Goal: Task Accomplishment & Management: Manage account settings

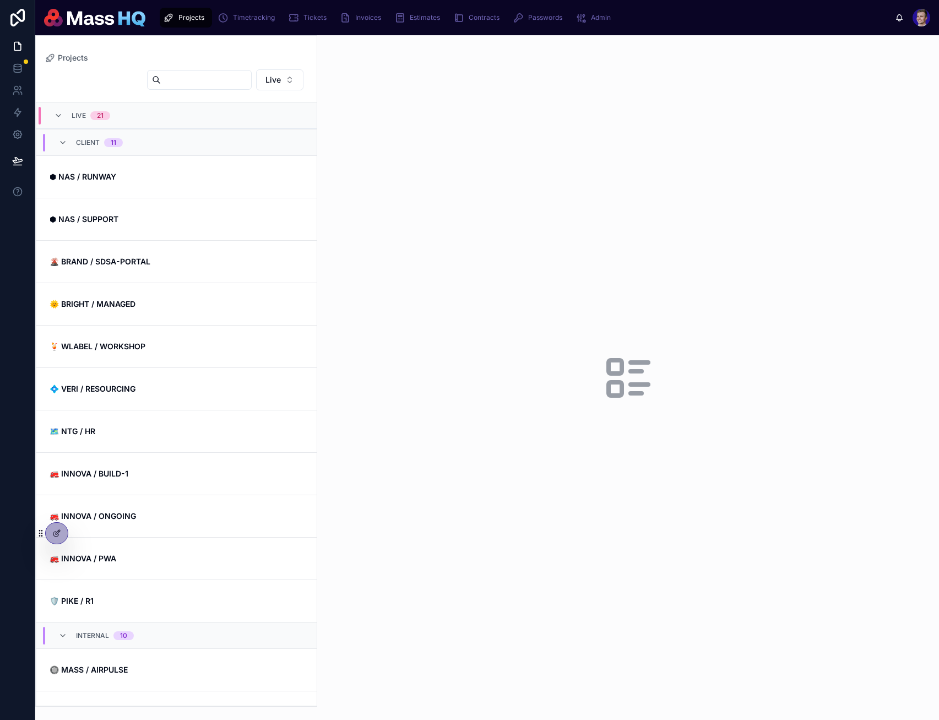
drag, startPoint x: 449, startPoint y: 161, endPoint x: 437, endPoint y: 7, distance: 154.2
click at [451, 160] on div at bounding box center [628, 377] width 622 height 685
click at [476, 12] on div "Contracts" at bounding box center [478, 18] width 51 height 18
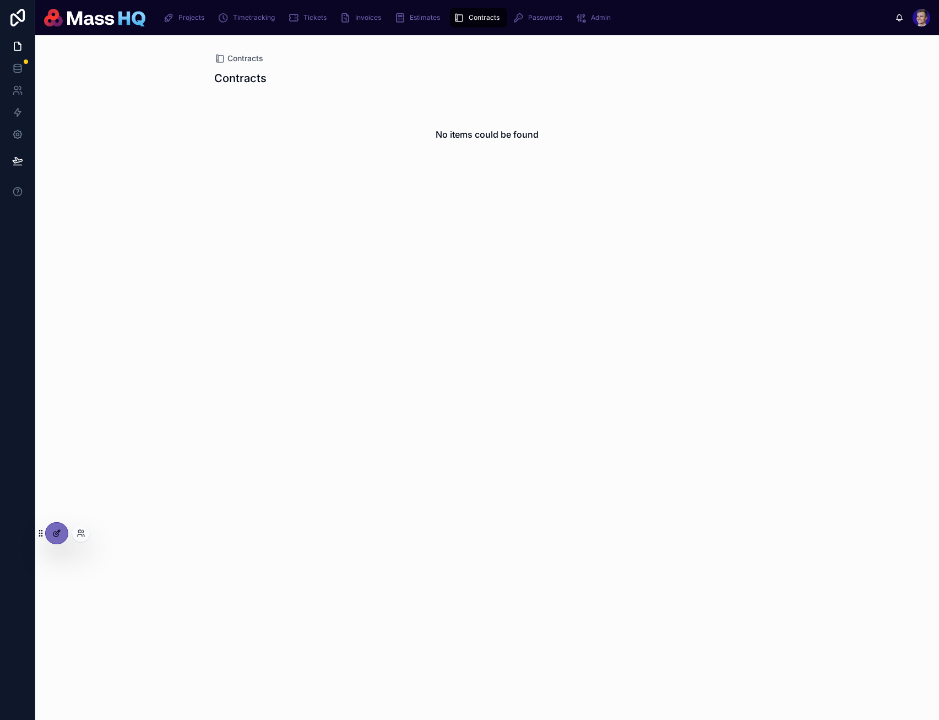
click at [56, 539] on div at bounding box center [57, 533] width 22 height 21
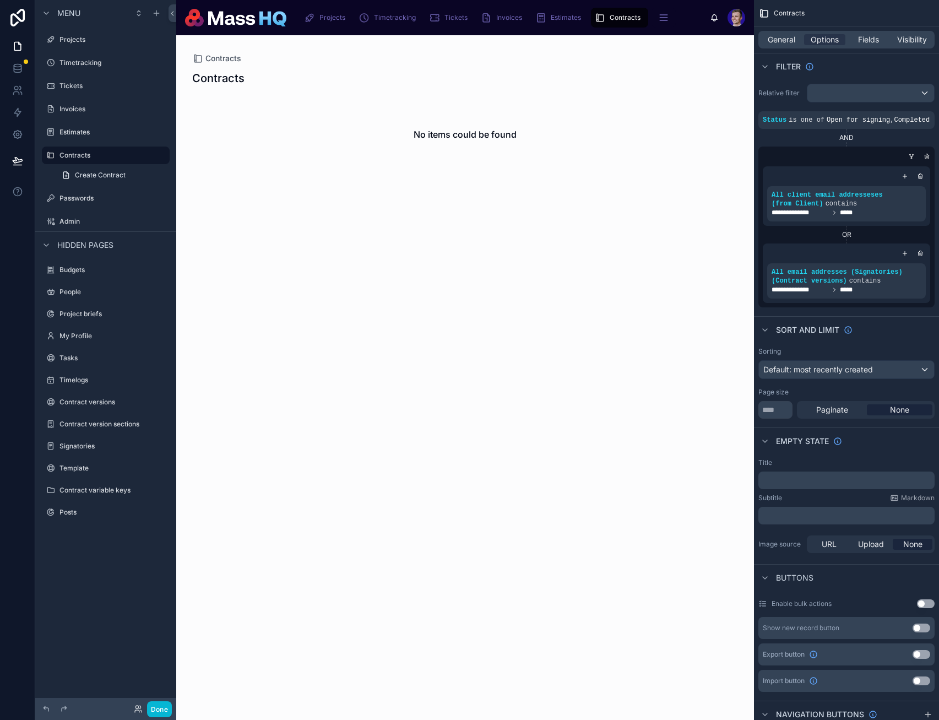
click at [279, 268] on div "Contracts Contracts No items could be found" at bounding box center [465, 377] width 578 height 685
click at [160, 13] on icon "scrollable content" at bounding box center [156, 13] width 9 height 9
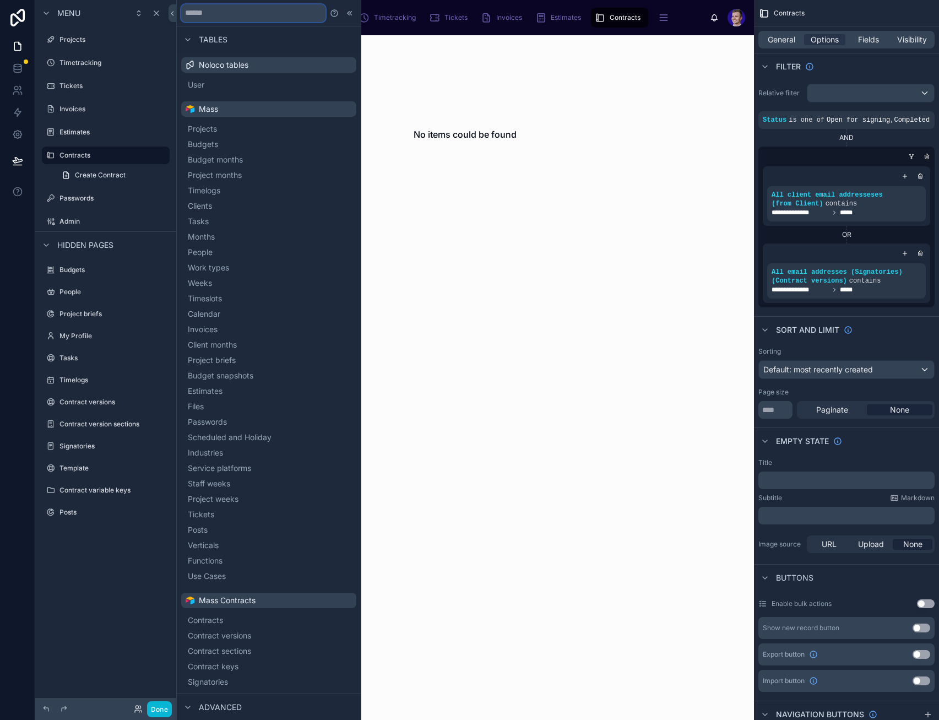
click at [226, 11] on input "text" at bounding box center [253, 13] width 144 height 18
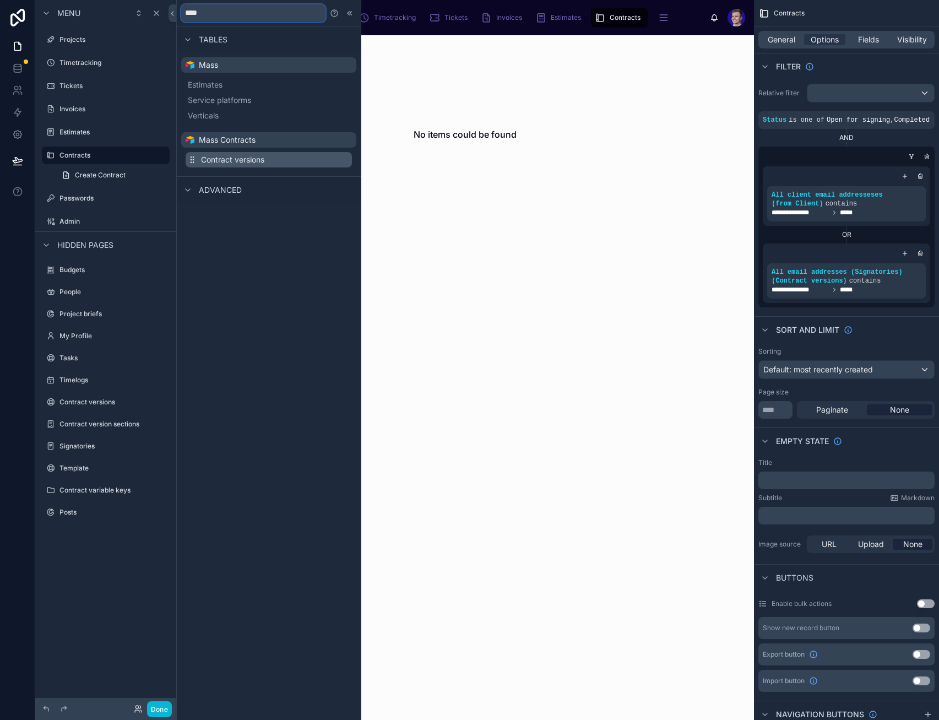
type input "****"
click at [251, 163] on span "Contract versions" at bounding box center [232, 159] width 63 height 11
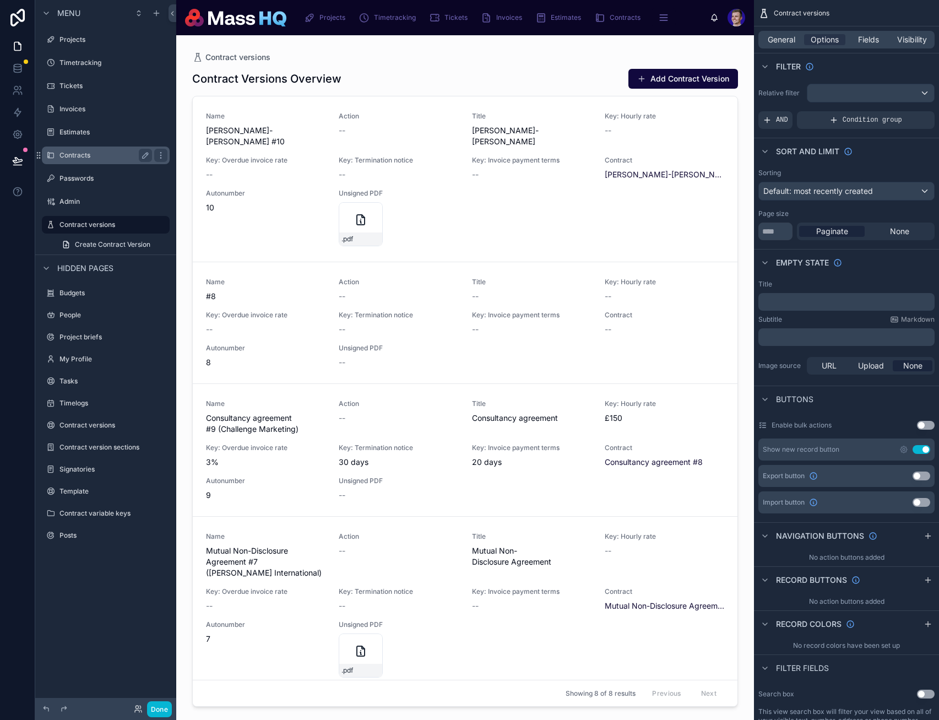
click at [87, 149] on div "Contracts" at bounding box center [106, 155] width 93 height 13
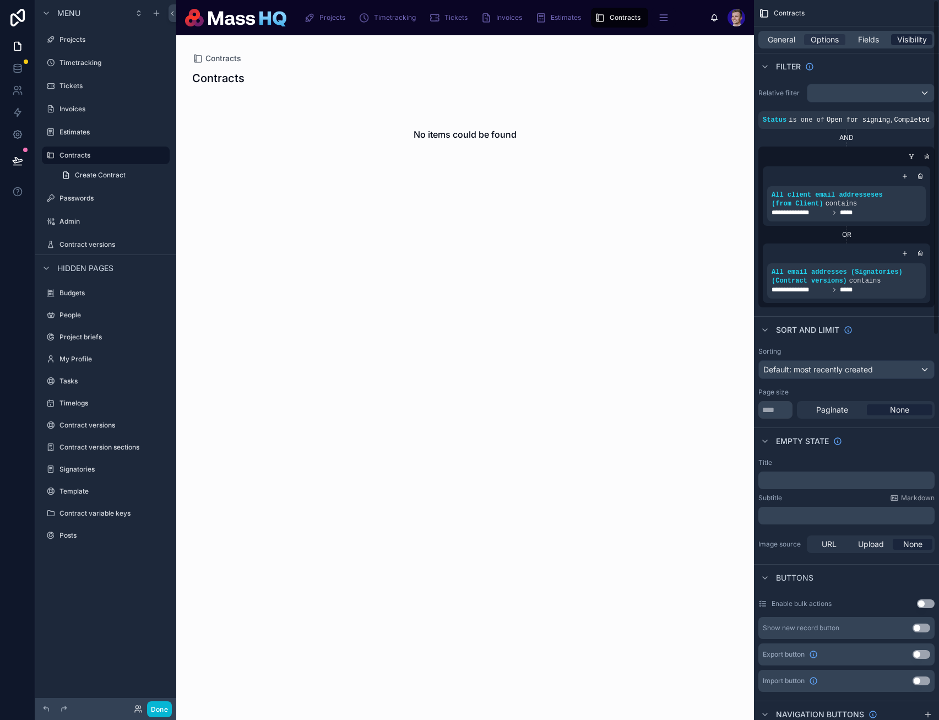
click at [705, 36] on div "**********" at bounding box center [846, 360] width 185 height 720
click at [705, 37] on span "Visibility" at bounding box center [913, 39] width 30 height 11
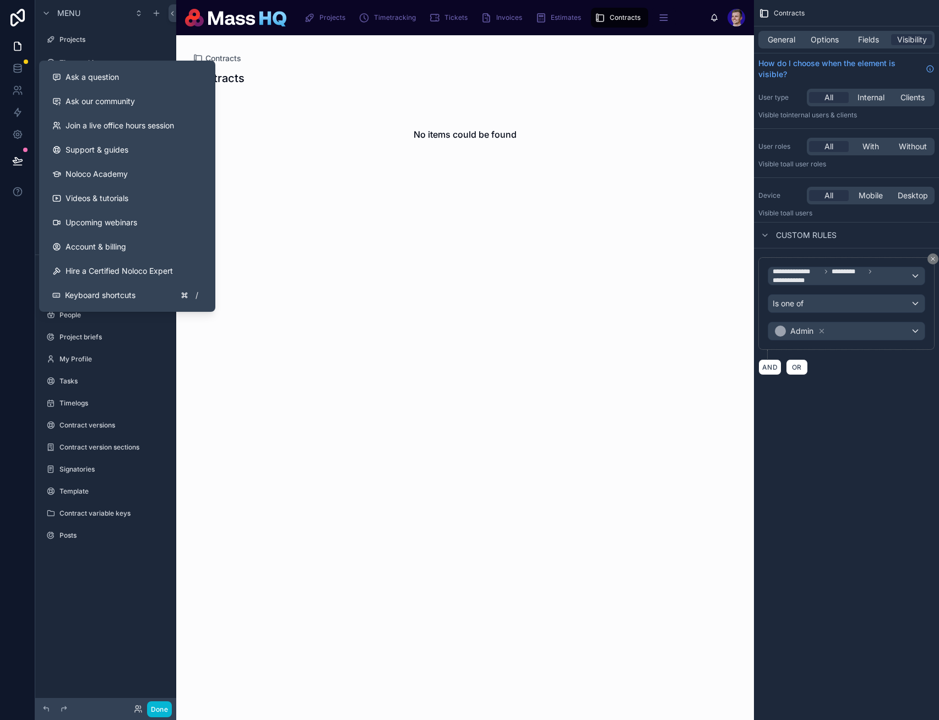
click at [457, 303] on div "Contracts Contracts No items could be found" at bounding box center [465, 377] width 578 height 685
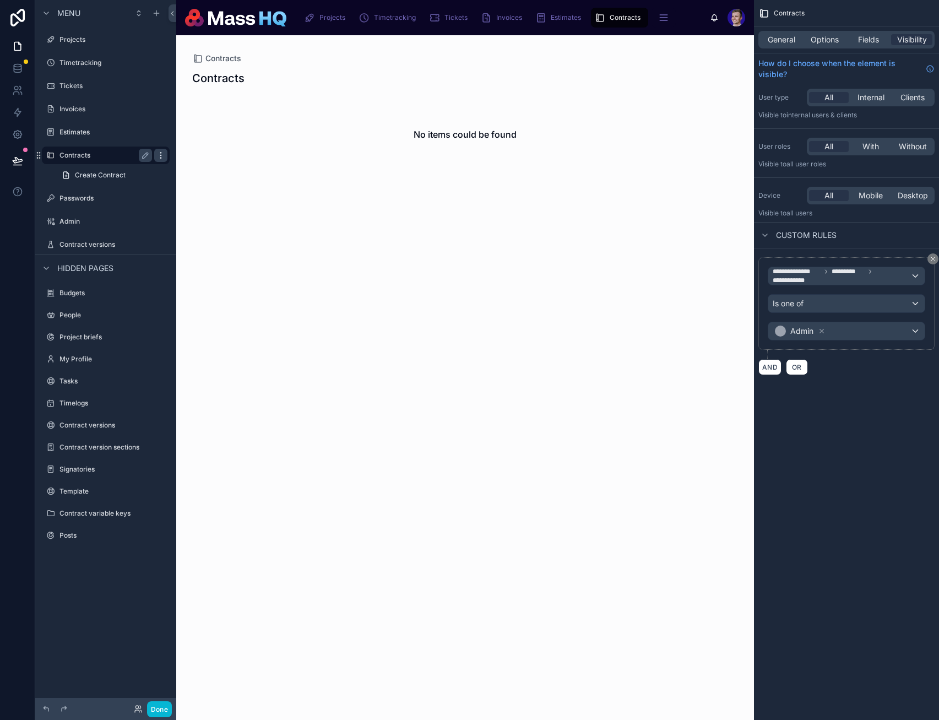
click at [161, 156] on icon "scrollable content" at bounding box center [160, 155] width 9 height 9
click at [216, 174] on span "Remove" at bounding box center [210, 170] width 29 height 11
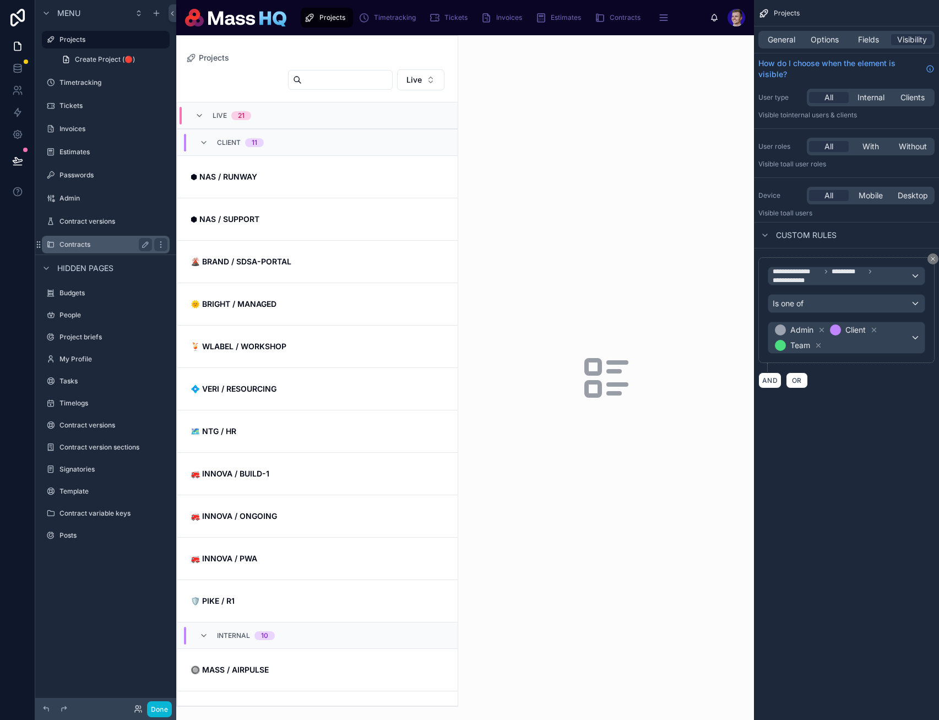
click at [80, 242] on label "Contracts" at bounding box center [104, 244] width 88 height 9
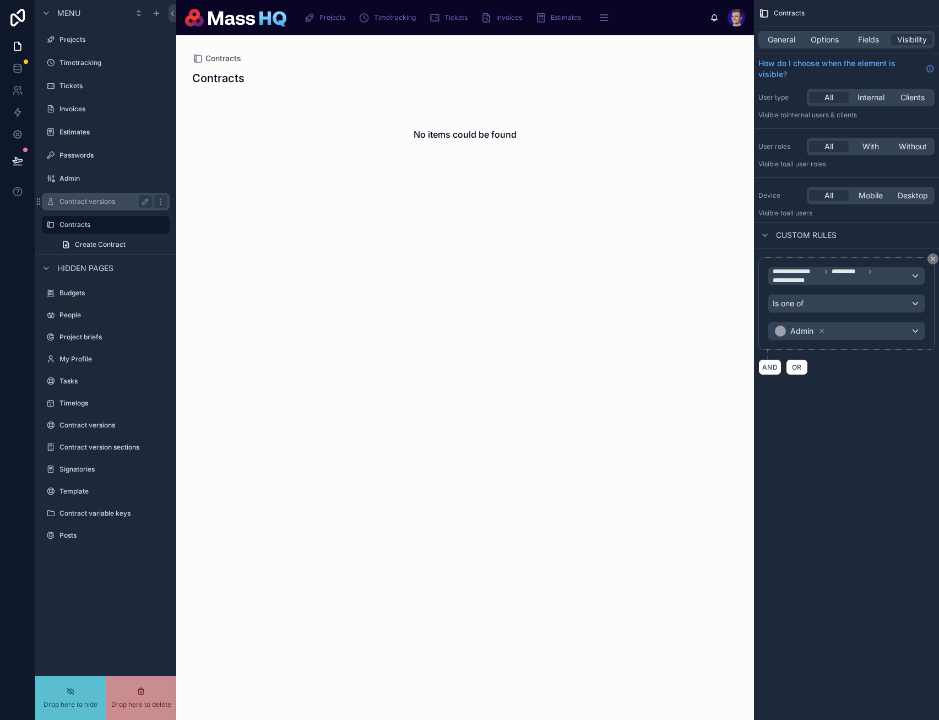
click at [95, 198] on label "Contract versions" at bounding box center [104, 201] width 88 height 9
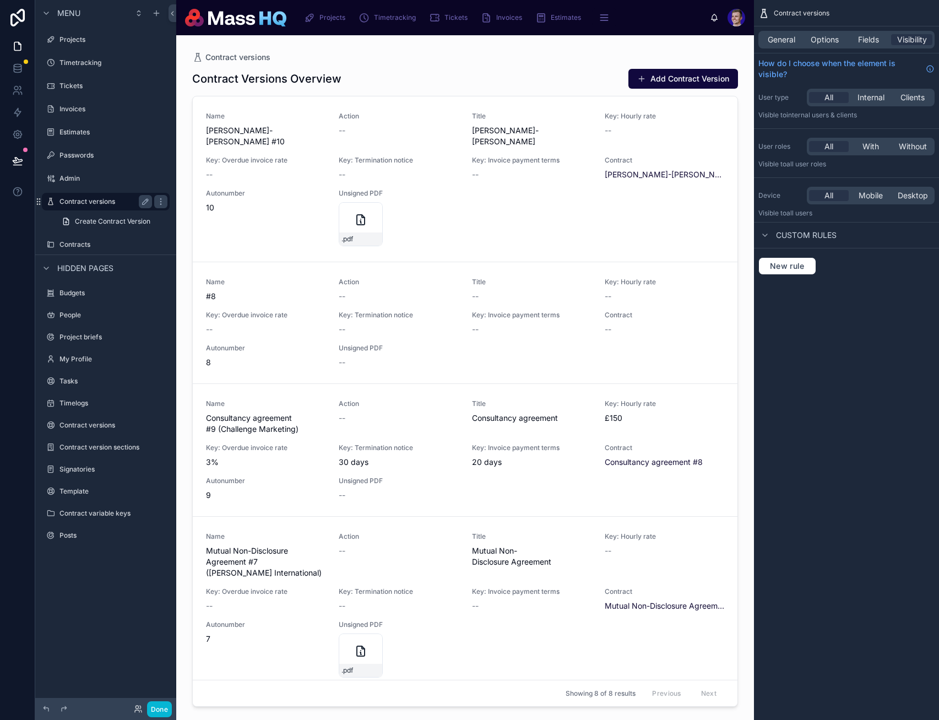
click at [95, 198] on label "Contract versions" at bounding box center [104, 201] width 88 height 9
click at [705, 274] on button "New rule" at bounding box center [788, 266] width 58 height 18
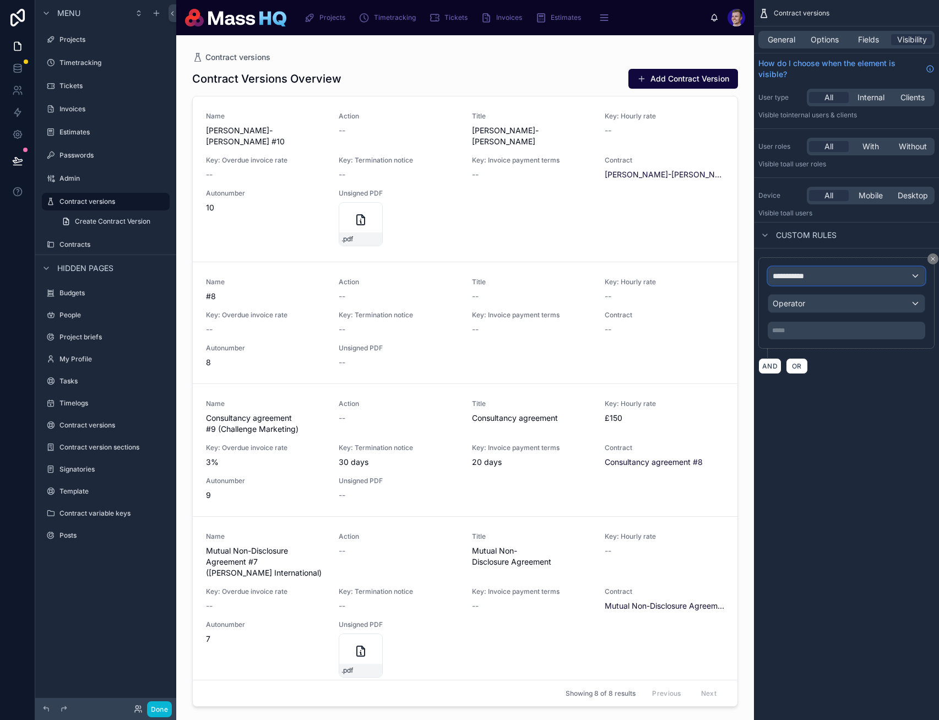
click at [705, 274] on div "**********" at bounding box center [847, 276] width 156 height 18
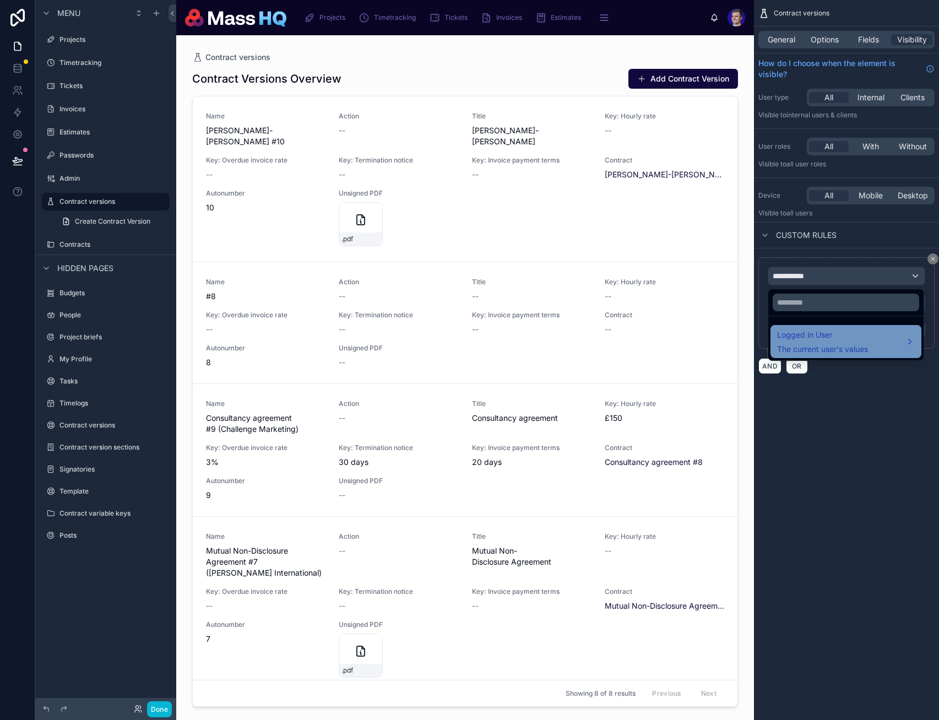
click at [705, 343] on div "Logged in User The current user's values" at bounding box center [822, 341] width 91 height 26
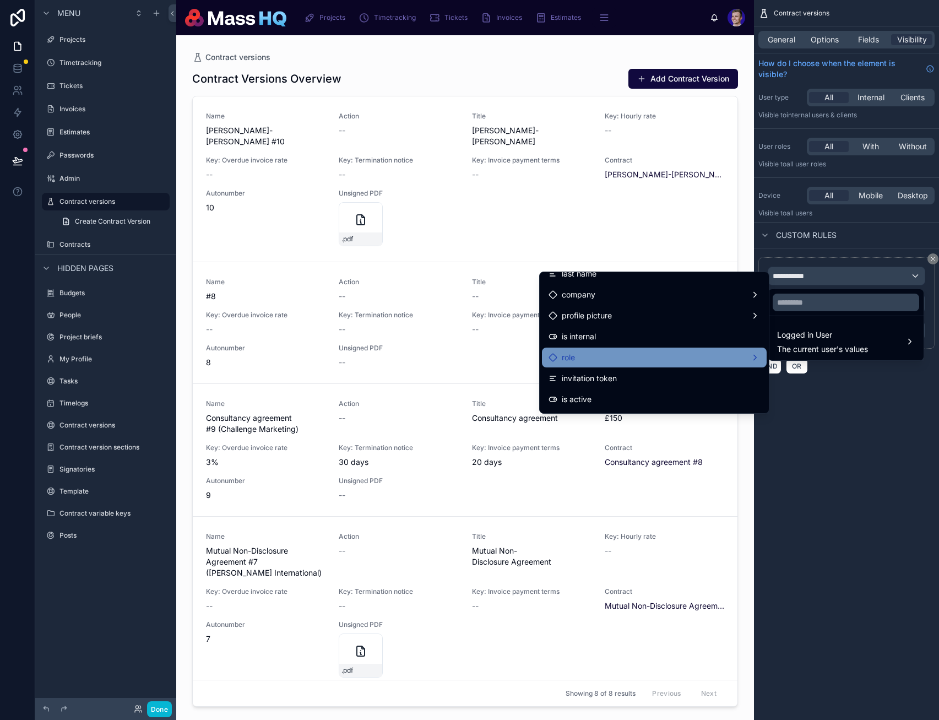
scroll to position [74, 0]
click at [671, 358] on div "role" at bounding box center [655, 356] width 212 height 13
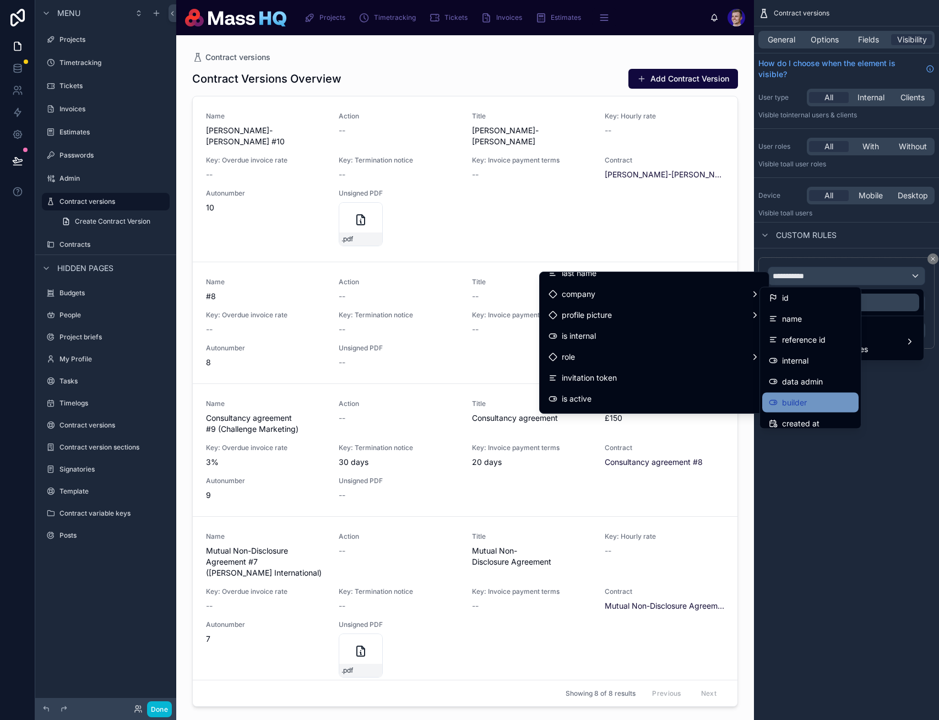
scroll to position [2, 0]
click at [705, 398] on div "builder" at bounding box center [810, 402] width 83 height 13
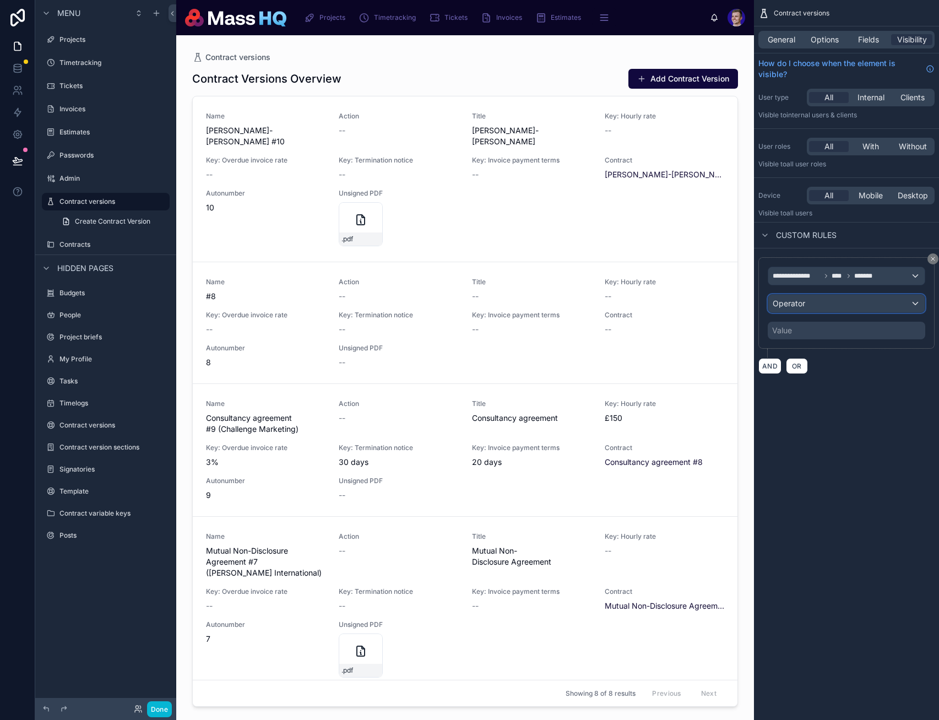
click at [705, 303] on div "Operator" at bounding box center [847, 304] width 156 height 18
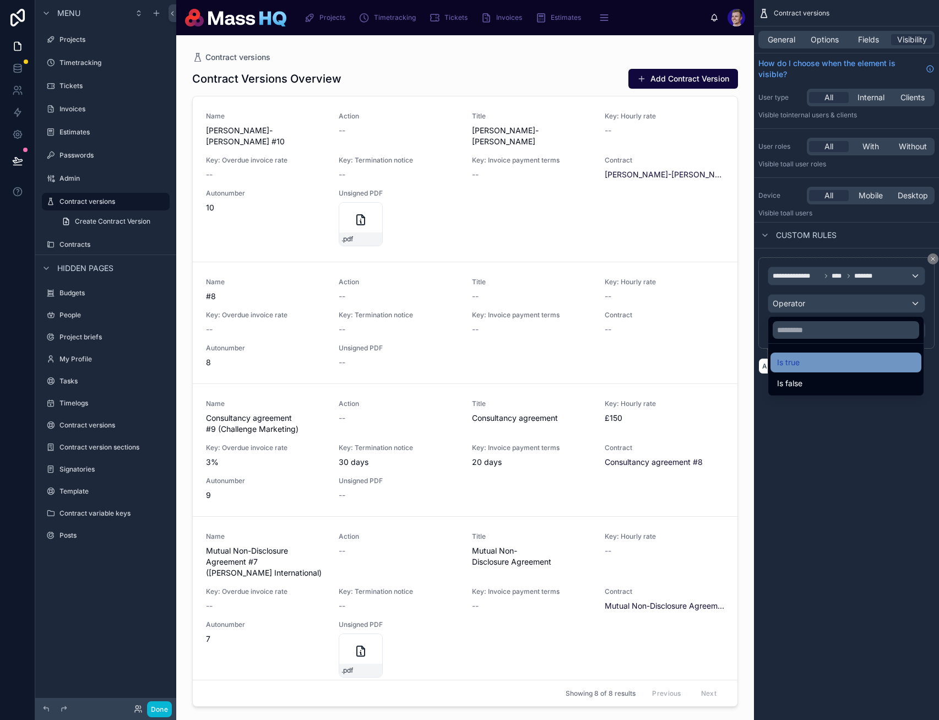
click at [705, 364] on span "Is true" at bounding box center [788, 362] width 23 height 13
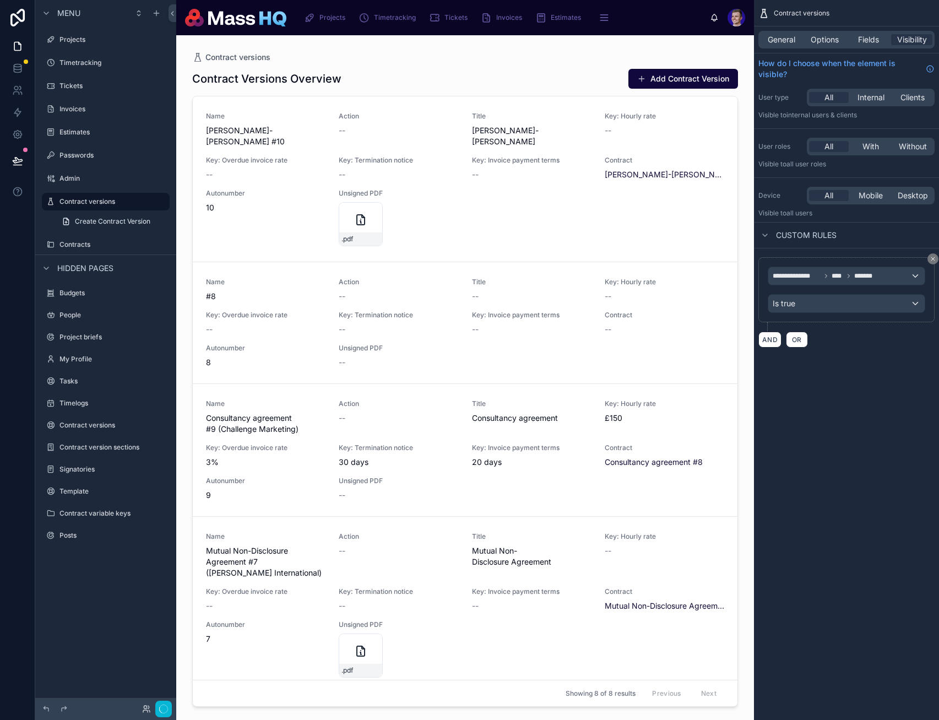
click at [705, 411] on div "**********" at bounding box center [846, 360] width 185 height 720
click at [705, 41] on span "Options" at bounding box center [825, 39] width 28 height 11
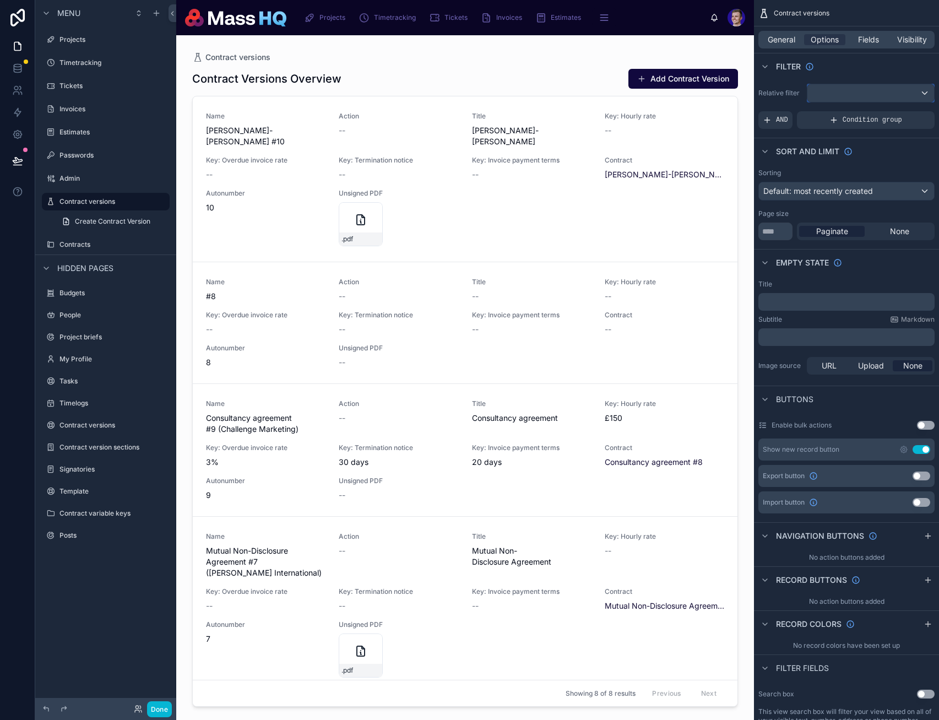
click at [705, 99] on div "scrollable content" at bounding box center [871, 93] width 127 height 18
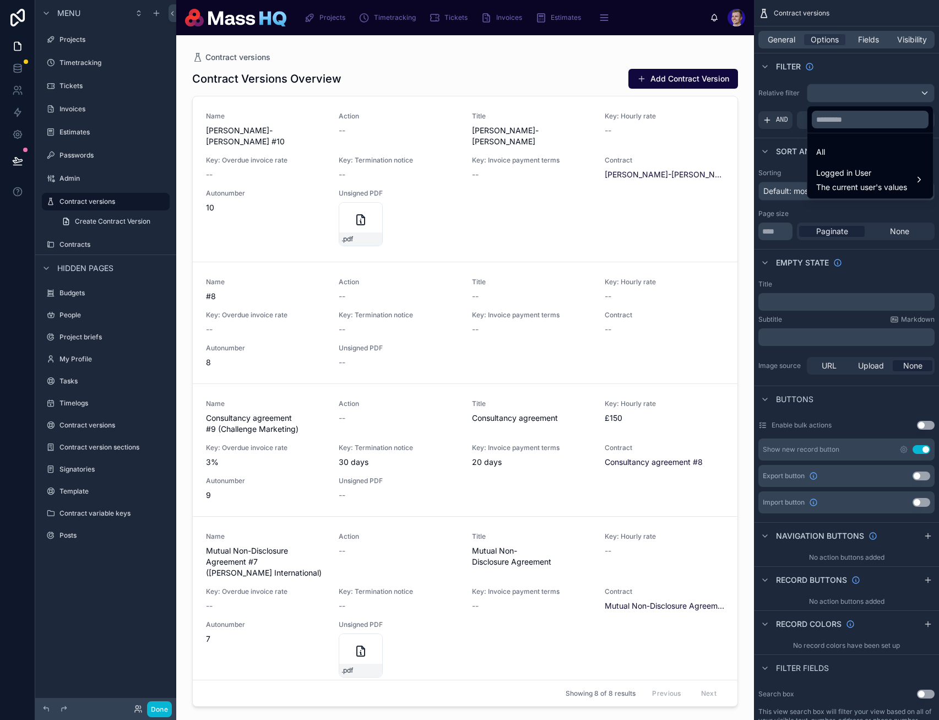
click at [622, 68] on div at bounding box center [465, 371] width 564 height 672
click at [705, 36] on div "scrollable content" at bounding box center [469, 360] width 939 height 720
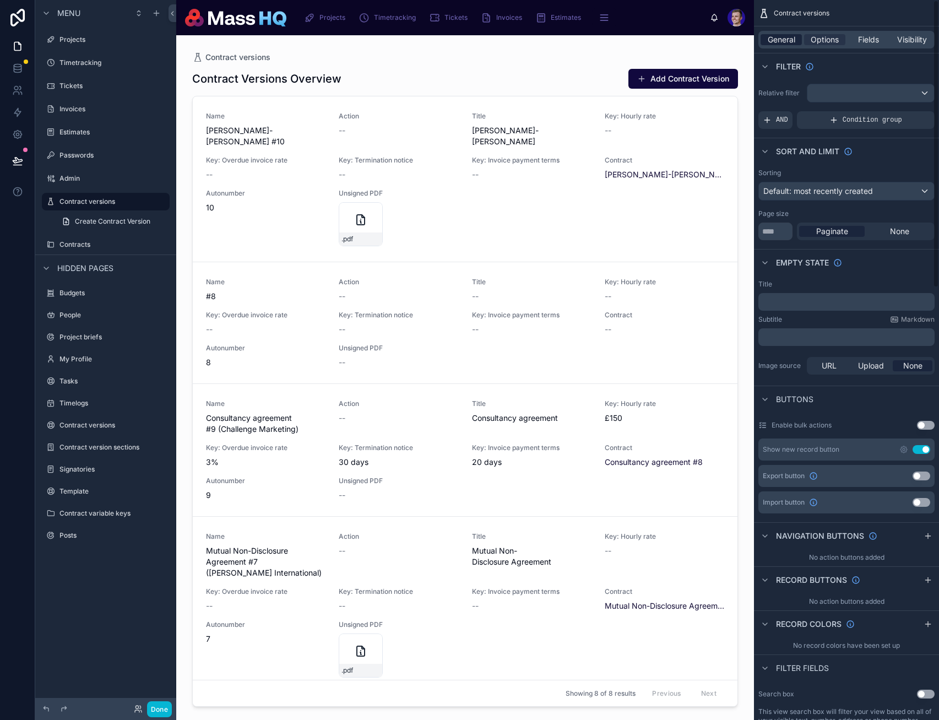
click at [705, 41] on span "General" at bounding box center [782, 39] width 28 height 11
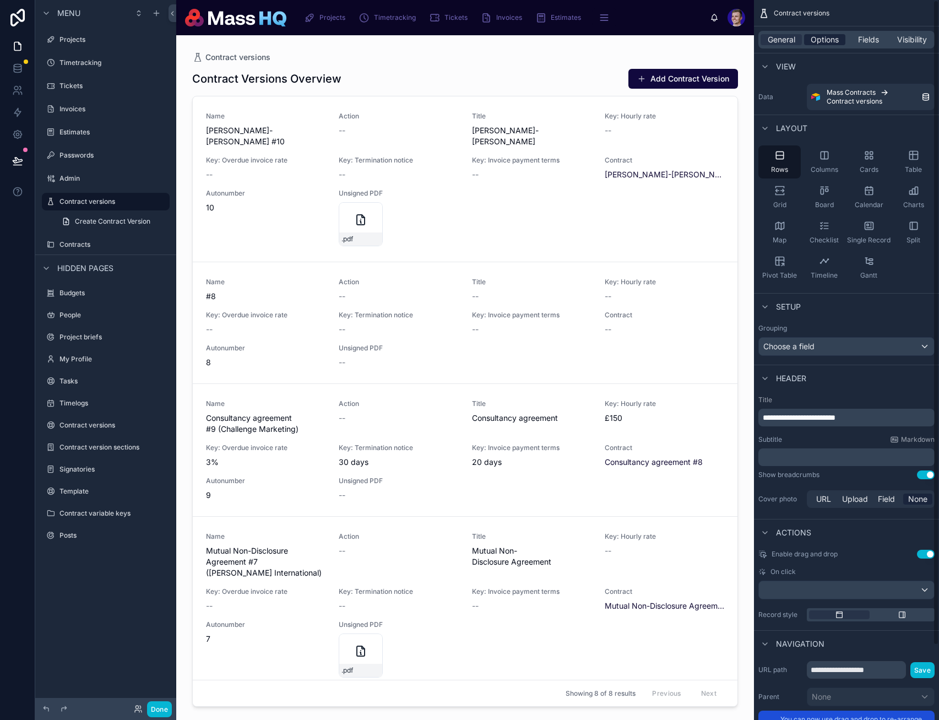
drag, startPoint x: 824, startPoint y: 52, endPoint x: 820, endPoint y: 43, distance: 9.6
click at [705, 43] on div "**********" at bounding box center [846, 393] width 185 height 786
click at [705, 43] on span "Options" at bounding box center [825, 39] width 28 height 11
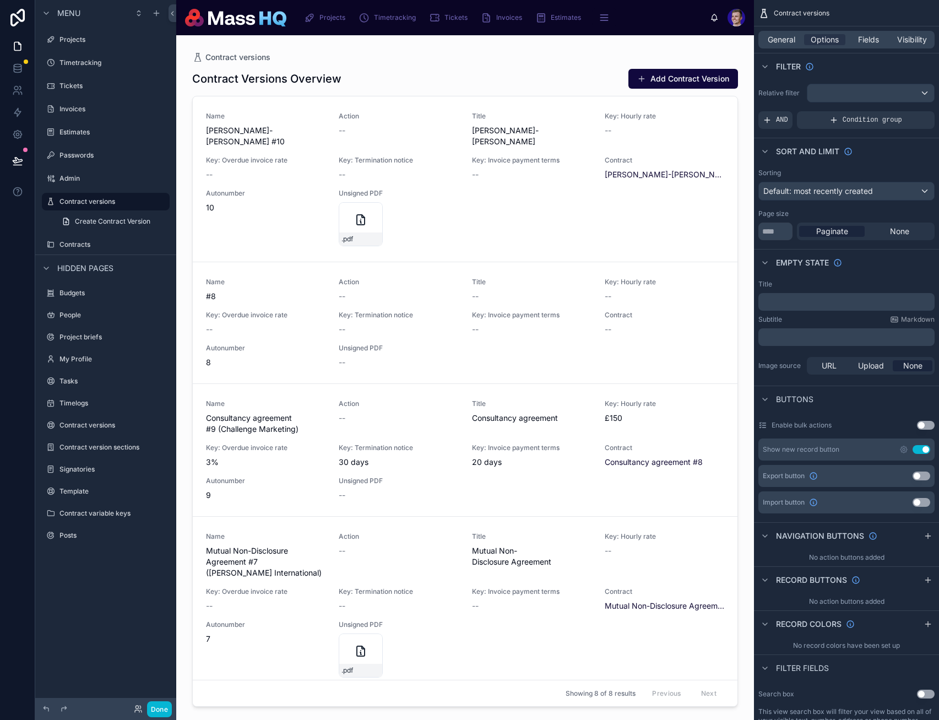
click at [705, 299] on p "﻿" at bounding box center [848, 302] width 170 height 9
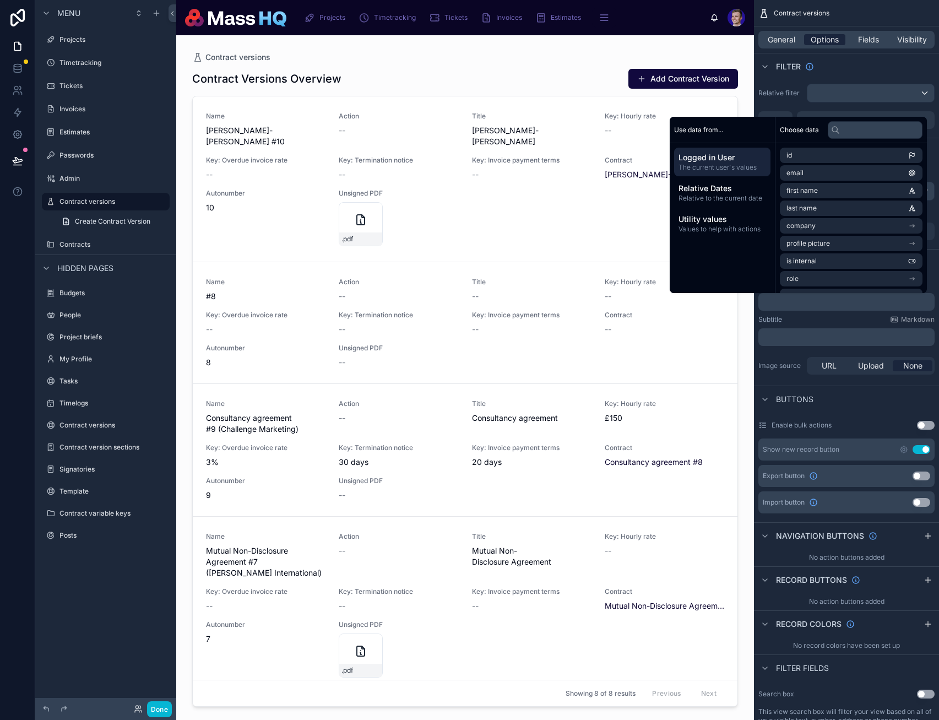
click at [705, 37] on span "Options" at bounding box center [825, 39] width 28 height 11
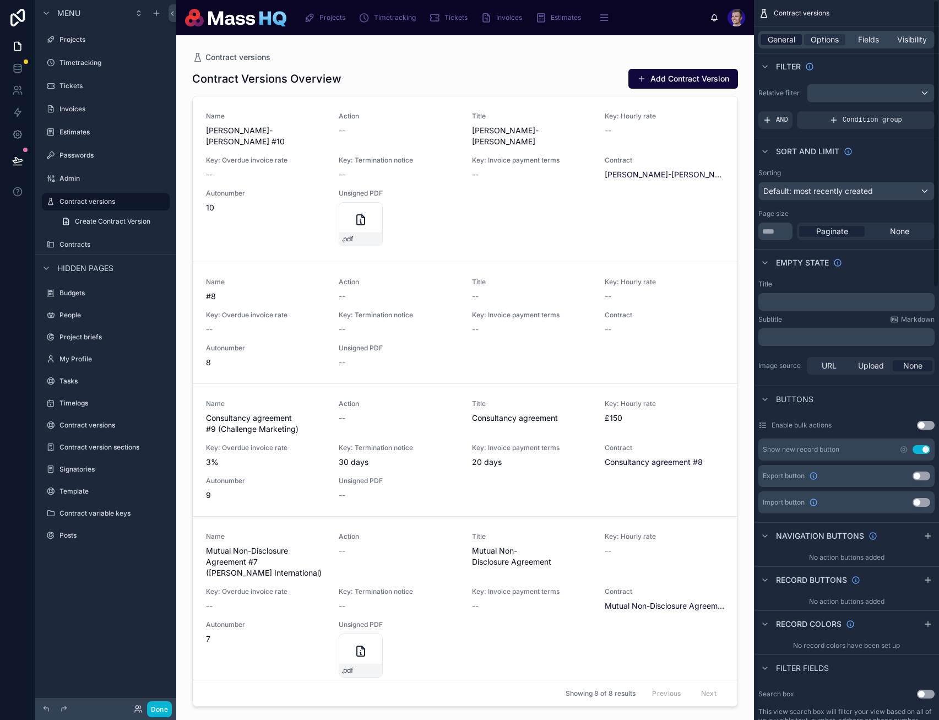
click at [705, 37] on div "Options" at bounding box center [824, 39] width 41 height 11
click at [705, 38] on span "General" at bounding box center [782, 39] width 28 height 11
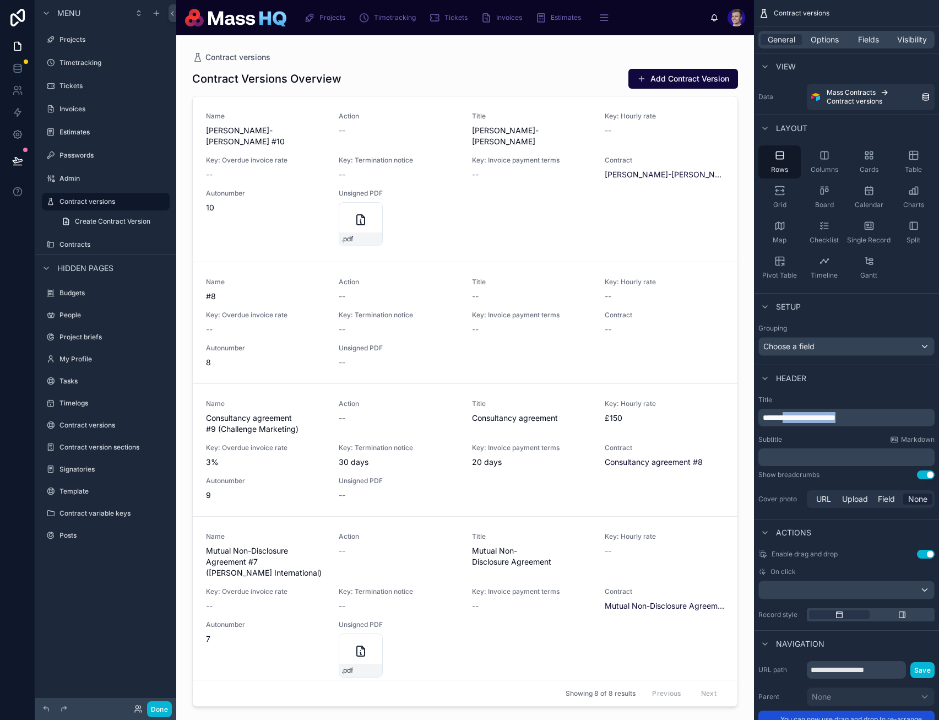
drag, startPoint x: 826, startPoint y: 420, endPoint x: 1007, endPoint y: 421, distance: 180.7
click at [705, 421] on html "Menu Projects Timetracking Tickets Invoices Estimates Passwords Admin Contract …" at bounding box center [469, 360] width 939 height 720
click at [705, 376] on div "Header" at bounding box center [846, 378] width 185 height 26
drag, startPoint x: 812, startPoint y: 40, endPoint x: 813, endPoint y: 48, distance: 8.3
click at [705, 40] on span "Options" at bounding box center [825, 39] width 28 height 11
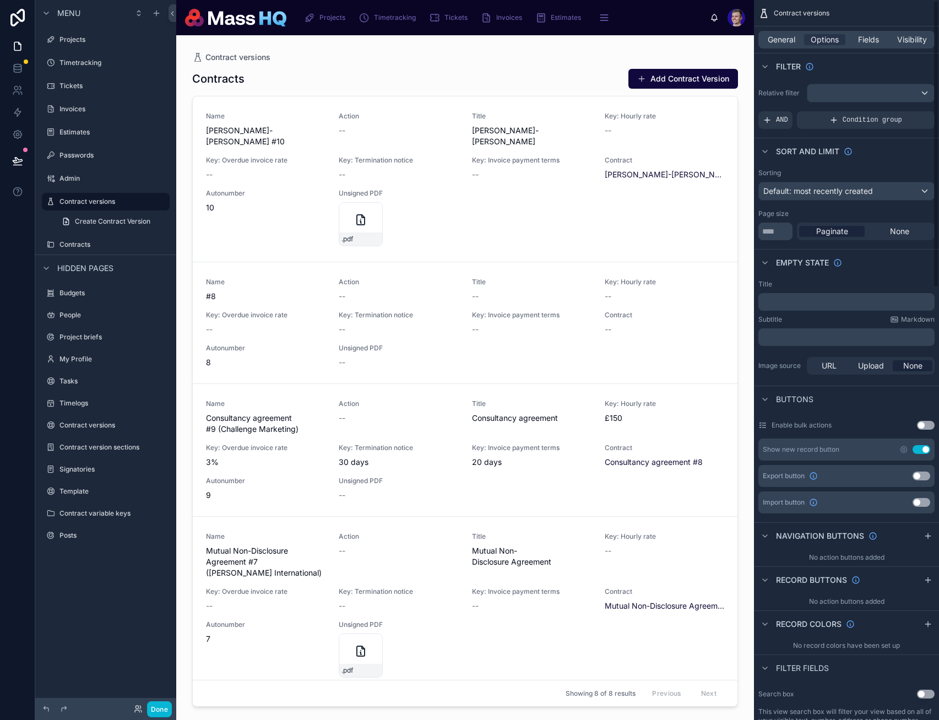
click at [705, 452] on button "Use setting" at bounding box center [922, 449] width 18 height 9
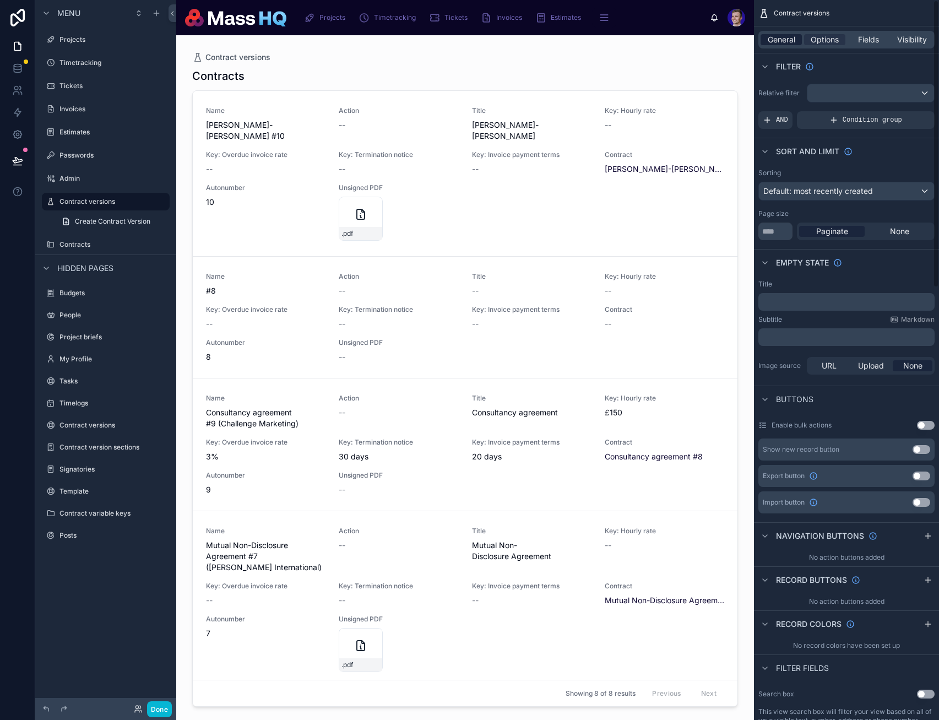
click at [705, 37] on div "General" at bounding box center [781, 39] width 41 height 11
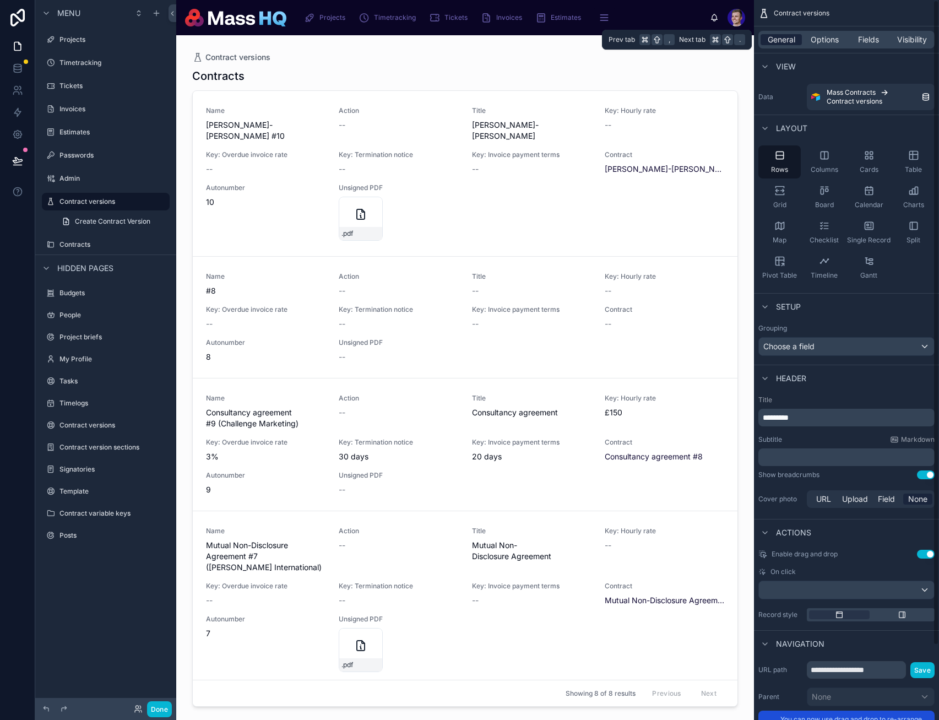
click at [705, 38] on span "General" at bounding box center [782, 39] width 28 height 11
click at [705, 163] on div "Cards" at bounding box center [869, 161] width 42 height 33
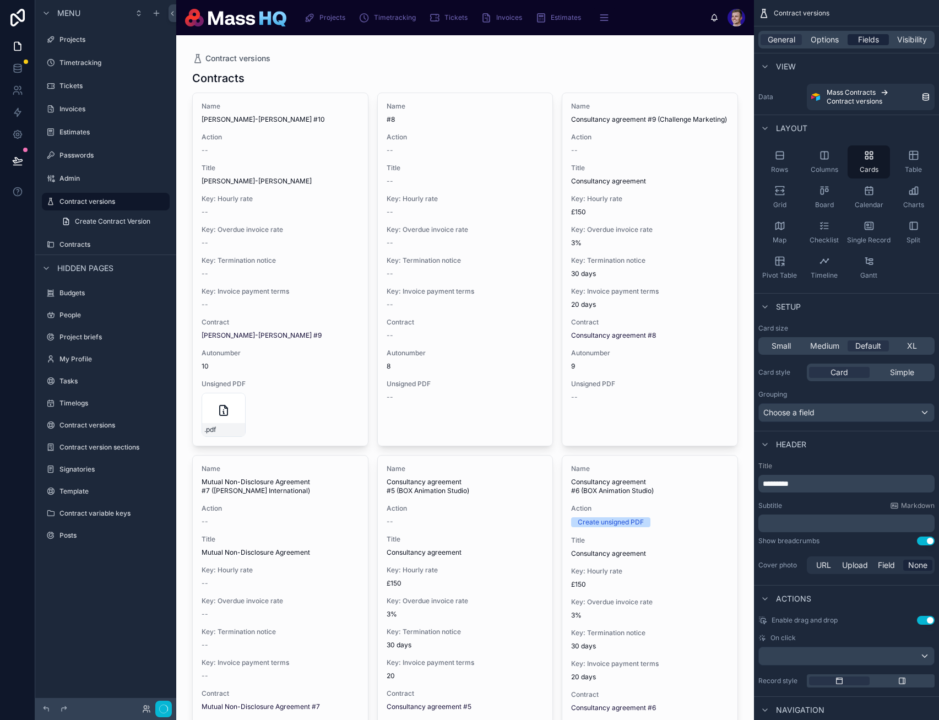
click at [705, 39] on span "Fields" at bounding box center [868, 39] width 21 height 11
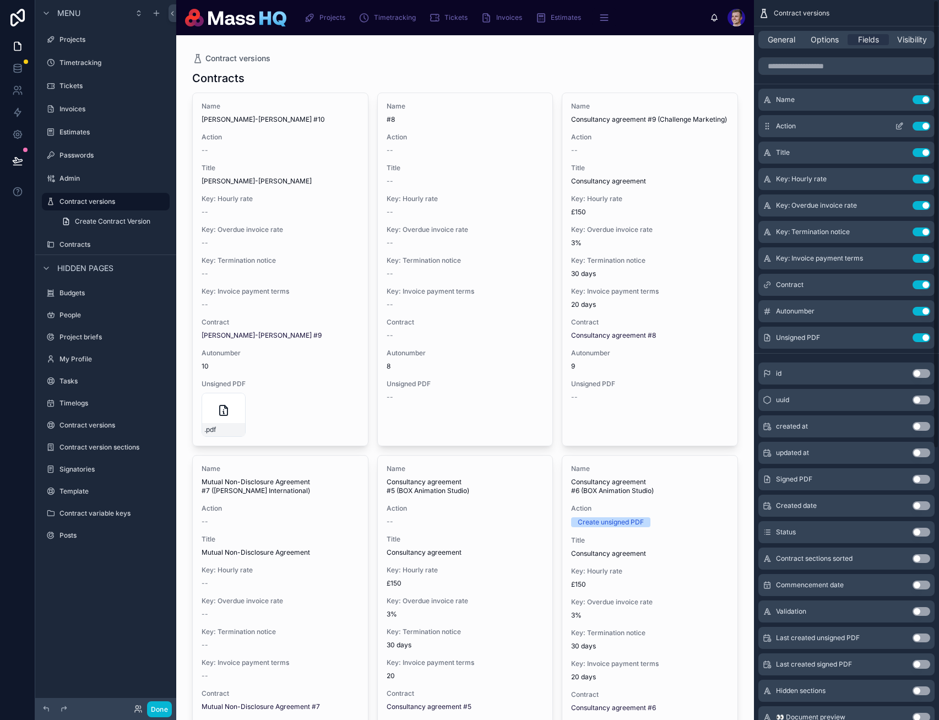
click at [705, 125] on button "Use setting" at bounding box center [922, 126] width 18 height 9
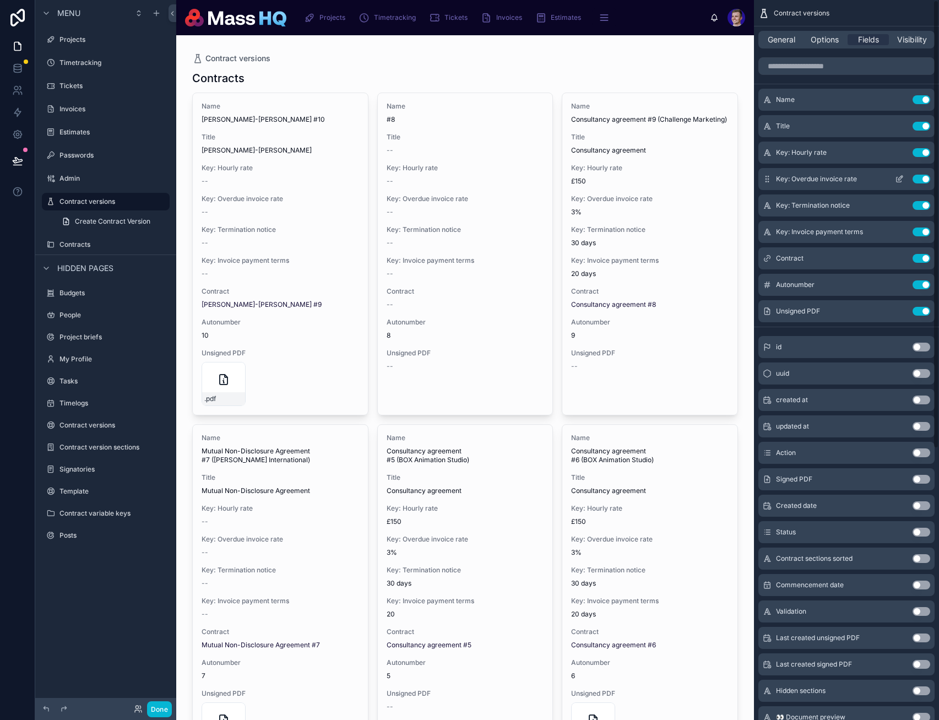
click at [705, 154] on button "Use setting" at bounding box center [922, 152] width 18 height 9
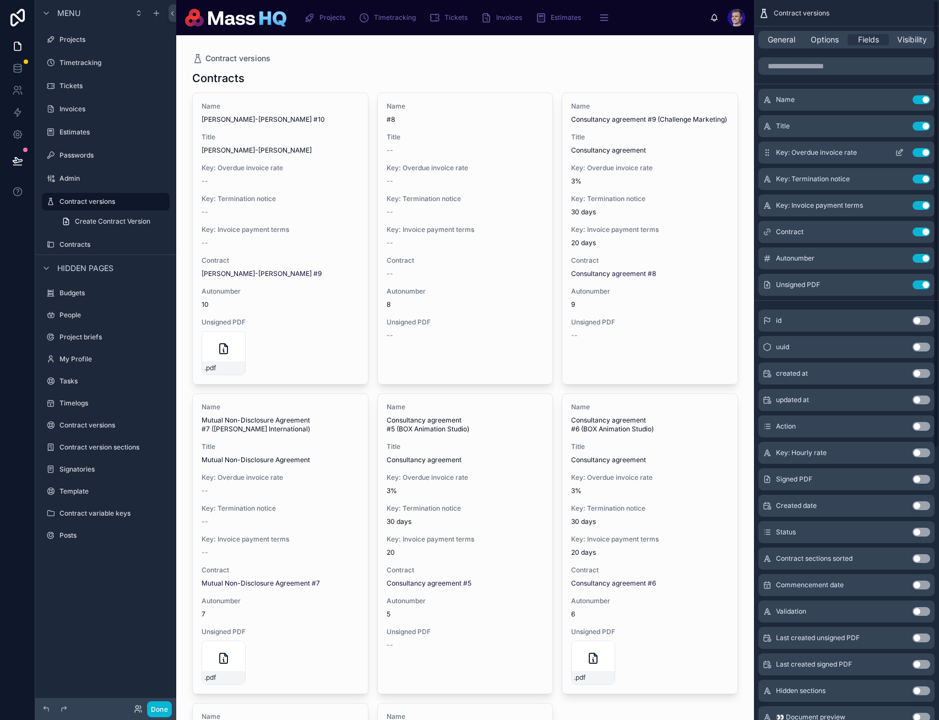
click at [705, 151] on button "Use setting" at bounding box center [922, 152] width 18 height 9
click at [705, 175] on button "Use setting" at bounding box center [922, 179] width 18 height 9
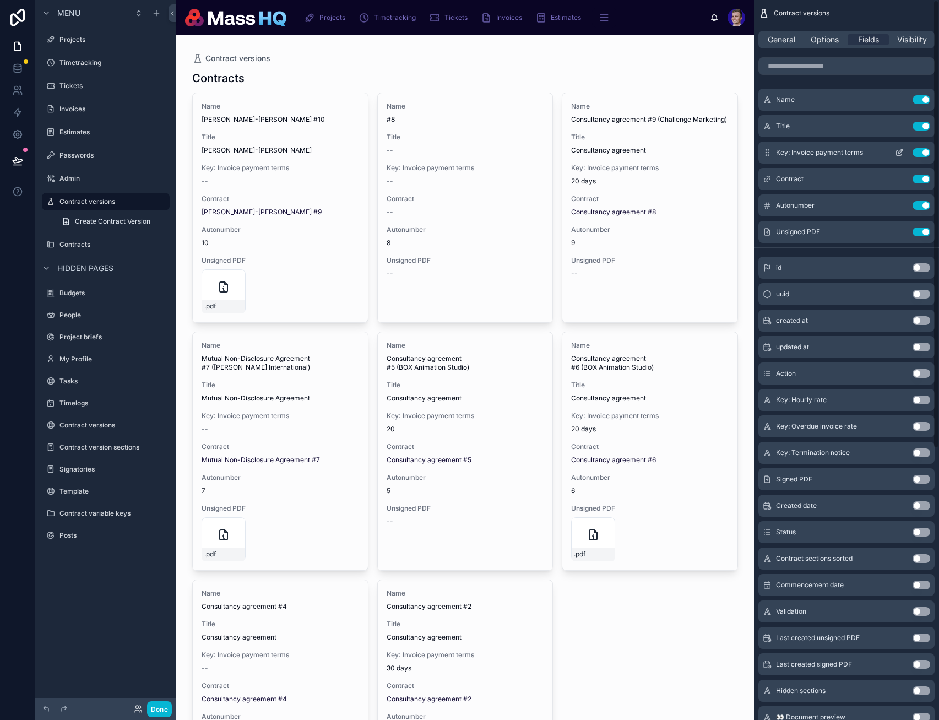
click at [705, 151] on button "Use setting" at bounding box center [922, 152] width 18 height 9
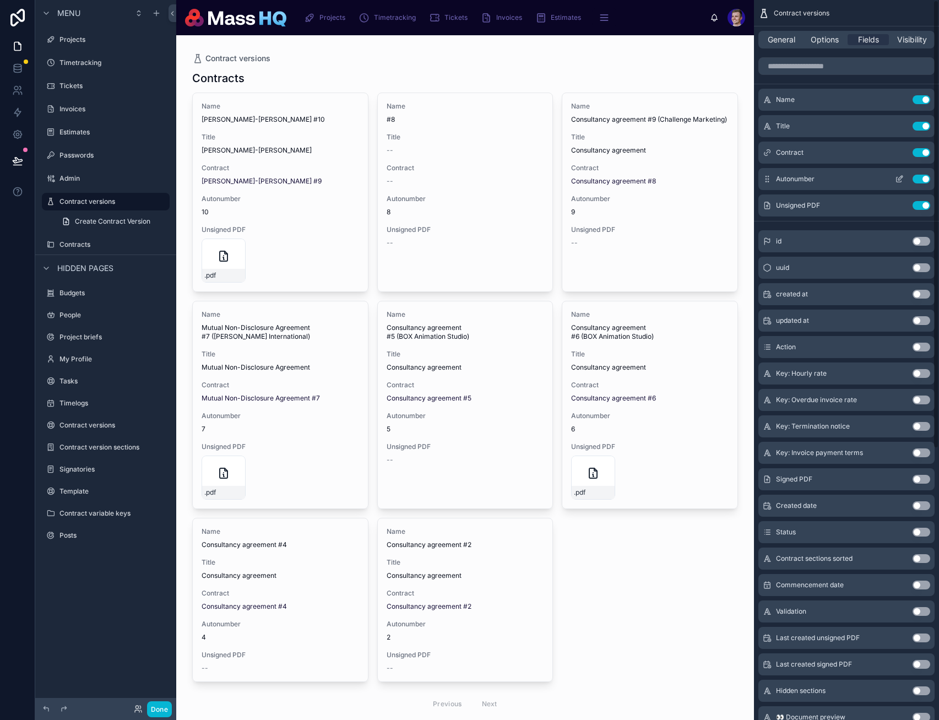
click at [705, 152] on button "Use setting" at bounding box center [922, 152] width 18 height 9
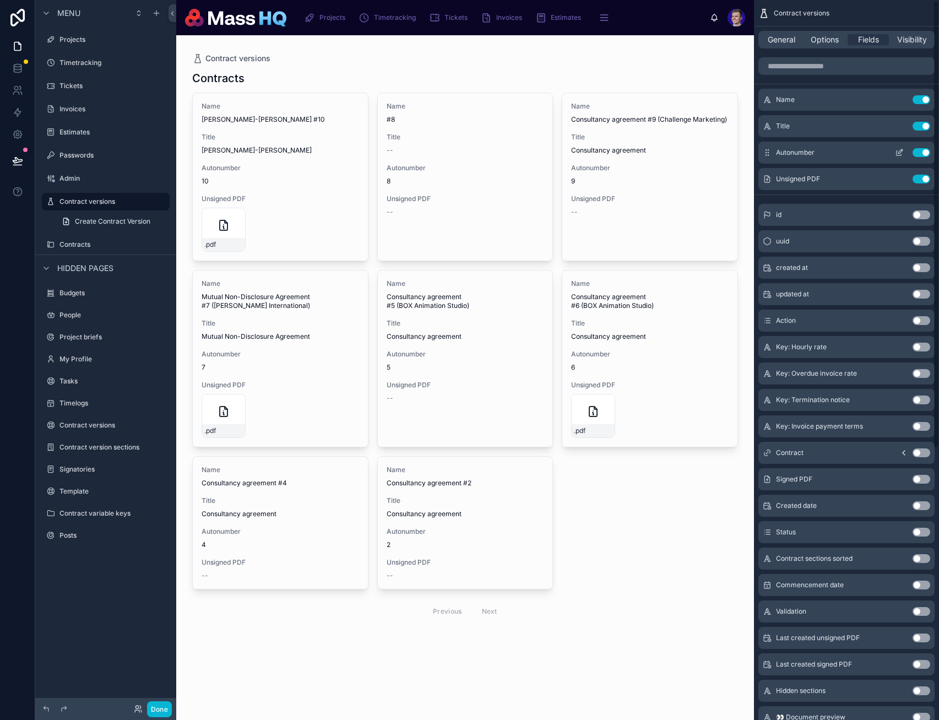
click at [705, 151] on button "Use setting" at bounding box center [922, 152] width 18 height 9
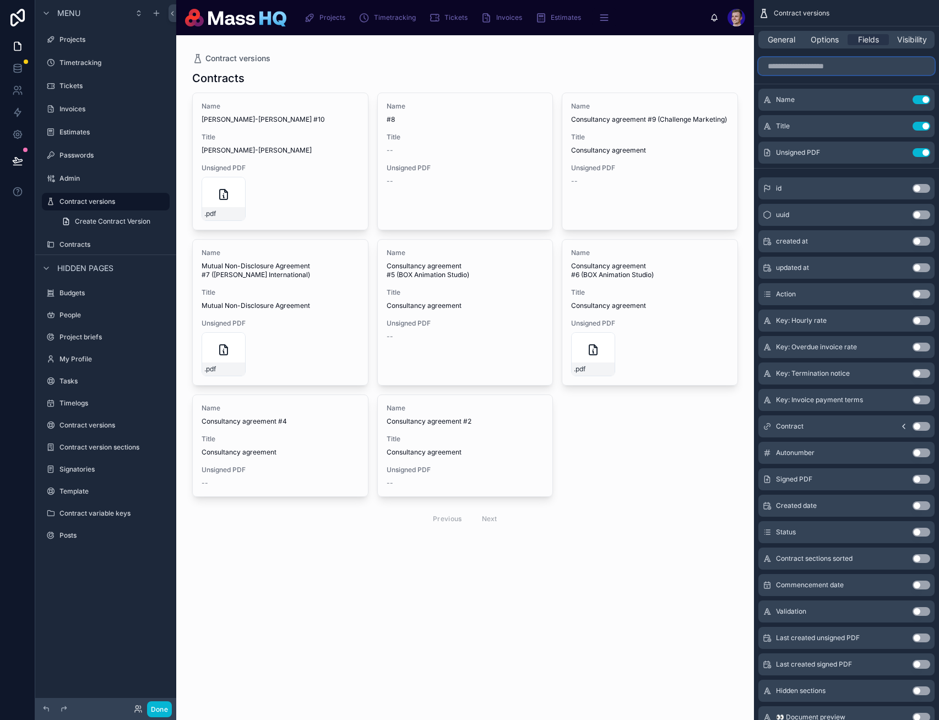
click at [705, 67] on input "scrollable content" at bounding box center [847, 66] width 176 height 18
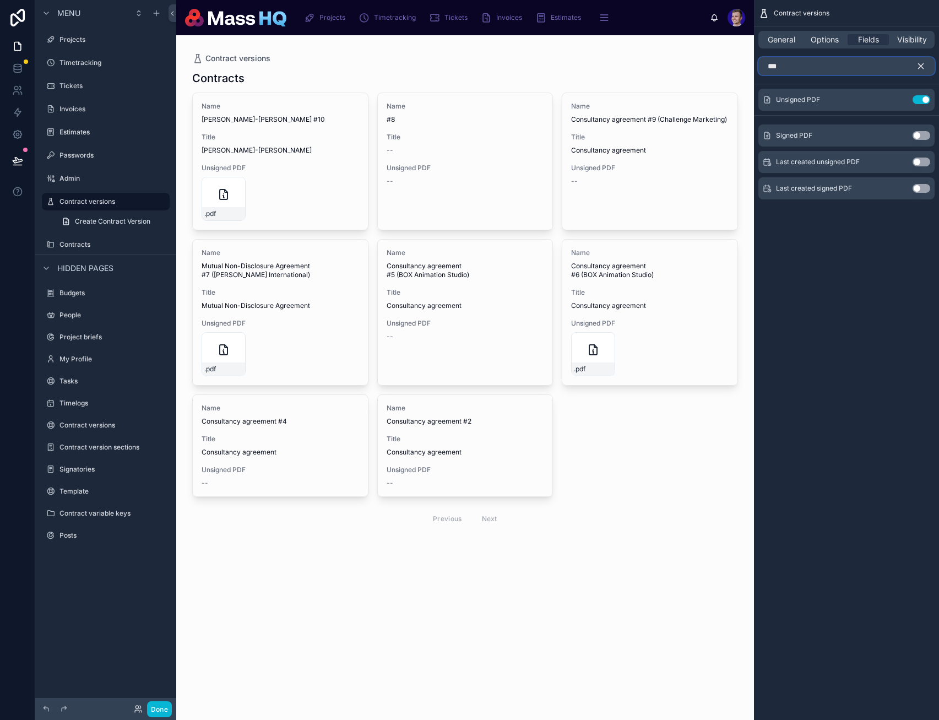
type input "***"
click at [705, 137] on button "Use setting" at bounding box center [922, 135] width 18 height 9
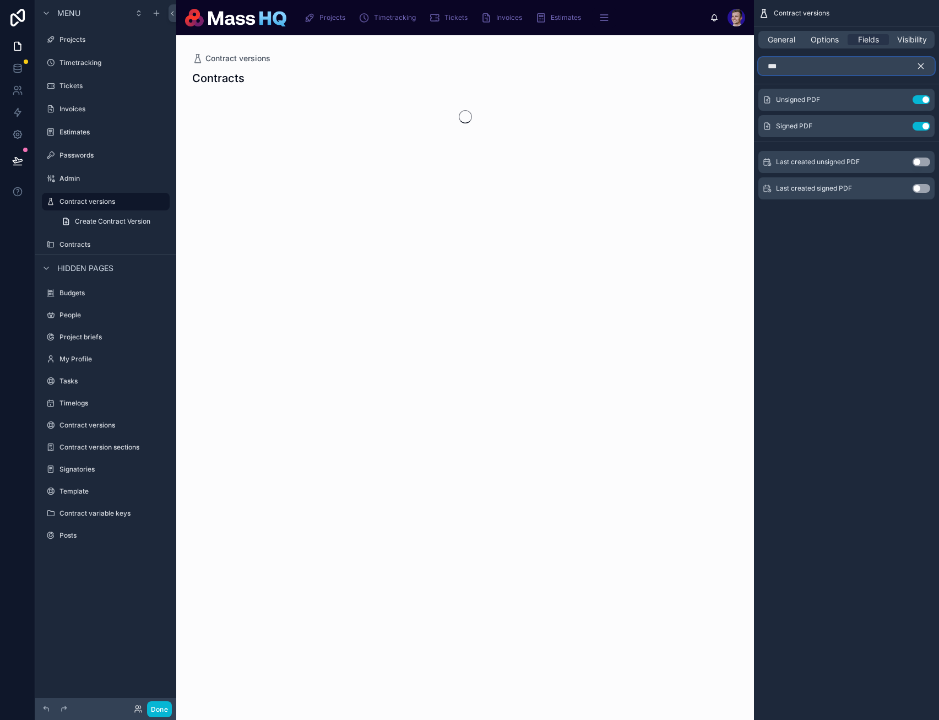
click at [705, 64] on input "***" at bounding box center [847, 66] width 176 height 18
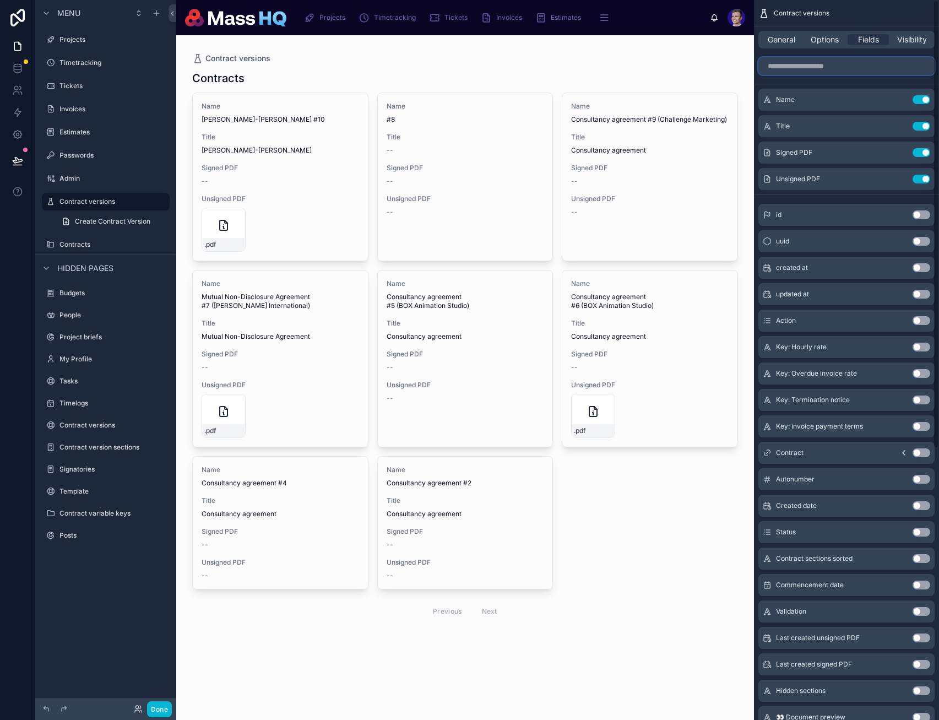
click at [705, 61] on input "scrollable content" at bounding box center [847, 66] width 176 height 18
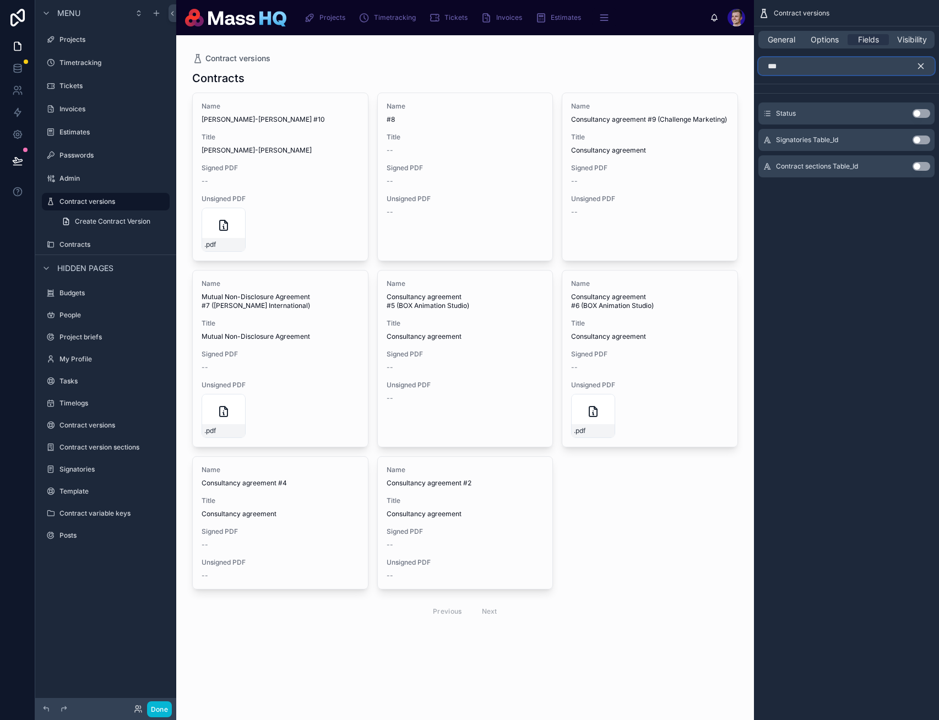
type input "***"
drag, startPoint x: 913, startPoint y: 110, endPoint x: 906, endPoint y: 100, distance: 11.5
click at [705, 109] on div "Use setting" at bounding box center [922, 113] width 18 height 9
click at [705, 107] on div "Status Use setting" at bounding box center [847, 113] width 176 height 22
click at [705, 112] on button "Use setting" at bounding box center [922, 113] width 18 height 9
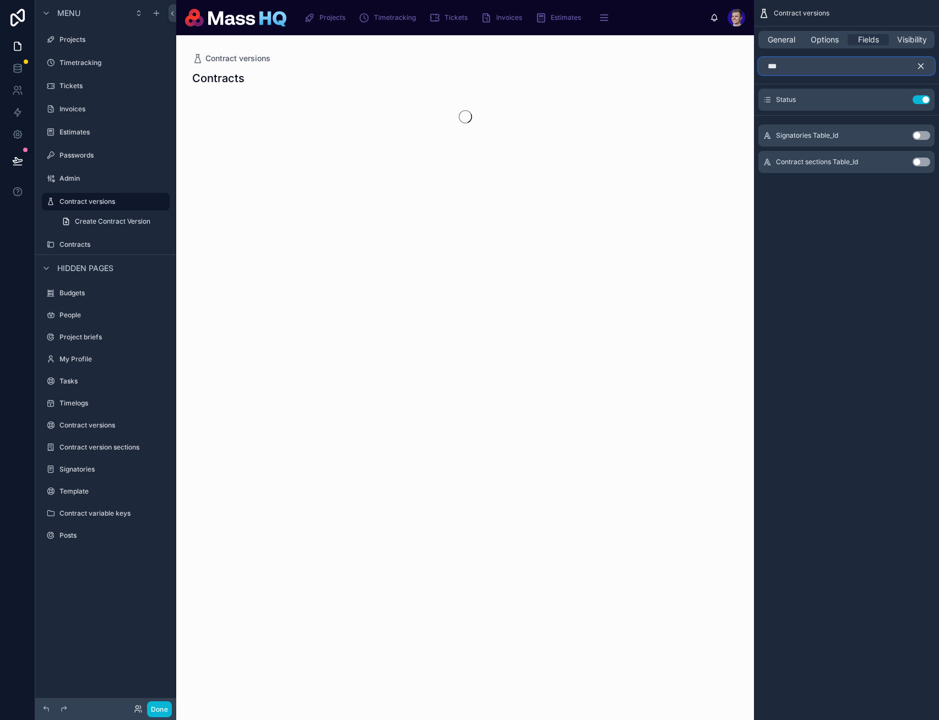
click at [705, 63] on input "***" at bounding box center [847, 66] width 176 height 18
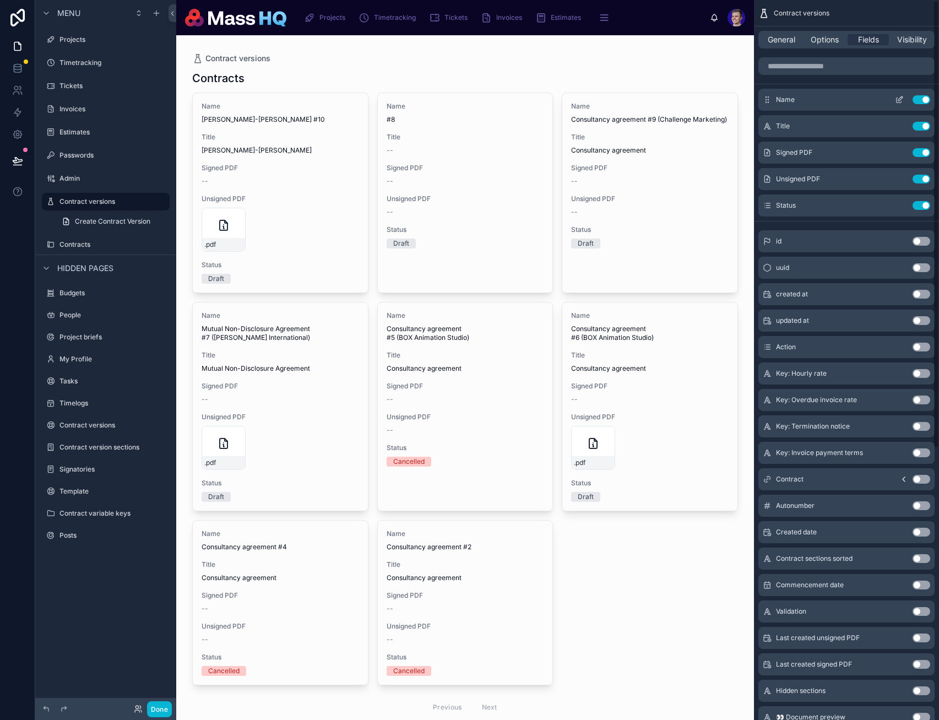
click at [705, 100] on button "scrollable content" at bounding box center [900, 99] width 18 height 9
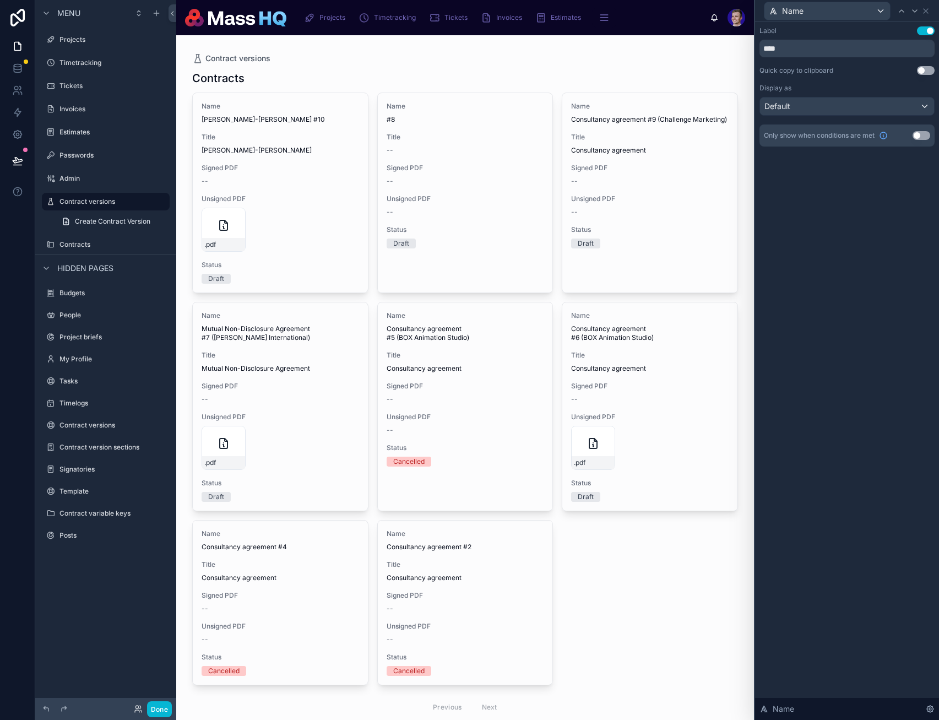
click at [705, 30] on button "Use setting" at bounding box center [926, 30] width 18 height 9
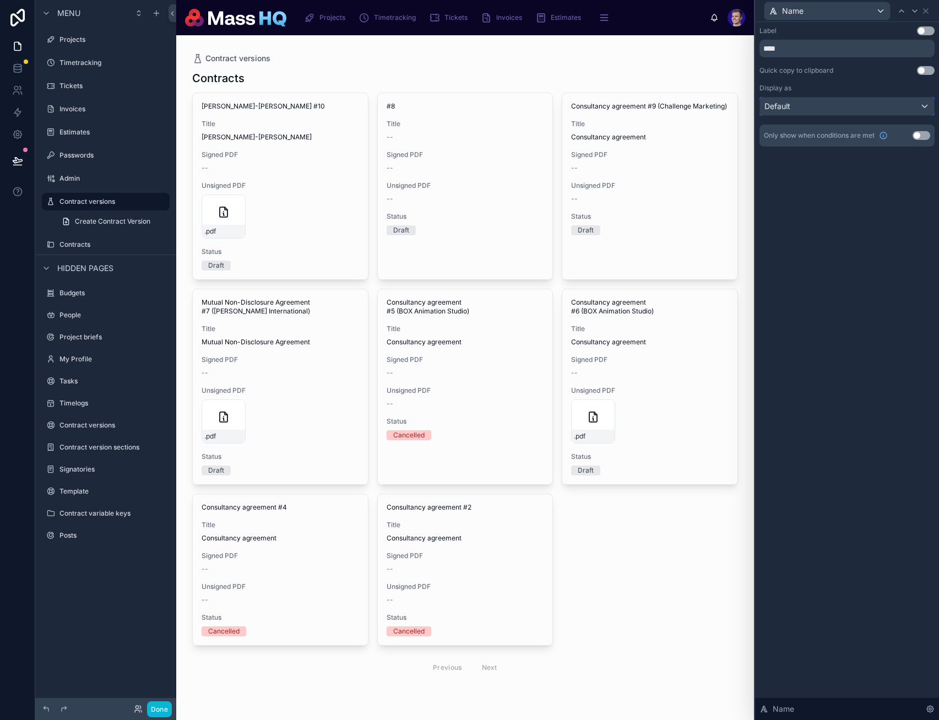
click at [705, 101] on div "Default" at bounding box center [847, 107] width 174 height 18
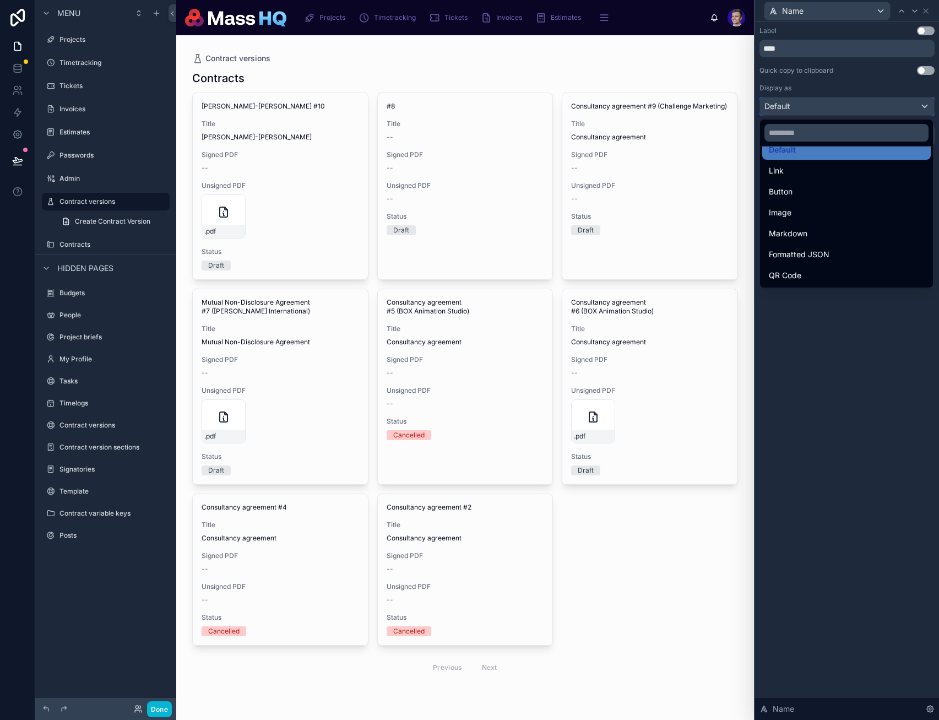
scroll to position [120, 0]
click at [705, 268] on div "Heading 4" at bounding box center [847, 276] width 169 height 20
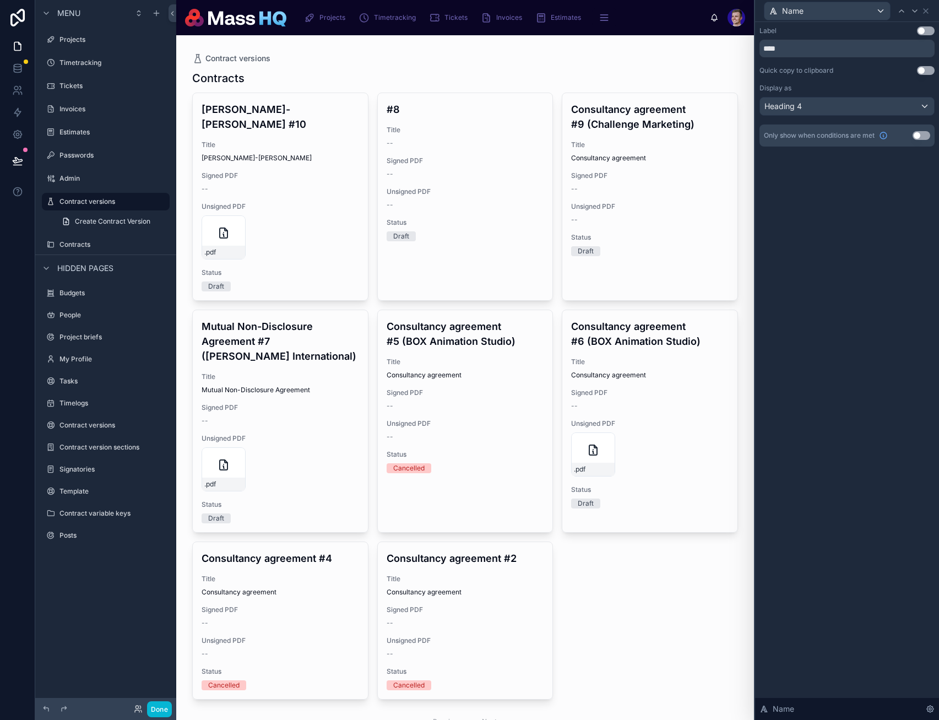
drag, startPoint x: 815, startPoint y: 311, endPoint x: 807, endPoint y: 300, distance: 14.5
click at [705, 311] on div "Label Use setting **** Quick copy to clipboard Use setting Display as Heading 4…" at bounding box center [847, 371] width 184 height 698
click at [705, 7] on icon at bounding box center [915, 11] width 9 height 9
click at [705, 29] on button "Use setting" at bounding box center [926, 30] width 18 height 9
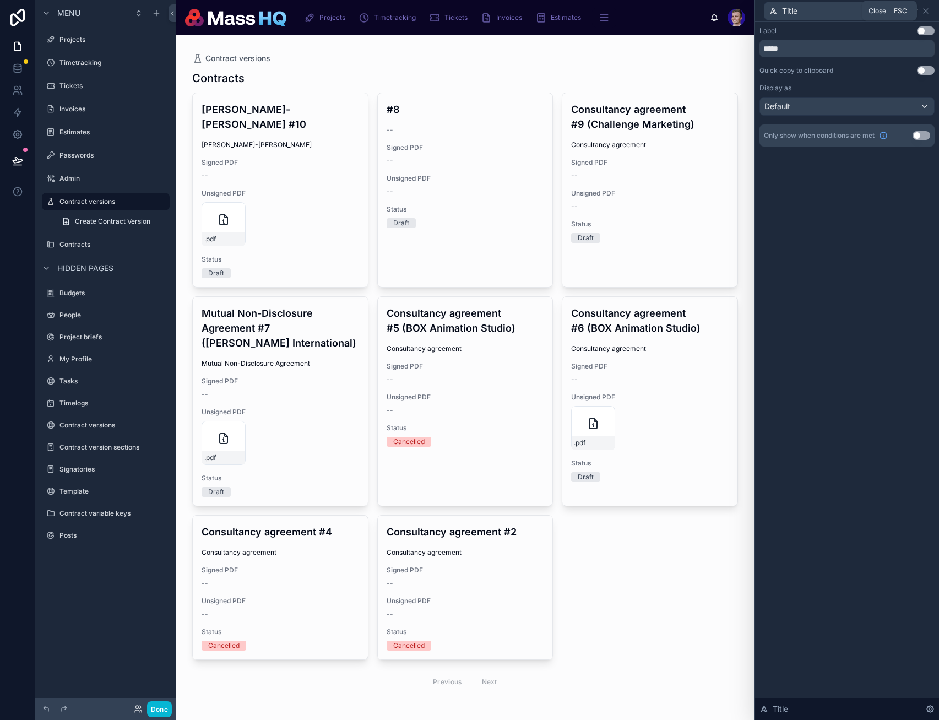
click at [705, 10] on icon at bounding box center [926, 11] width 9 height 9
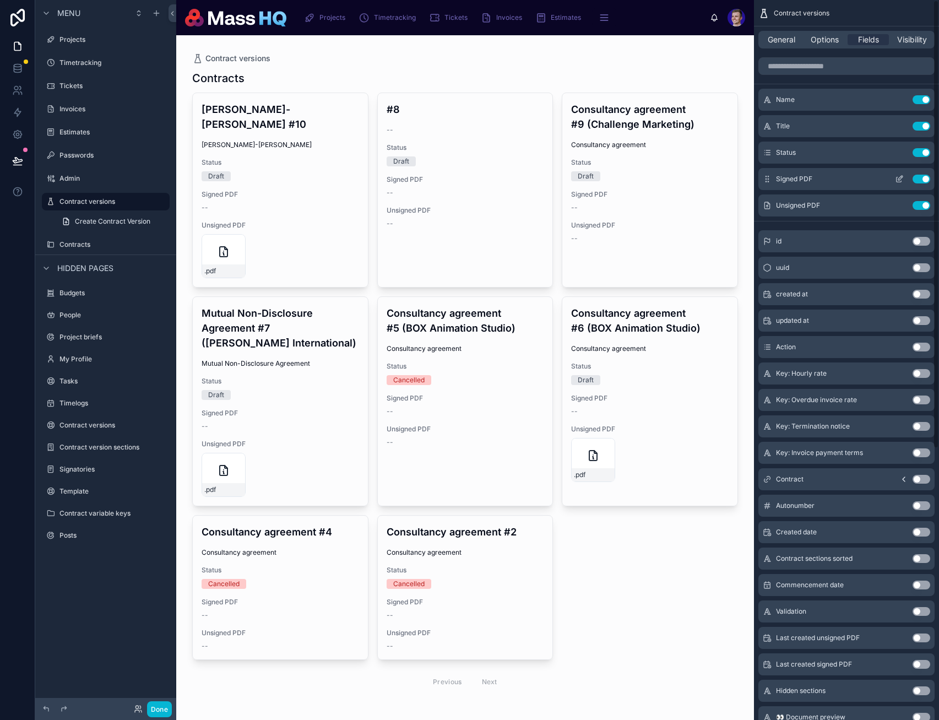
drag, startPoint x: 922, startPoint y: 127, endPoint x: 905, endPoint y: 142, distance: 22.7
click at [705, 127] on button "Use setting" at bounding box center [922, 126] width 18 height 9
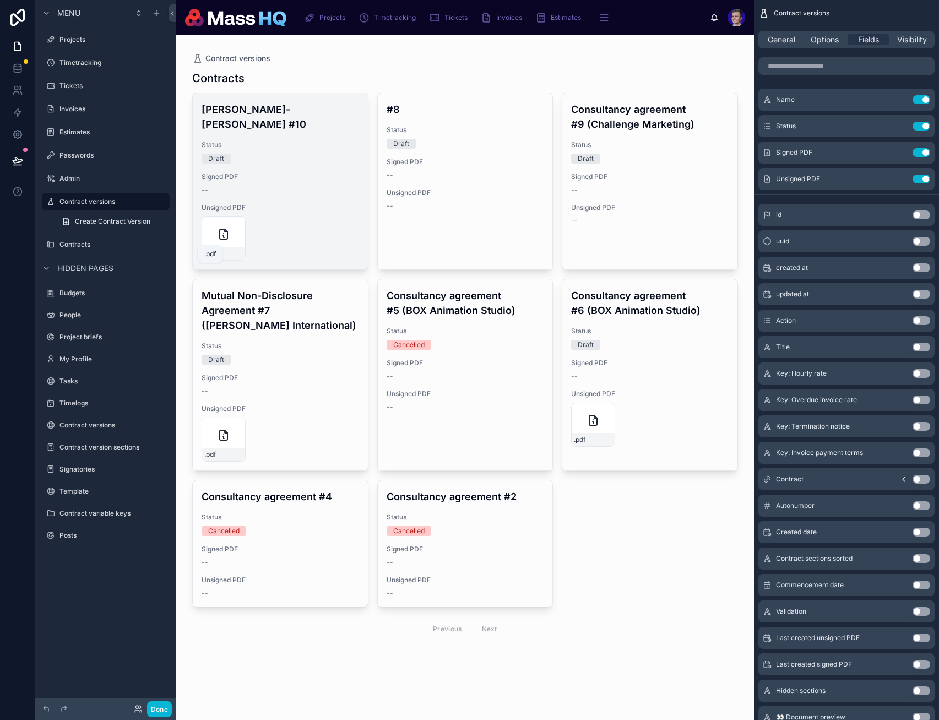
click at [274, 172] on span "Signed PDF" at bounding box center [281, 176] width 158 height 9
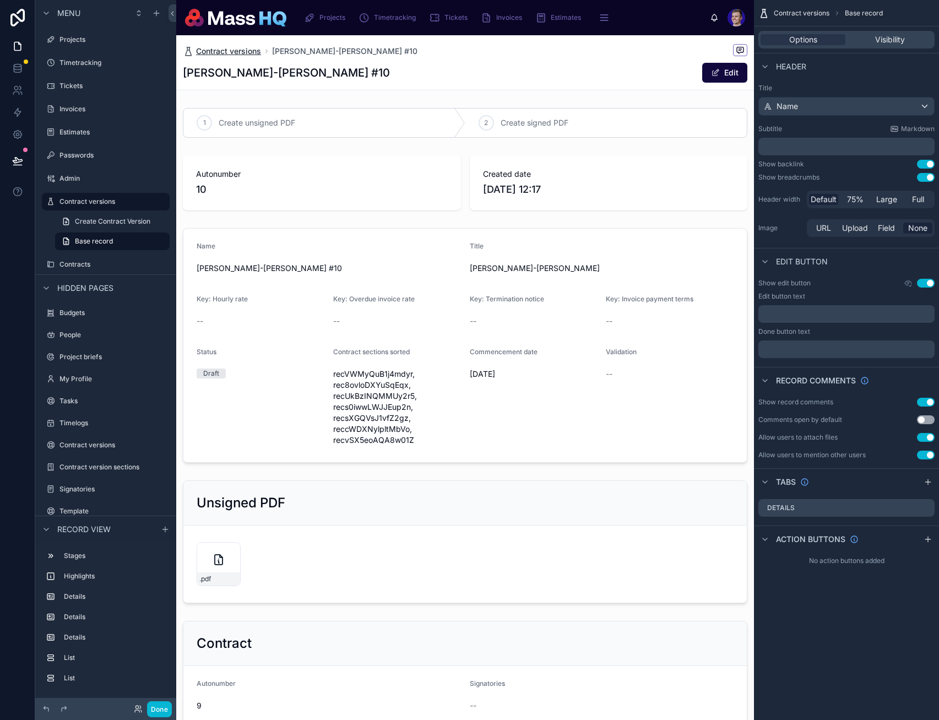
click at [256, 55] on span "Contract versions" at bounding box center [228, 51] width 65 height 11
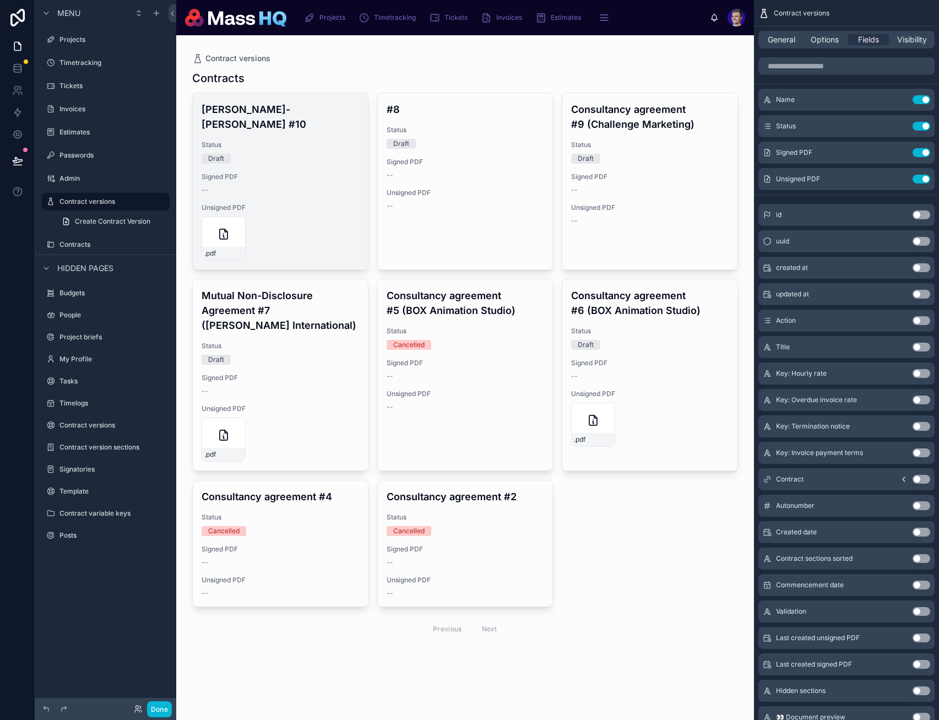
click at [296, 121] on div "[PERSON_NAME]-[PERSON_NAME] #10 Status Draft Signed PDF -- Unsigned PDF .pdf" at bounding box center [280, 181] width 175 height 176
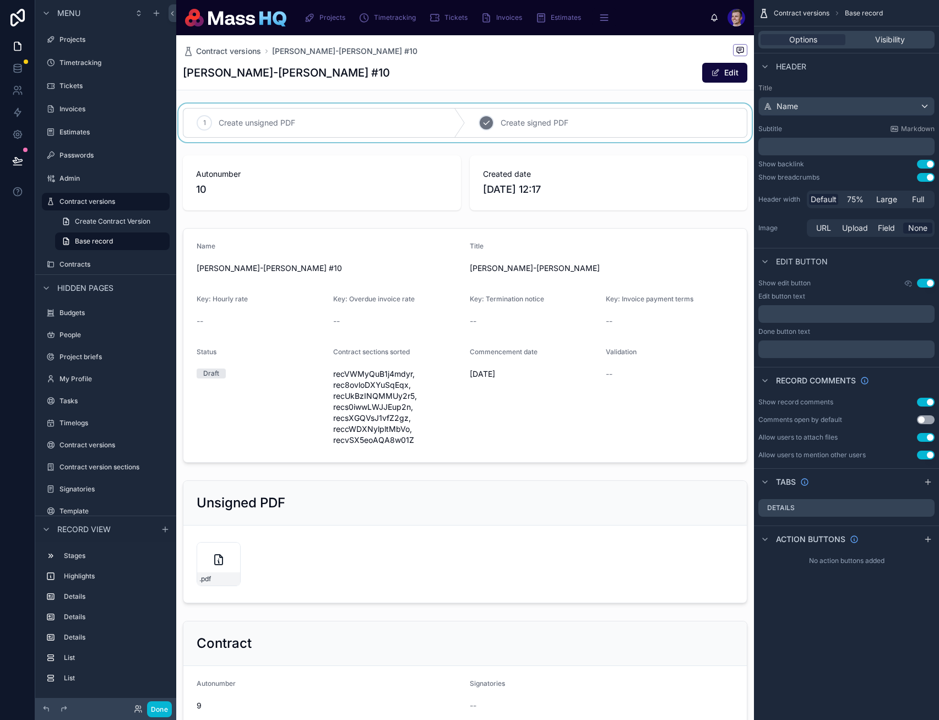
click at [590, 124] on div at bounding box center [465, 123] width 578 height 39
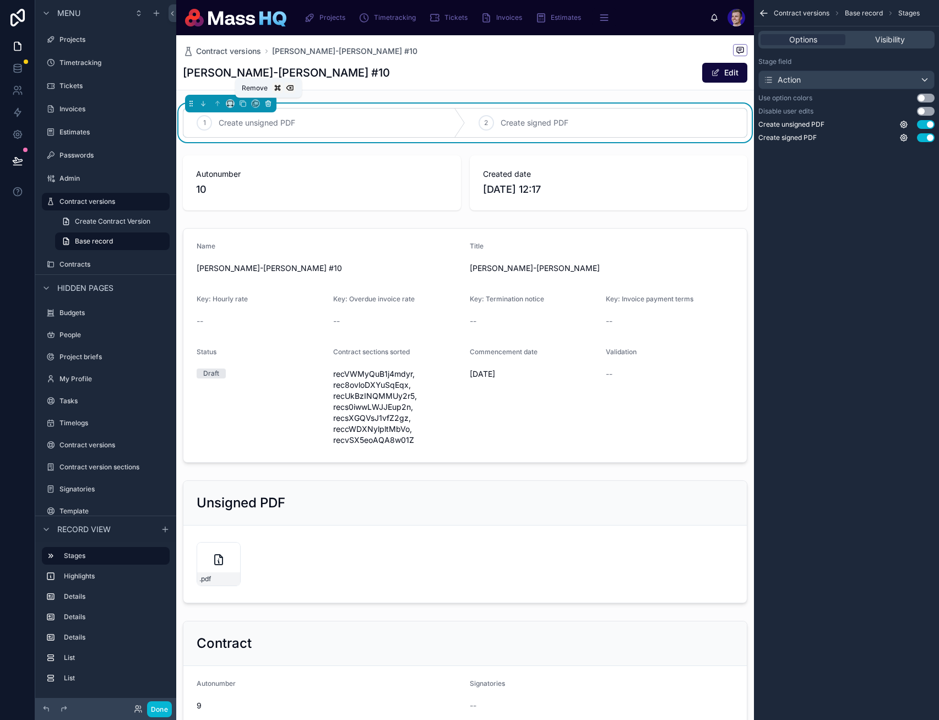
click at [269, 101] on icon at bounding box center [268, 104] width 8 height 8
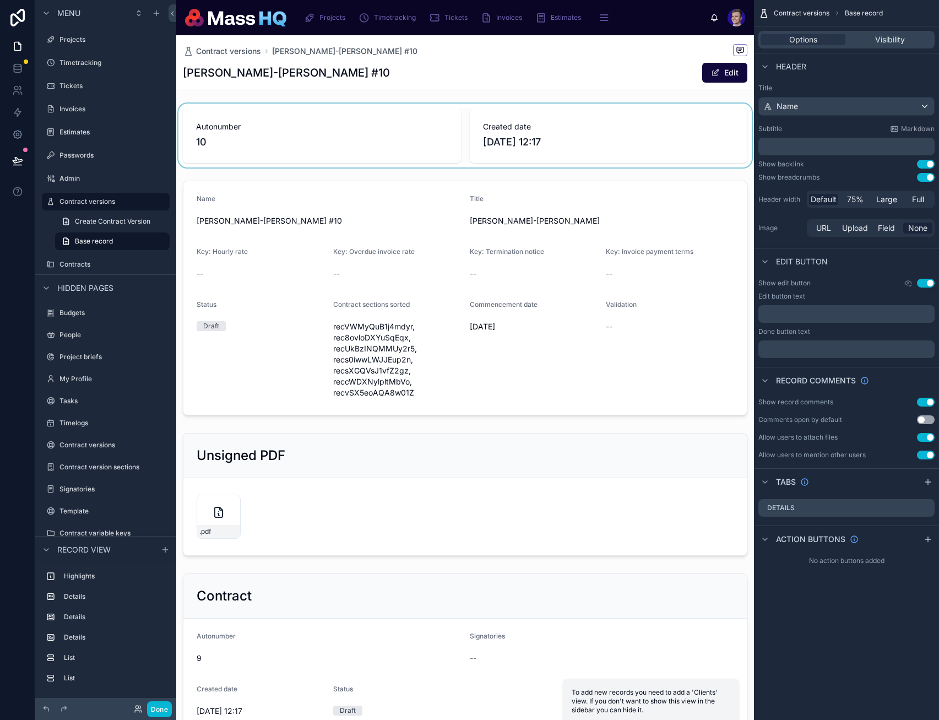
click at [414, 123] on div at bounding box center [465, 136] width 578 height 64
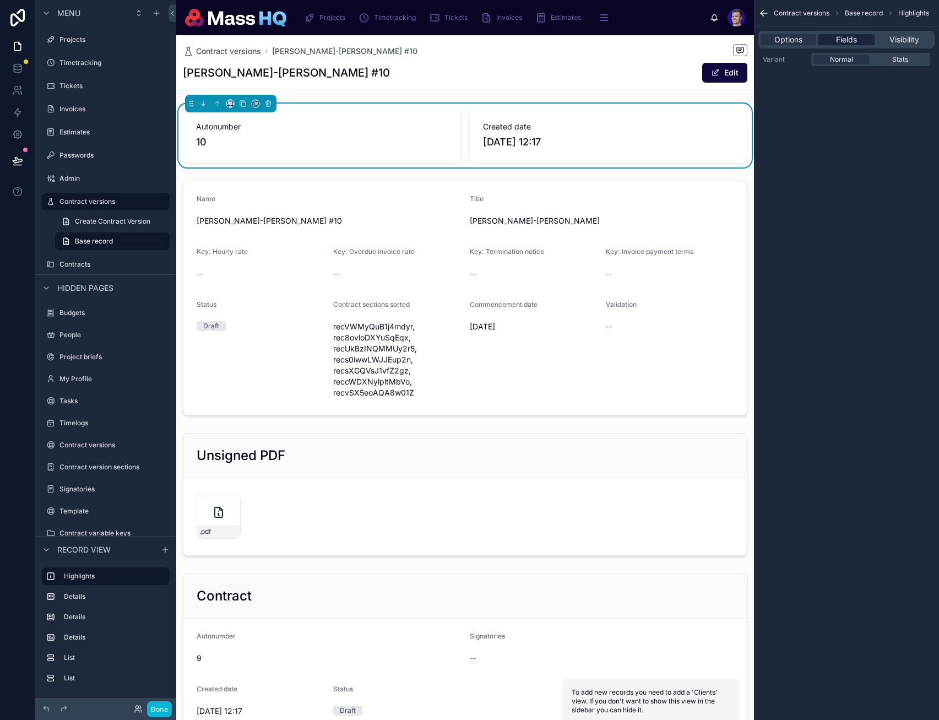
click at [705, 41] on span "Fields" at bounding box center [846, 39] width 21 height 11
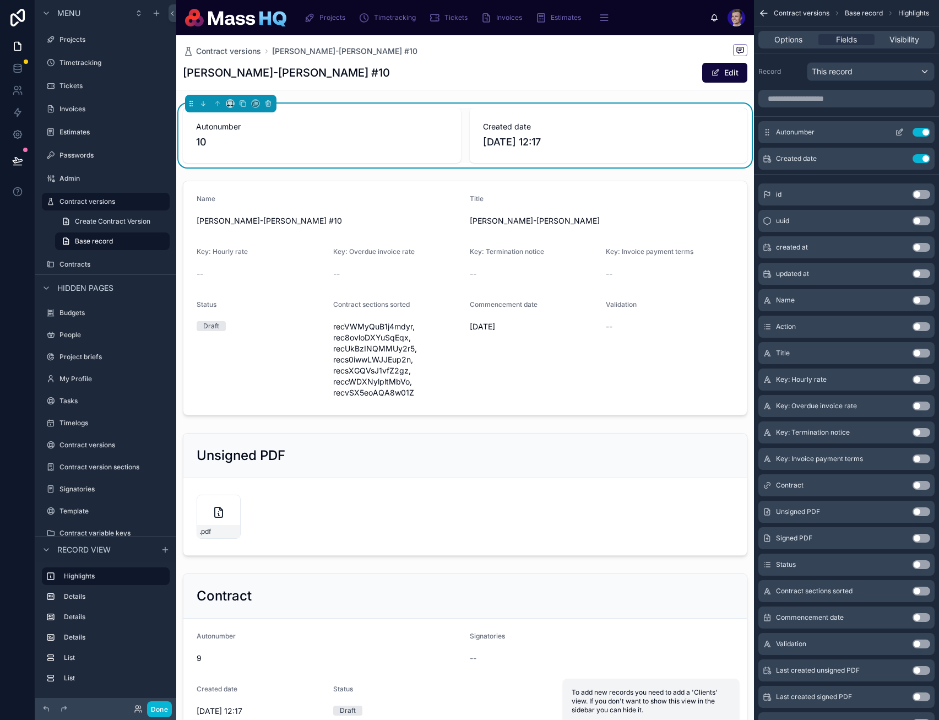
click at [705, 132] on button "Use setting" at bounding box center [922, 132] width 18 height 9
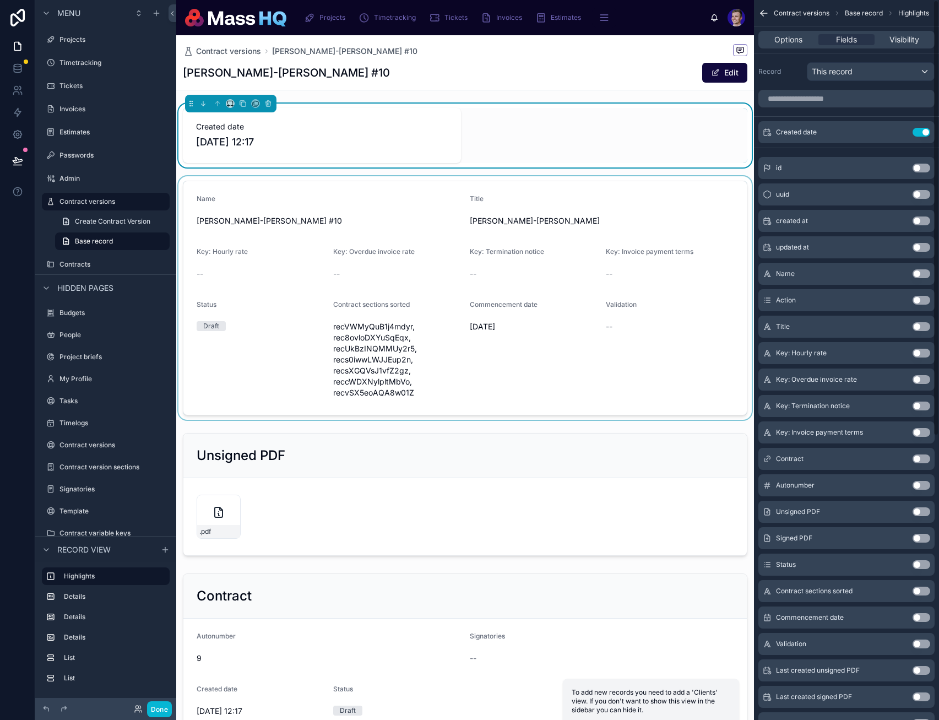
click at [399, 199] on div at bounding box center [465, 298] width 578 height 244
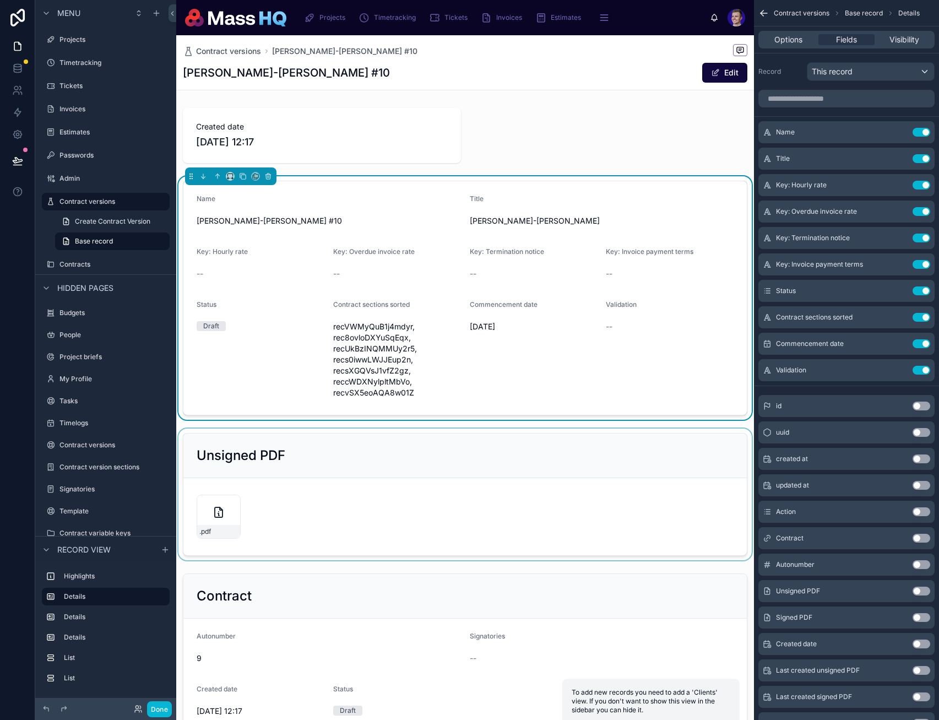
click at [290, 480] on div at bounding box center [465, 495] width 578 height 132
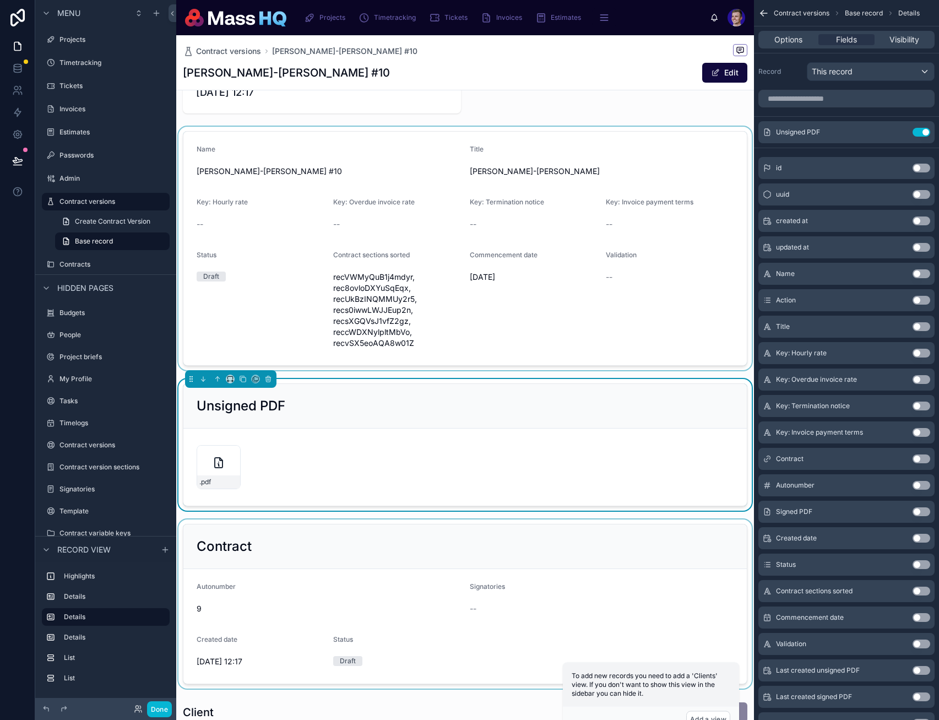
scroll to position [93, 0]
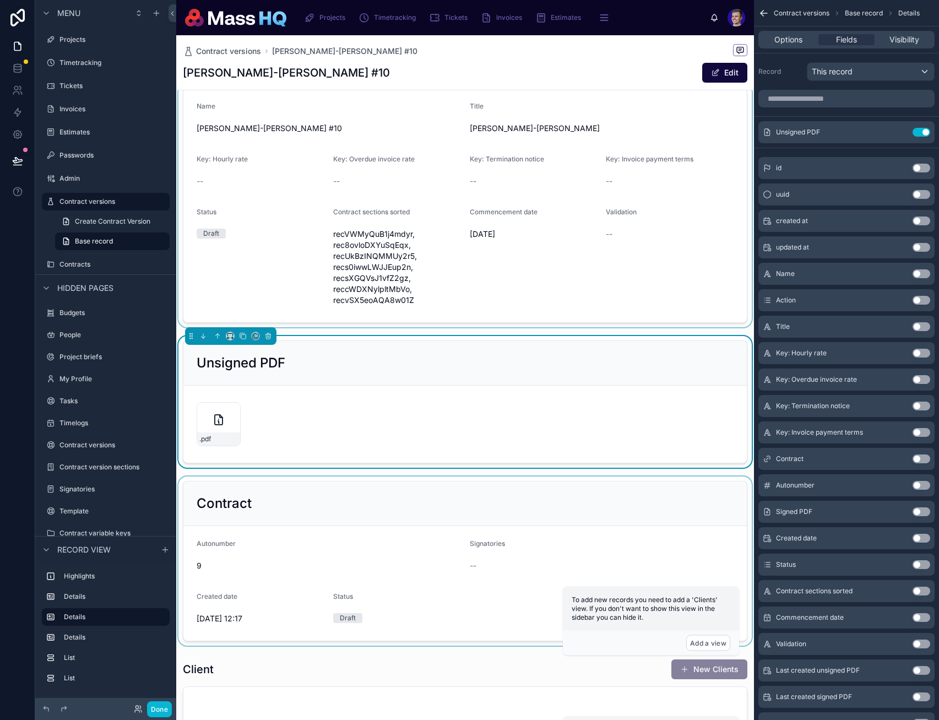
click at [418, 505] on div at bounding box center [465, 561] width 578 height 169
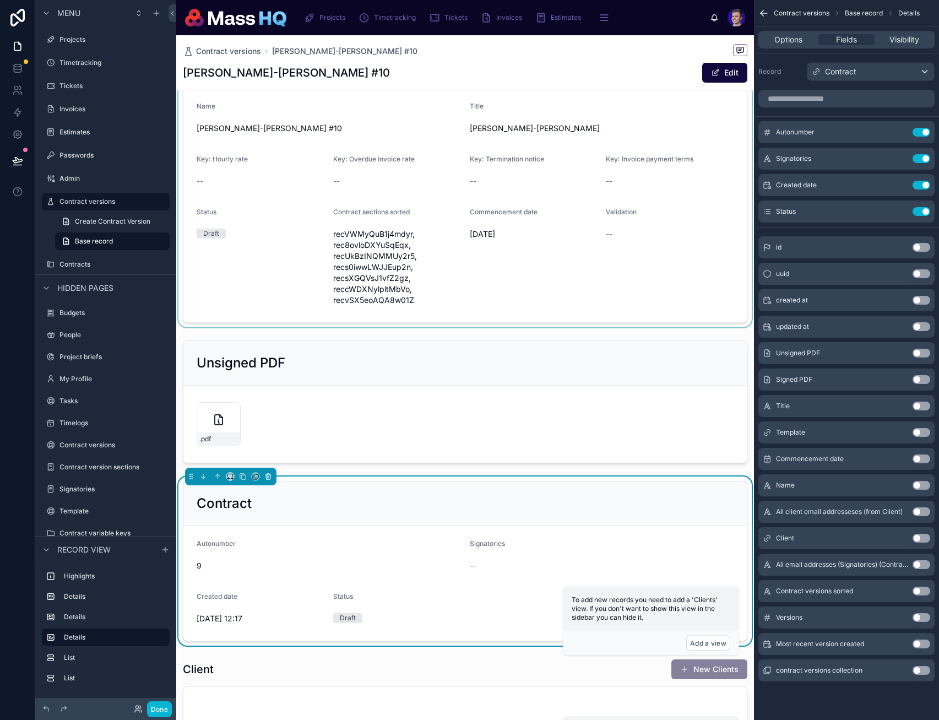
click at [266, 478] on icon at bounding box center [268, 477] width 8 height 8
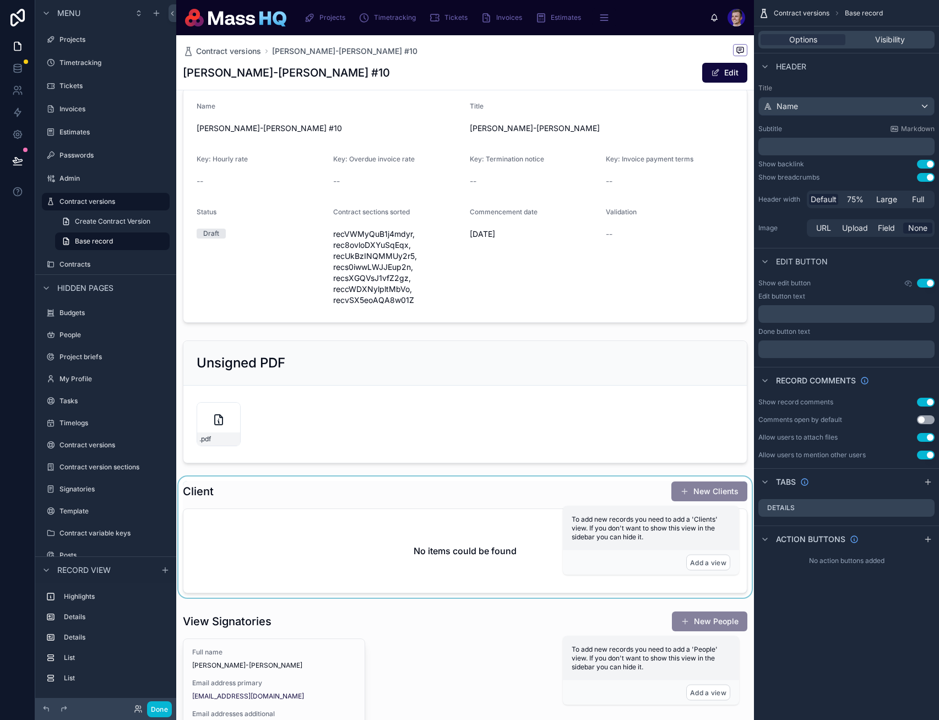
click at [270, 530] on div at bounding box center [465, 537] width 578 height 121
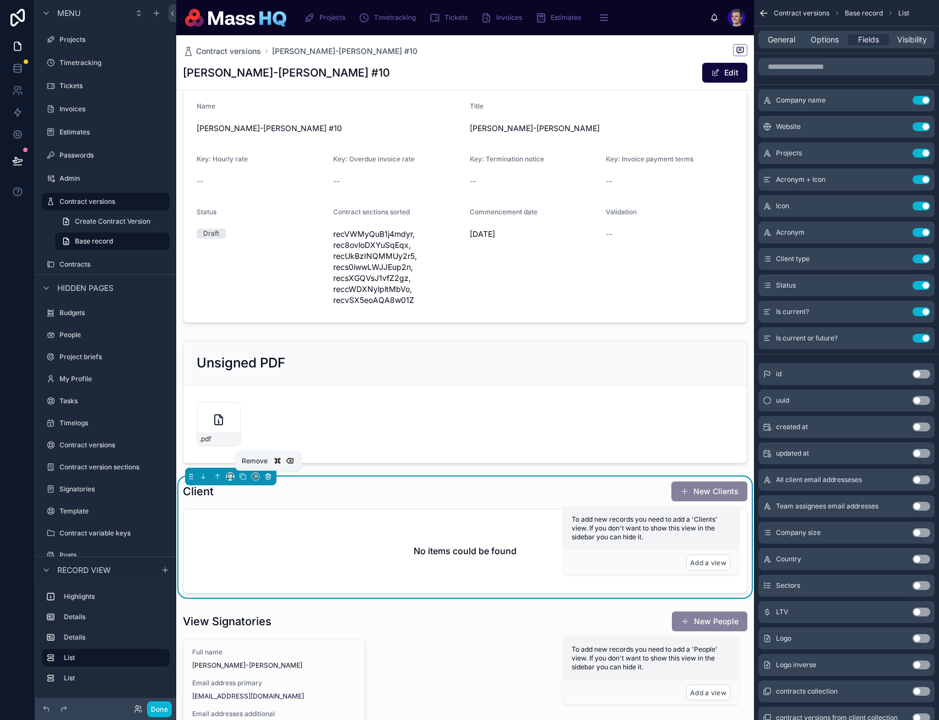
click at [268, 480] on button at bounding box center [268, 477] width 12 height 12
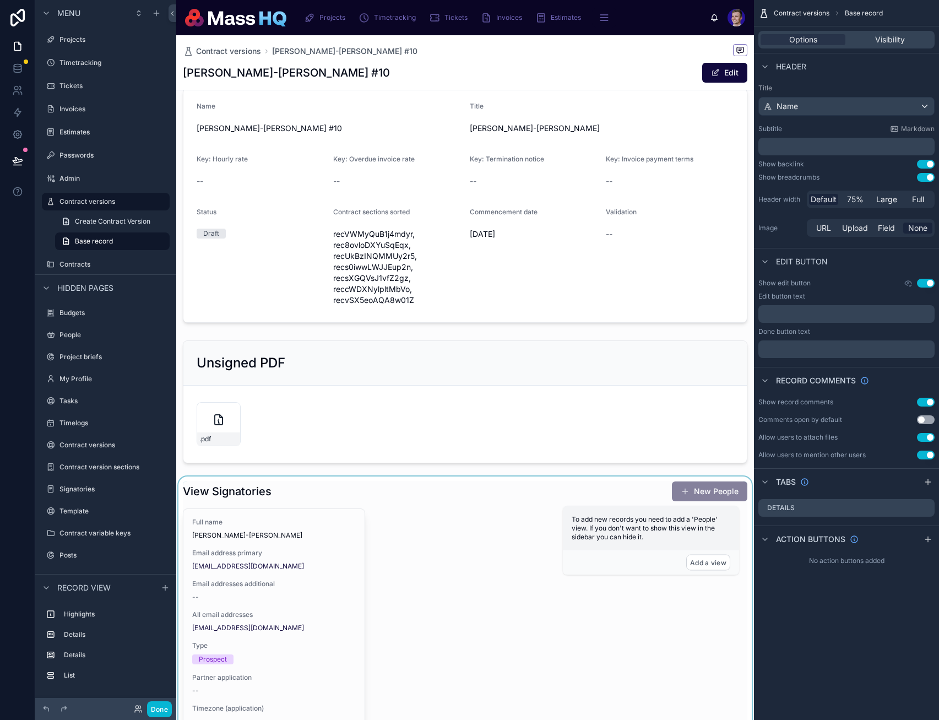
click at [436, 542] on div at bounding box center [465, 659] width 578 height 364
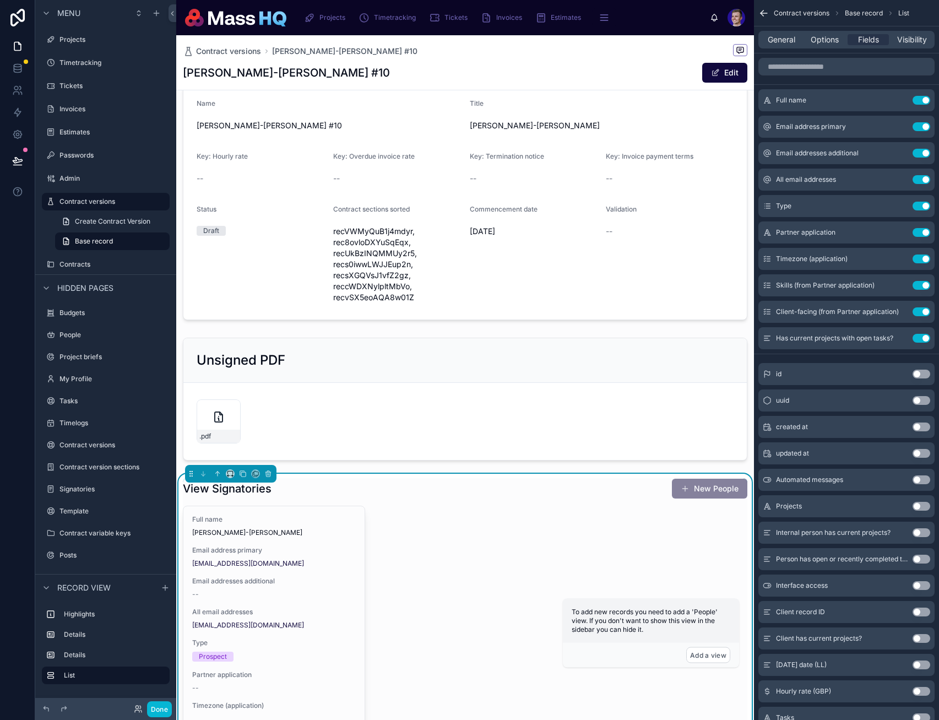
scroll to position [0, 0]
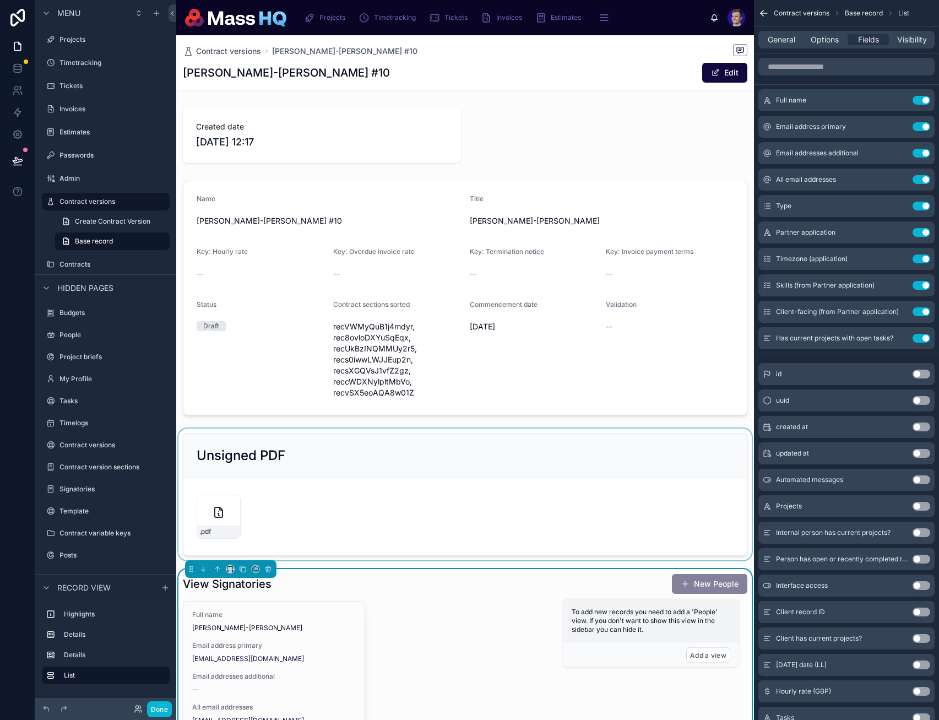
click at [319, 451] on div at bounding box center [465, 495] width 578 height 132
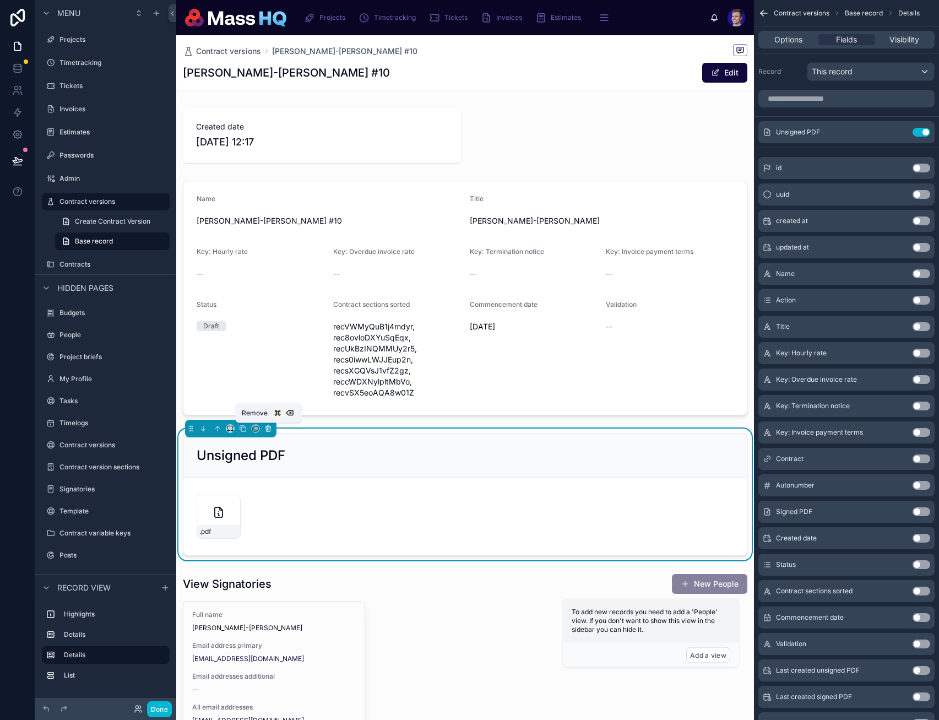
click at [270, 428] on icon at bounding box center [268, 429] width 8 height 8
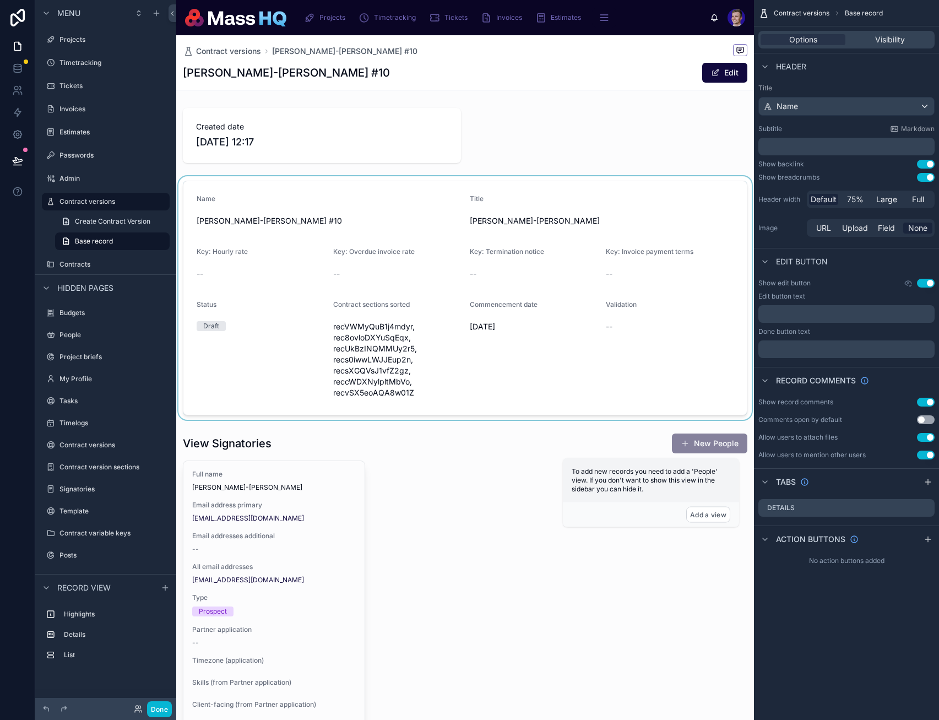
click at [313, 253] on div at bounding box center [465, 298] width 578 height 244
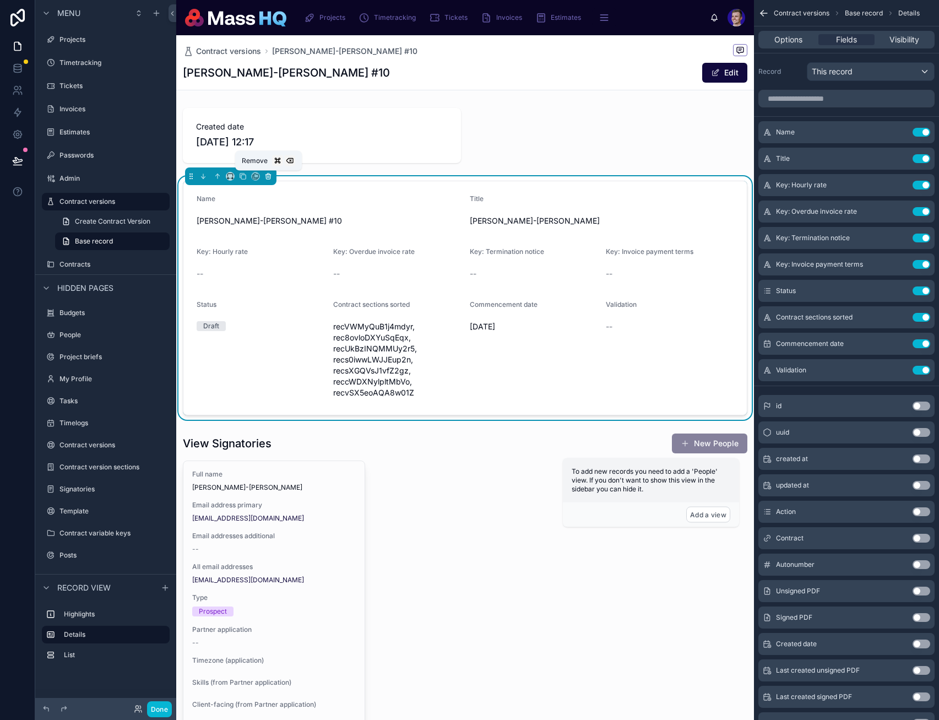
click at [270, 173] on icon at bounding box center [268, 176] width 8 height 8
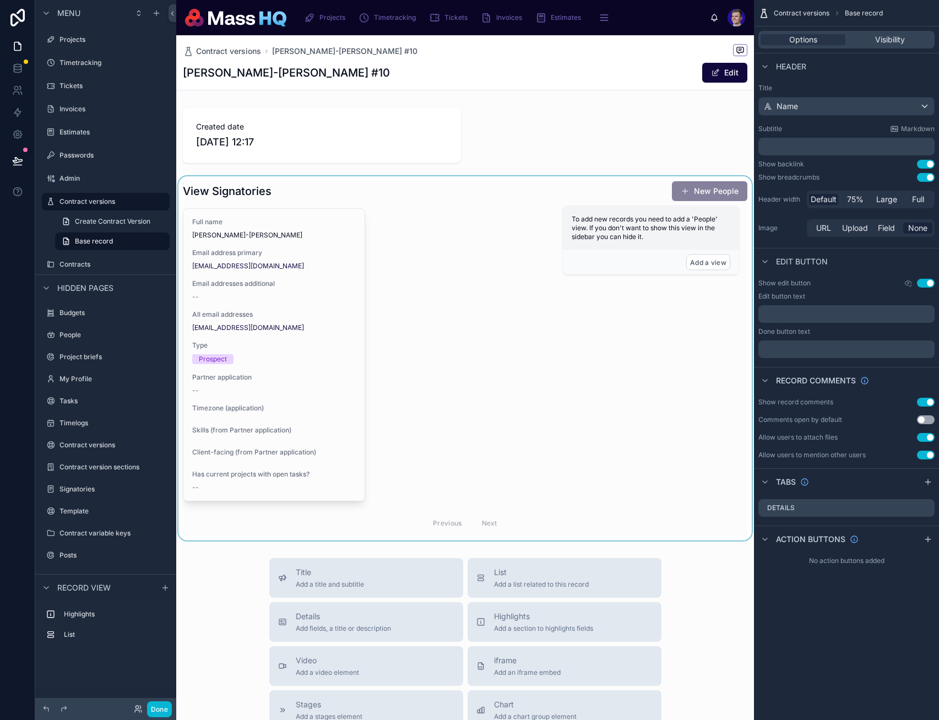
click at [691, 286] on div at bounding box center [465, 358] width 578 height 364
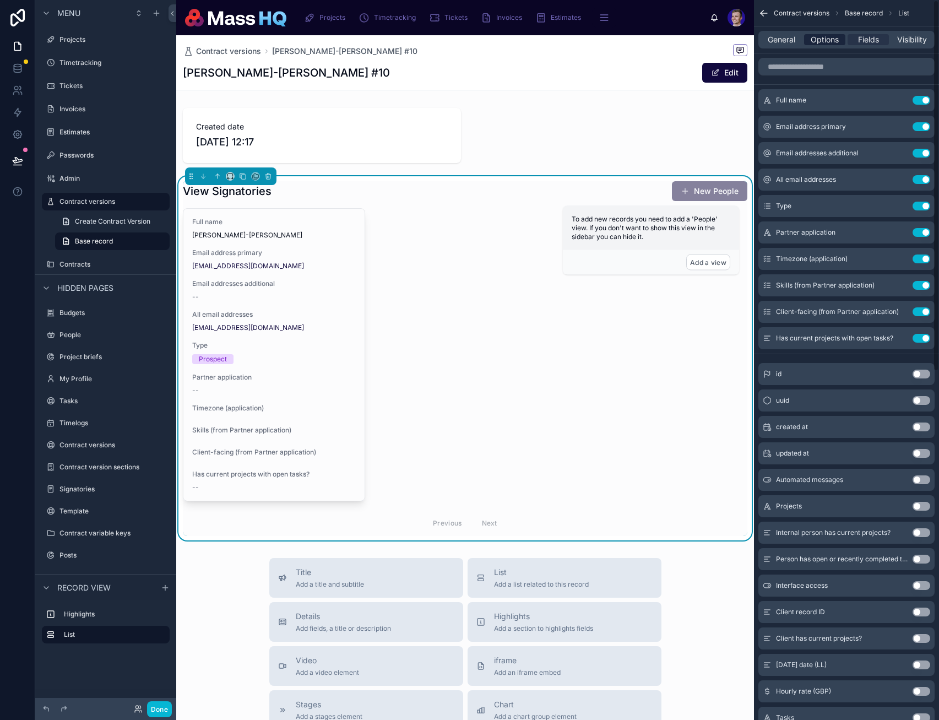
click at [705, 41] on div "Options" at bounding box center [824, 39] width 41 height 11
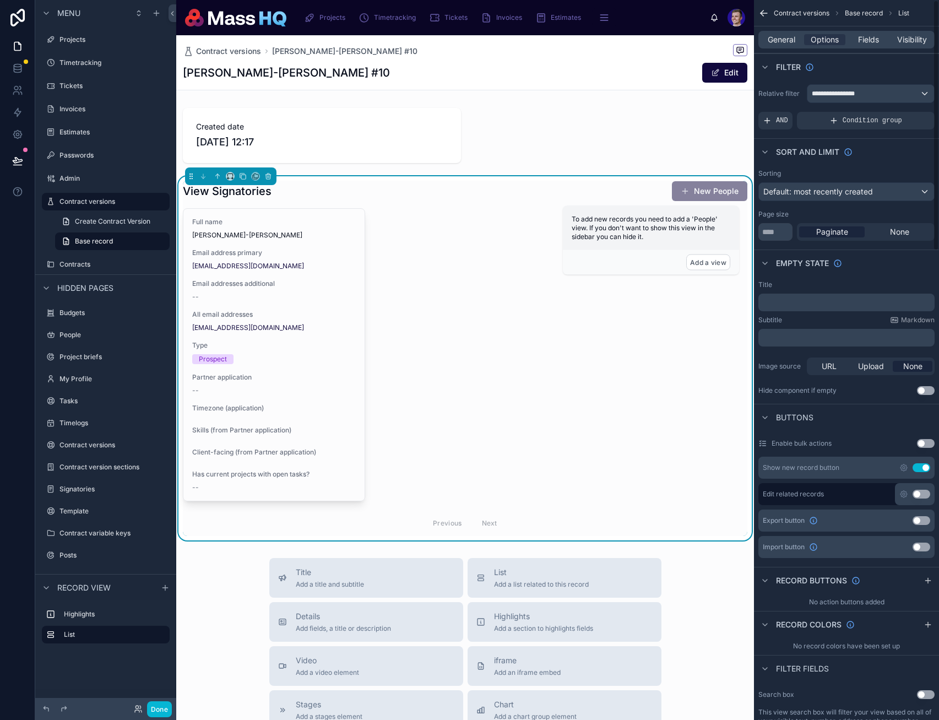
click at [705, 463] on div "Use setting" at bounding box center [915, 467] width 31 height 9
drag, startPoint x: 921, startPoint y: 464, endPoint x: 829, endPoint y: 280, distance: 205.8
click at [705, 464] on button "Use setting" at bounding box center [922, 467] width 18 height 9
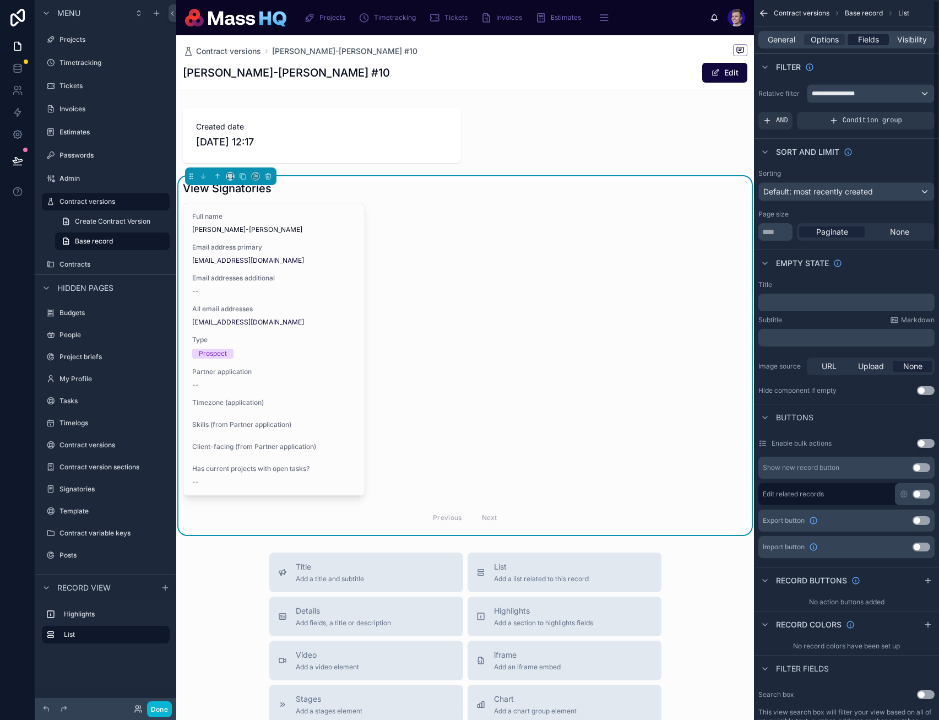
click at [705, 40] on div "Fields" at bounding box center [868, 39] width 41 height 11
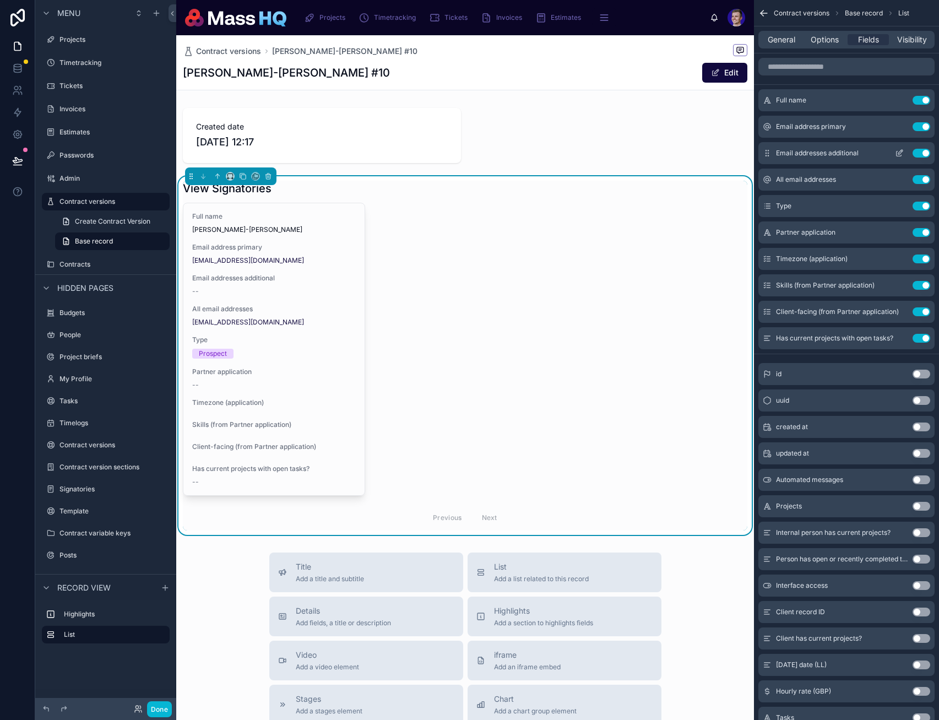
click at [705, 125] on button "Use setting" at bounding box center [922, 126] width 18 height 9
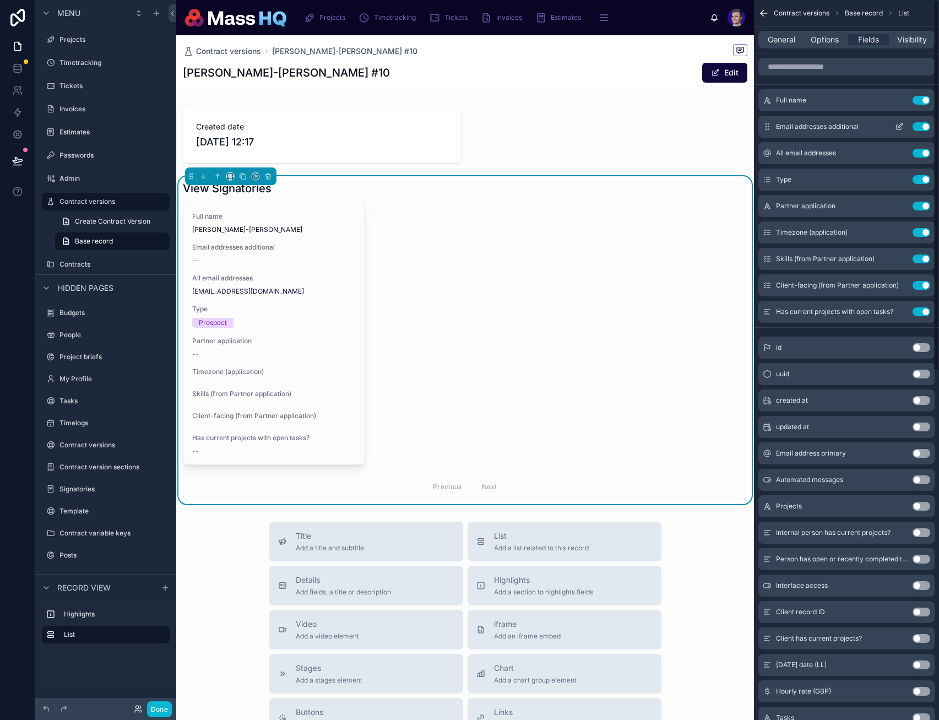
click at [705, 126] on button "Use setting" at bounding box center [922, 126] width 18 height 9
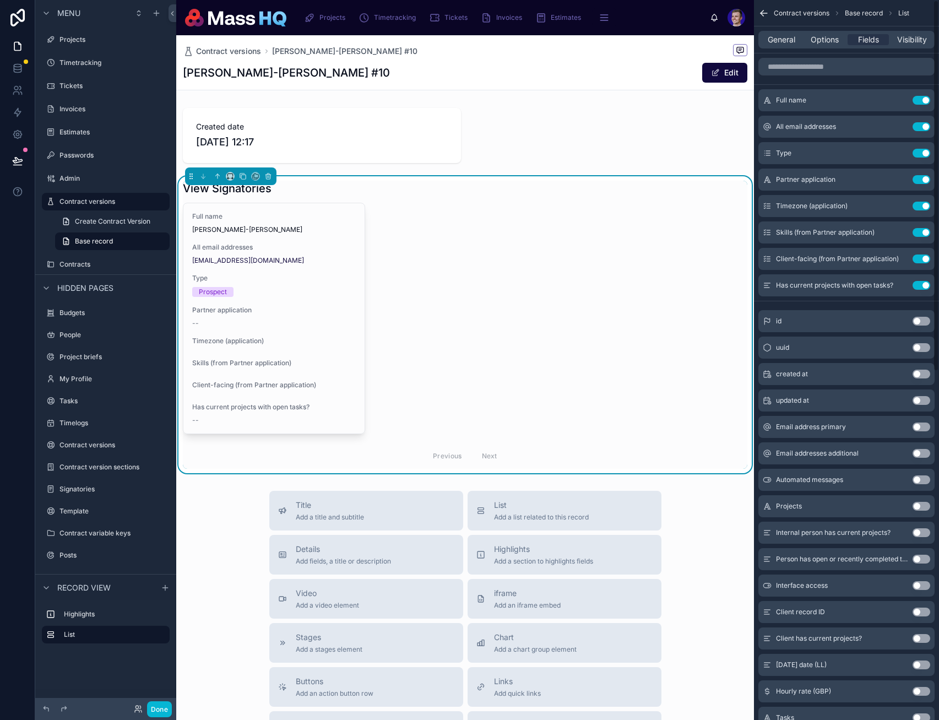
click at [705, 126] on button "Use setting" at bounding box center [922, 126] width 18 height 9
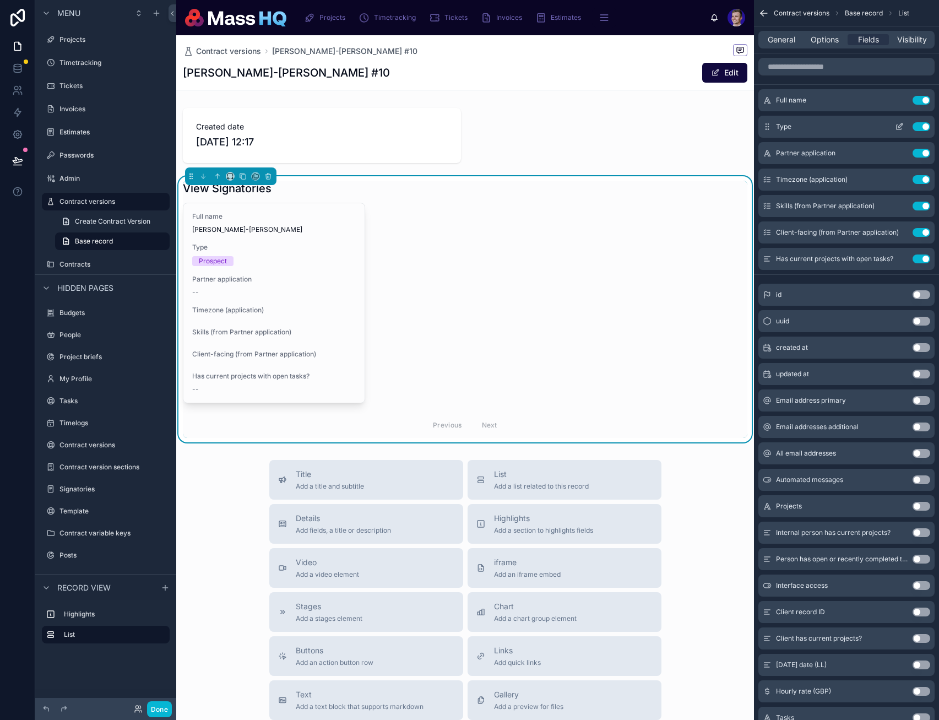
click at [705, 124] on button "Use setting" at bounding box center [922, 126] width 18 height 9
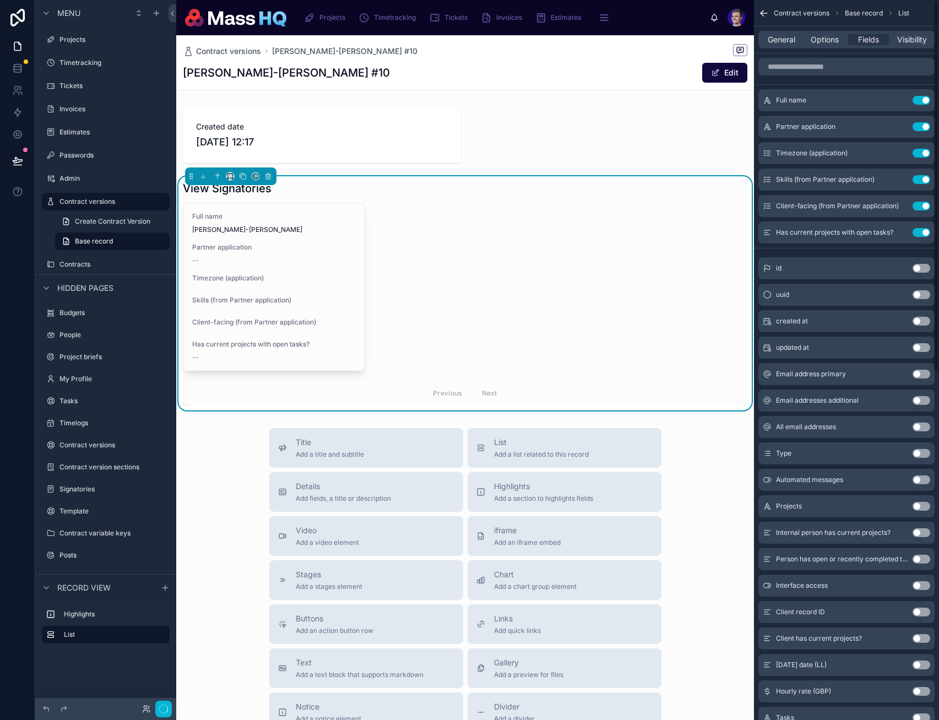
click at [705, 124] on button "Use setting" at bounding box center [922, 126] width 18 height 9
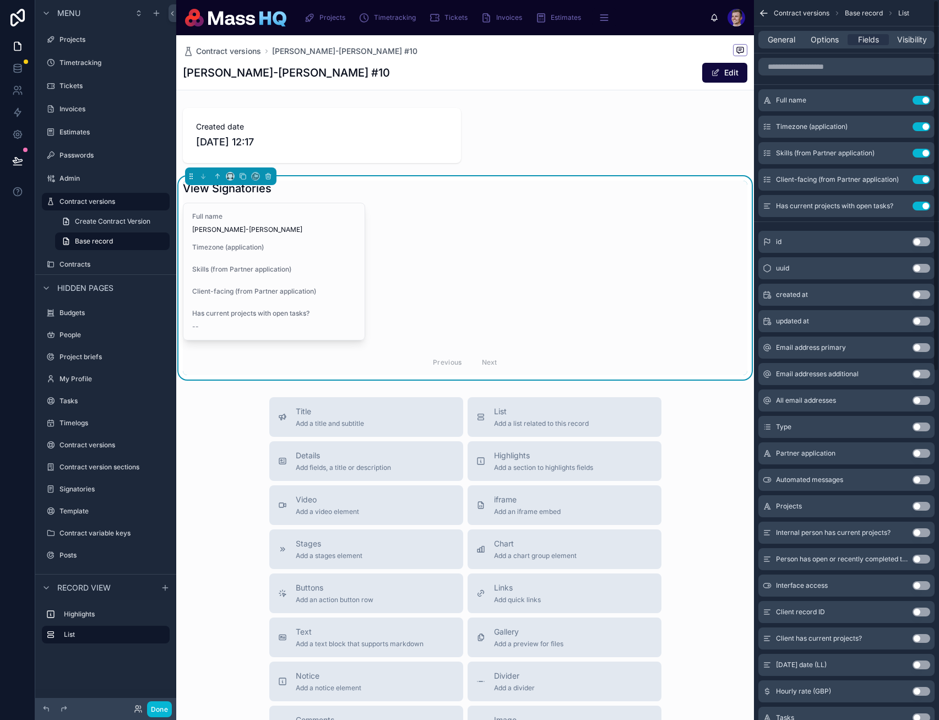
click at [705, 124] on button "Use setting" at bounding box center [922, 126] width 18 height 9
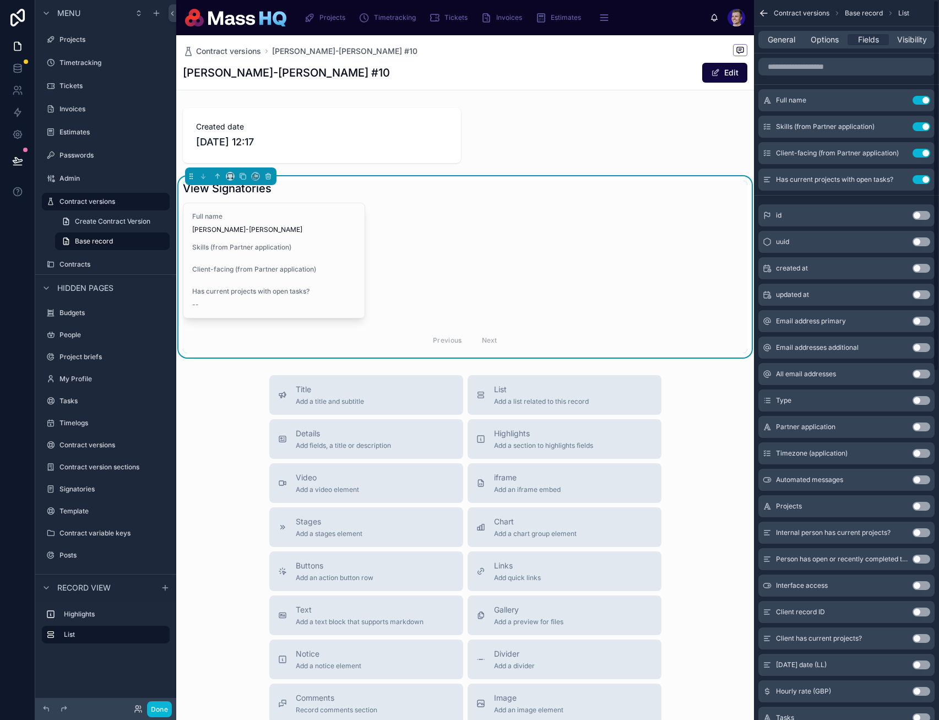
click at [705, 124] on button "Use setting" at bounding box center [922, 126] width 18 height 9
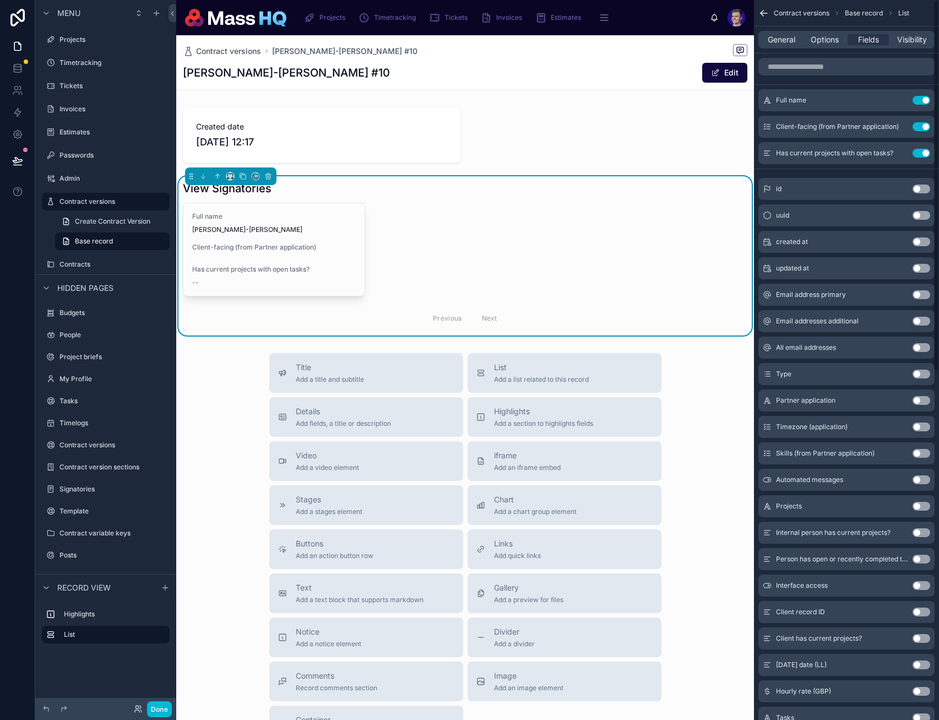
click at [705, 124] on button "Use setting" at bounding box center [922, 126] width 18 height 9
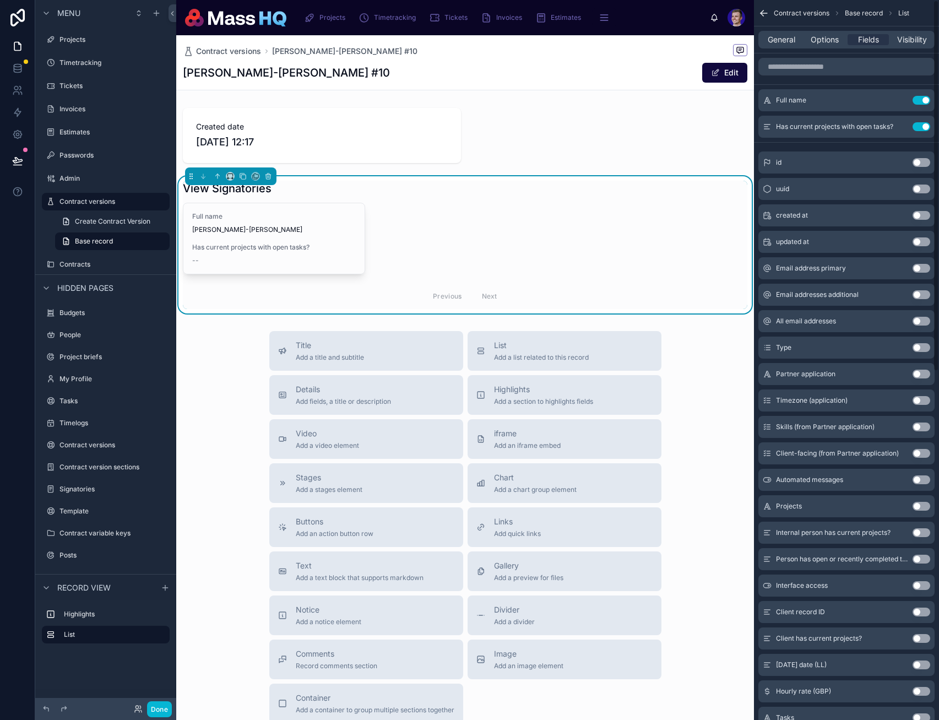
click at [705, 124] on button "Use setting" at bounding box center [922, 126] width 18 height 9
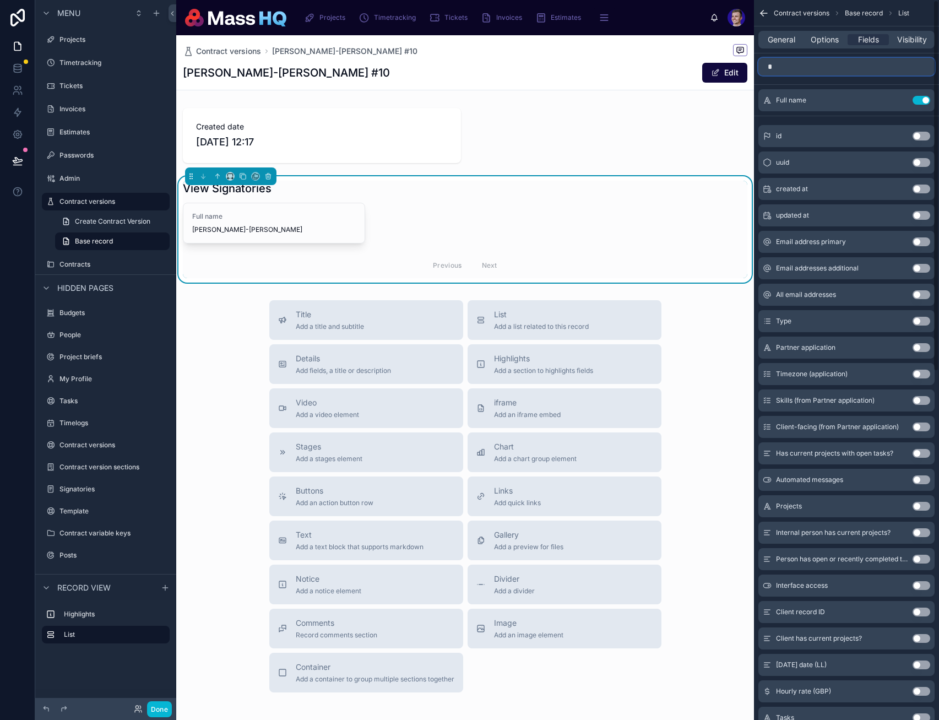
drag, startPoint x: 808, startPoint y: 66, endPoint x: 809, endPoint y: 71, distance: 5.5
click at [705, 66] on input "*" at bounding box center [847, 67] width 176 height 18
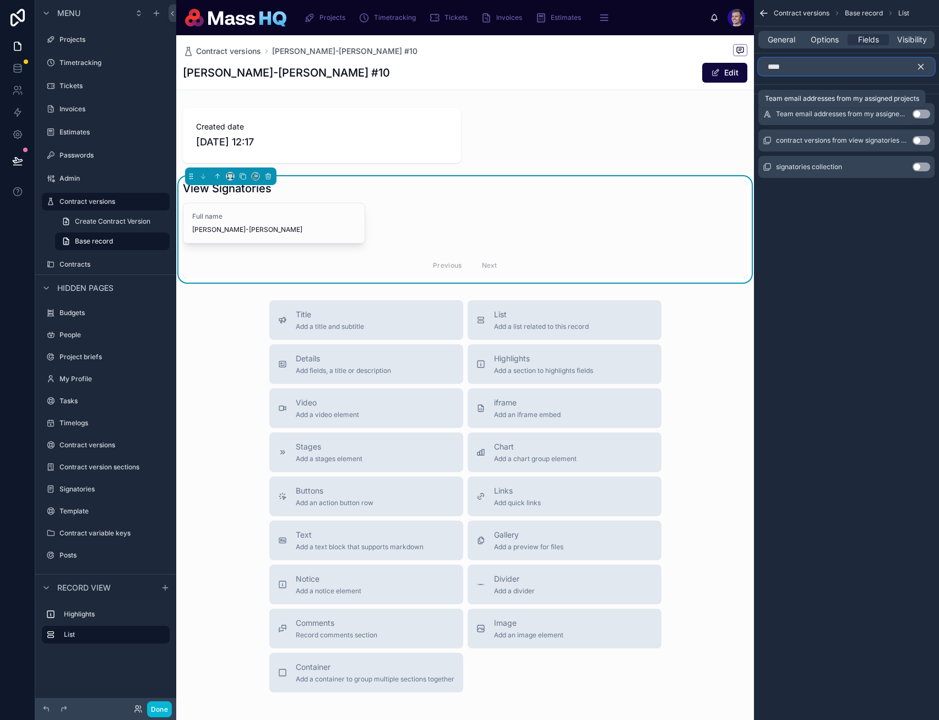
type input "****"
click at [705, 327] on div "Contract versions Base record List General Options Fields Visibility **** Team …" at bounding box center [846, 360] width 185 height 720
click at [705, 247] on div "Contract versions Base record List General Options Fields Visibility **** Team …" at bounding box center [846, 360] width 185 height 720
click at [705, 64] on input "****" at bounding box center [847, 67] width 176 height 18
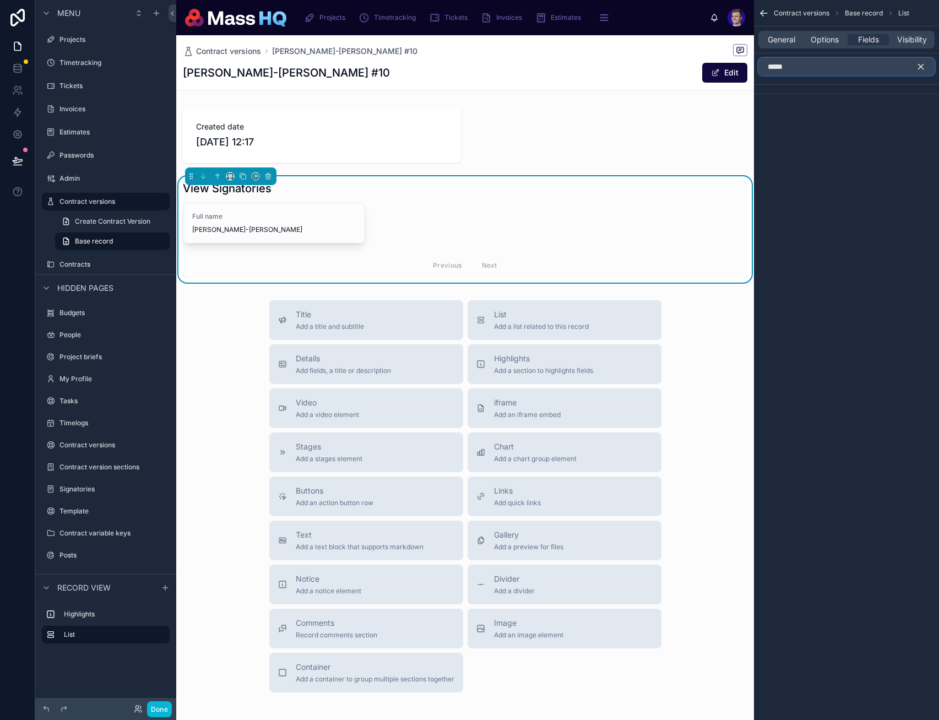
type input "******"
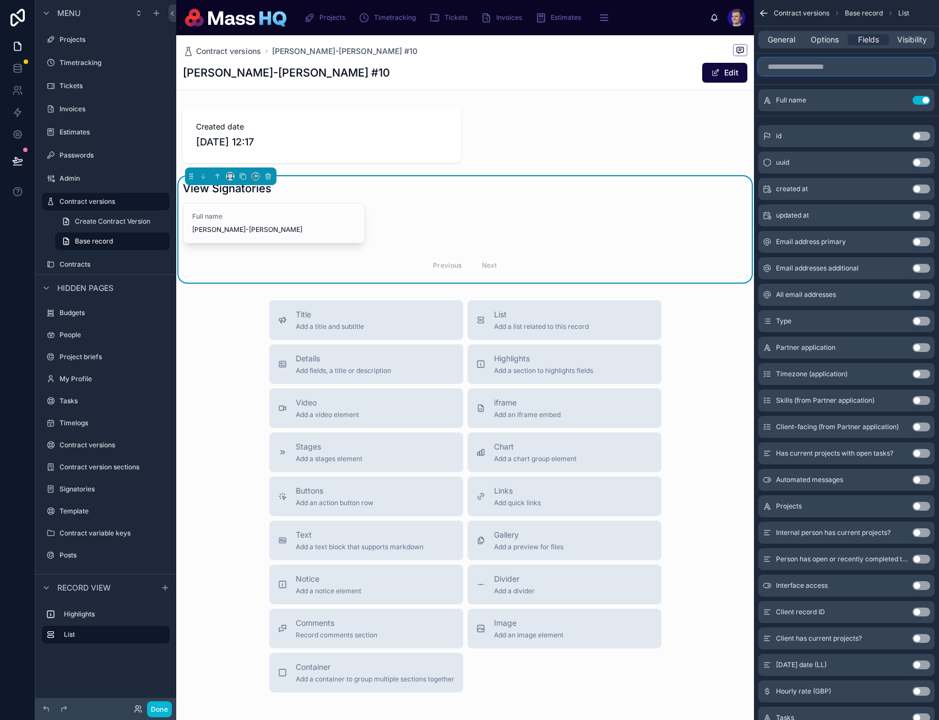
click at [705, 64] on input "scrollable content" at bounding box center [847, 67] width 176 height 18
click at [705, 48] on div "General Options Fields Visibility" at bounding box center [846, 39] width 185 height 26
click at [705, 43] on span "Options" at bounding box center [825, 39] width 28 height 11
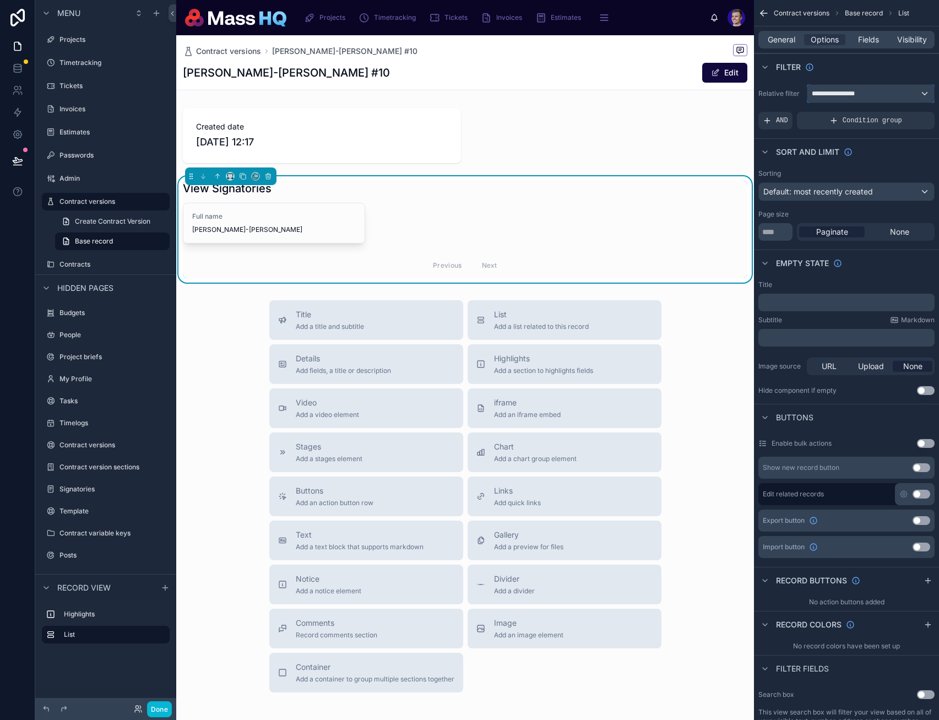
click at [705, 96] on span "**********" at bounding box center [838, 93] width 52 height 9
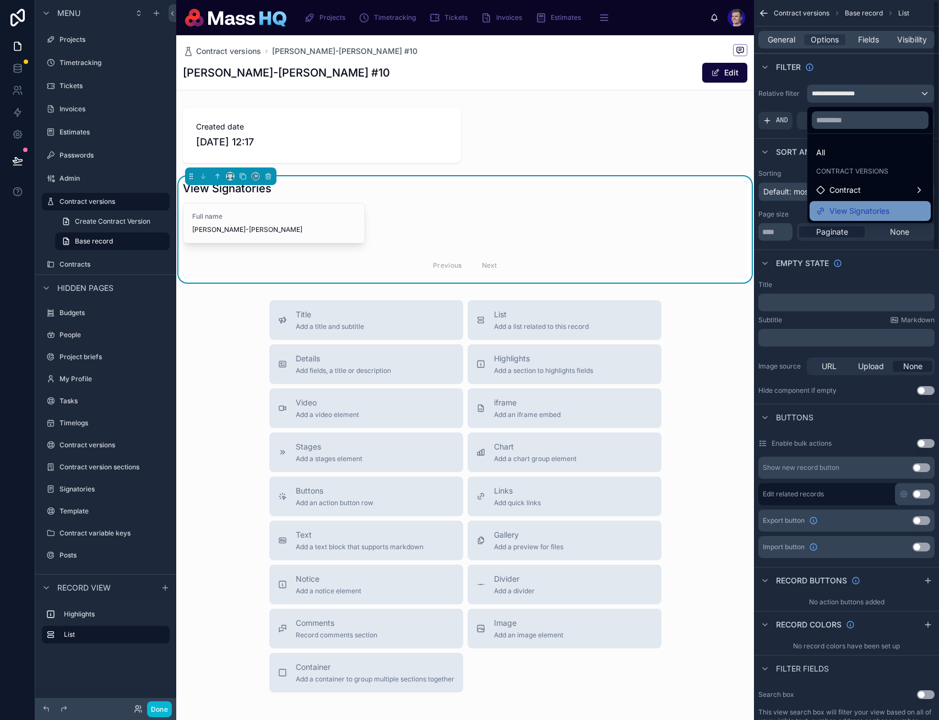
click at [705, 213] on span "View Signatories" at bounding box center [860, 210] width 60 height 13
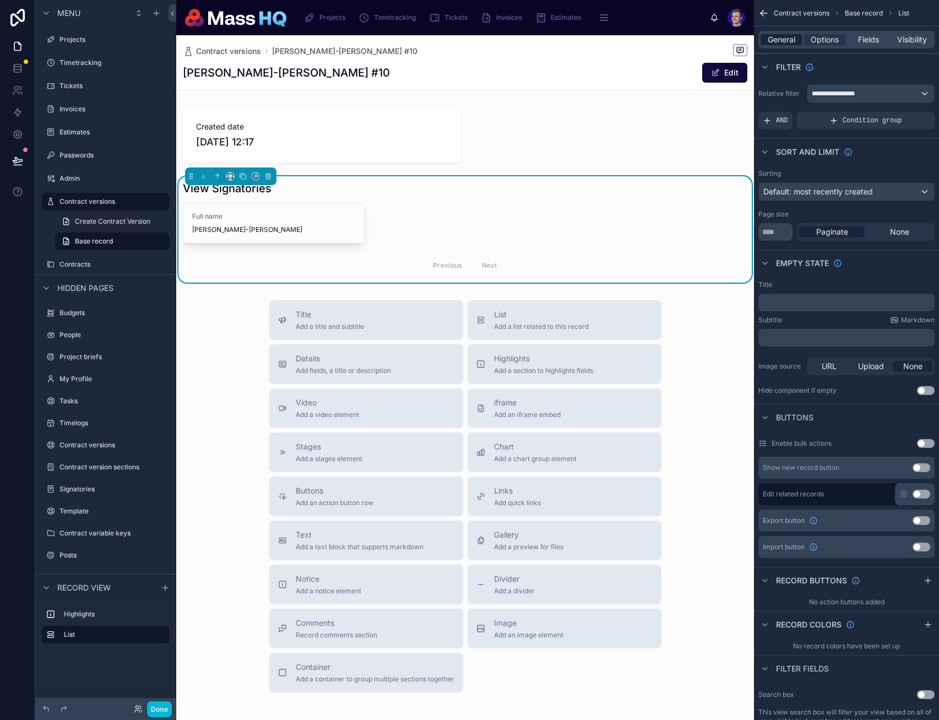
click at [705, 35] on div "General" at bounding box center [781, 39] width 41 height 11
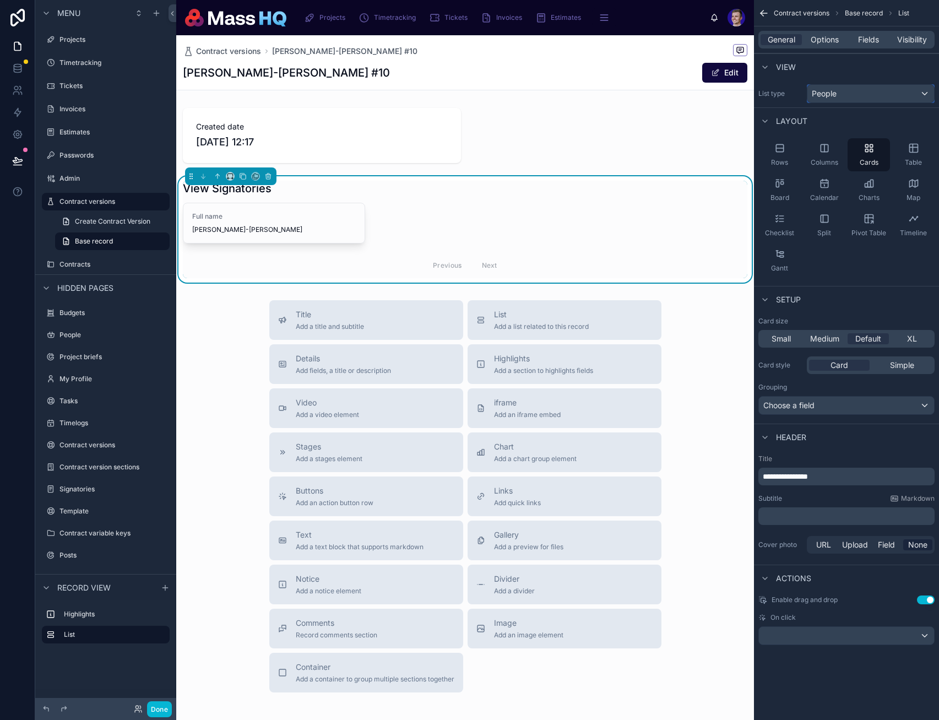
click at [705, 99] on div "People" at bounding box center [871, 94] width 127 height 18
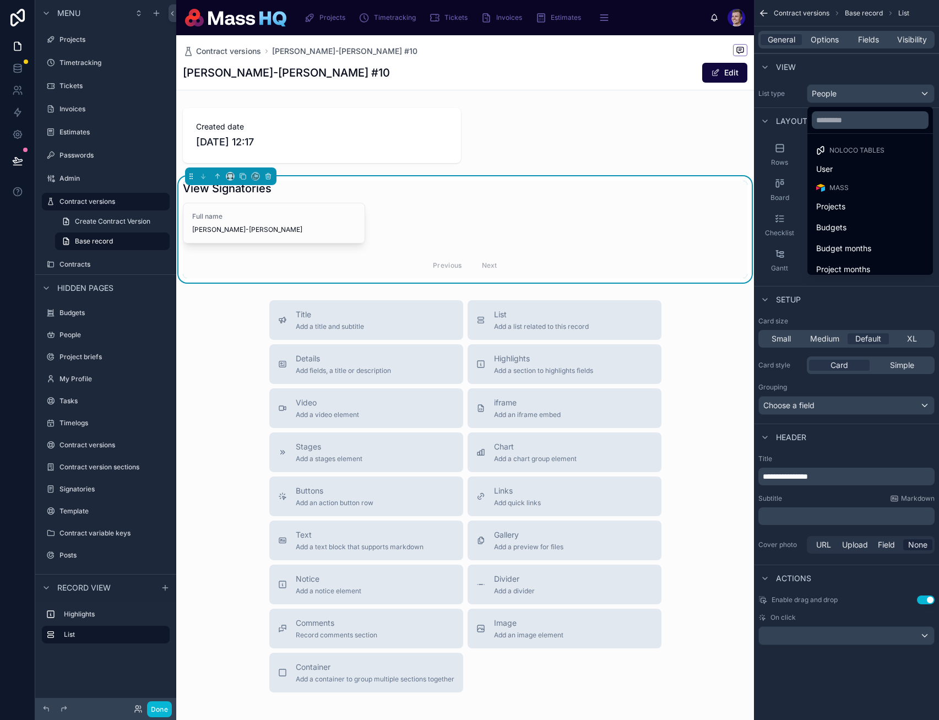
click at [705, 95] on div "scrollable content" at bounding box center [469, 360] width 939 height 720
click at [705, 95] on div "People" at bounding box center [871, 94] width 127 height 18
click at [705, 127] on input "text" at bounding box center [870, 120] width 117 height 18
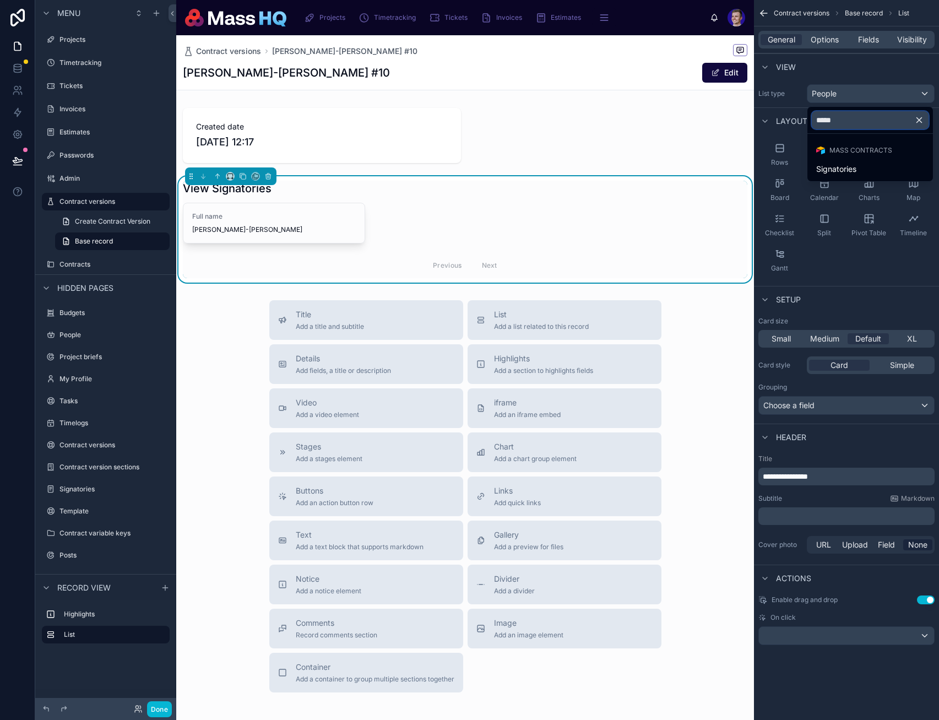
type input "*****"
click at [705, 170] on span "Signatories" at bounding box center [837, 169] width 40 height 13
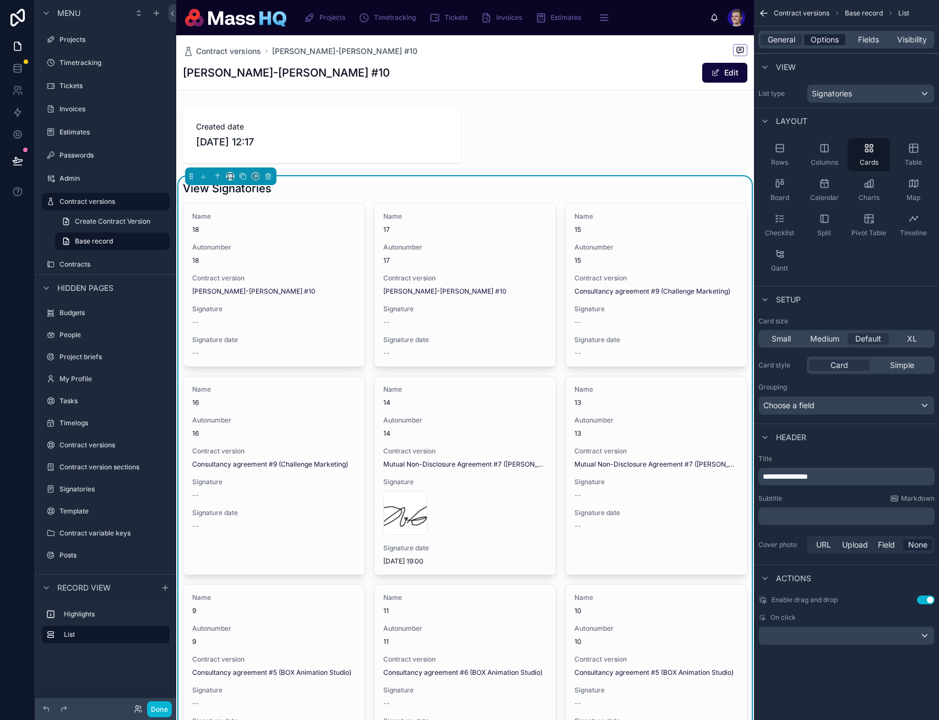
click at [705, 35] on span "Options" at bounding box center [825, 39] width 28 height 11
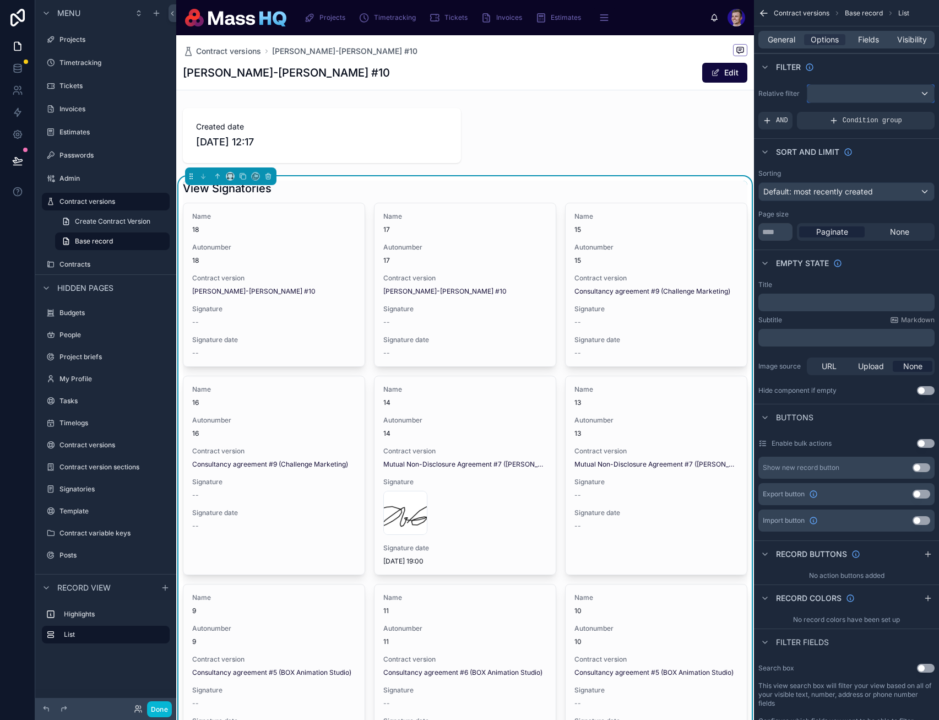
click at [705, 88] on div "scrollable content" at bounding box center [871, 94] width 127 height 18
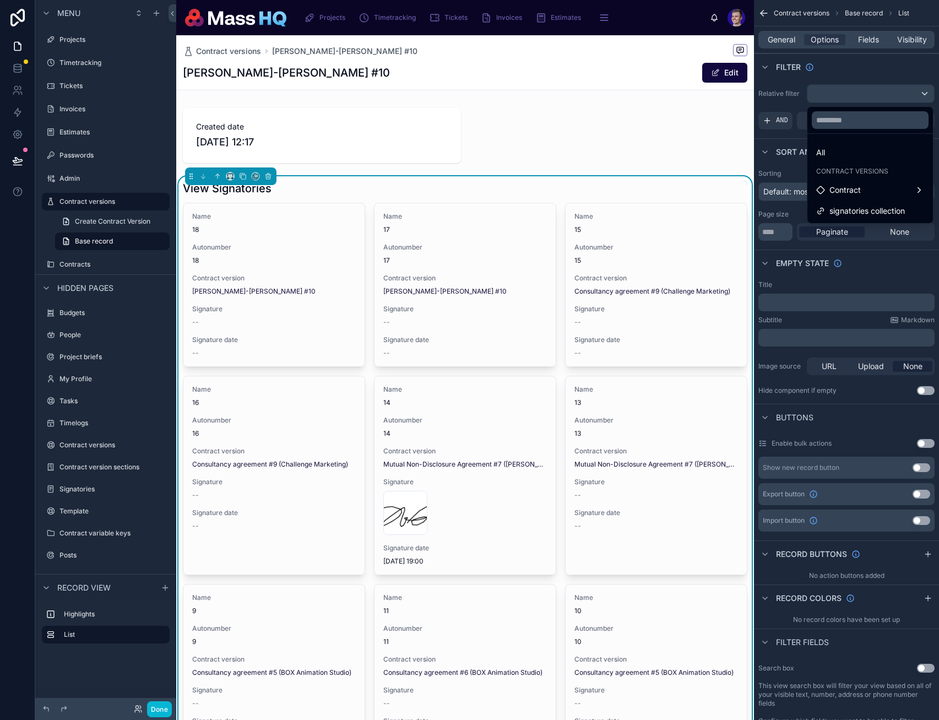
click at [705, 213] on span "signatories collection" at bounding box center [867, 210] width 75 height 13
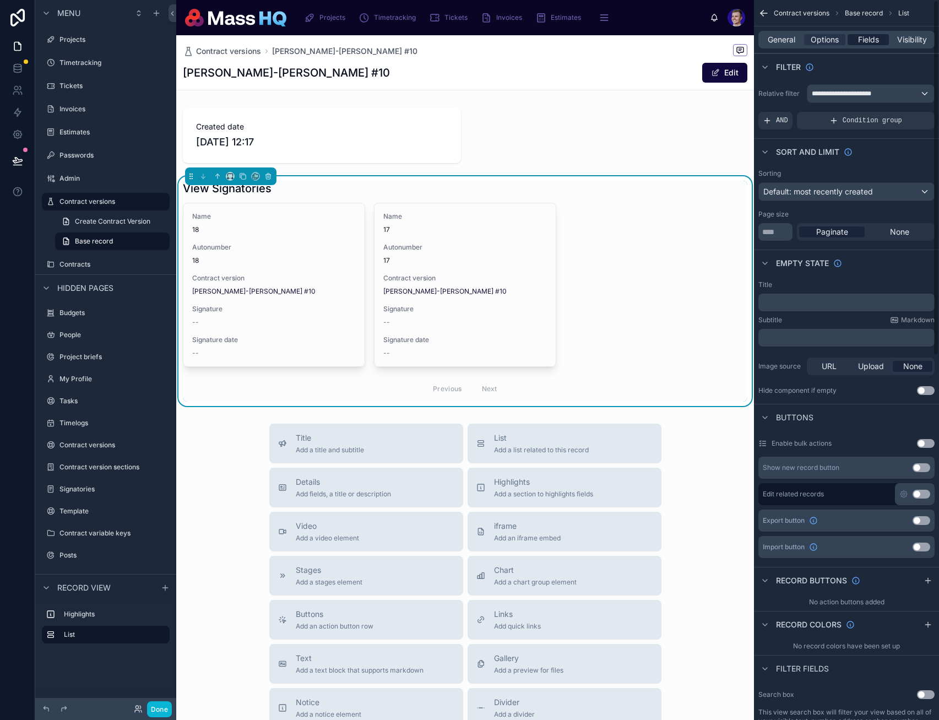
click at [705, 41] on span "Fields" at bounding box center [868, 39] width 21 height 11
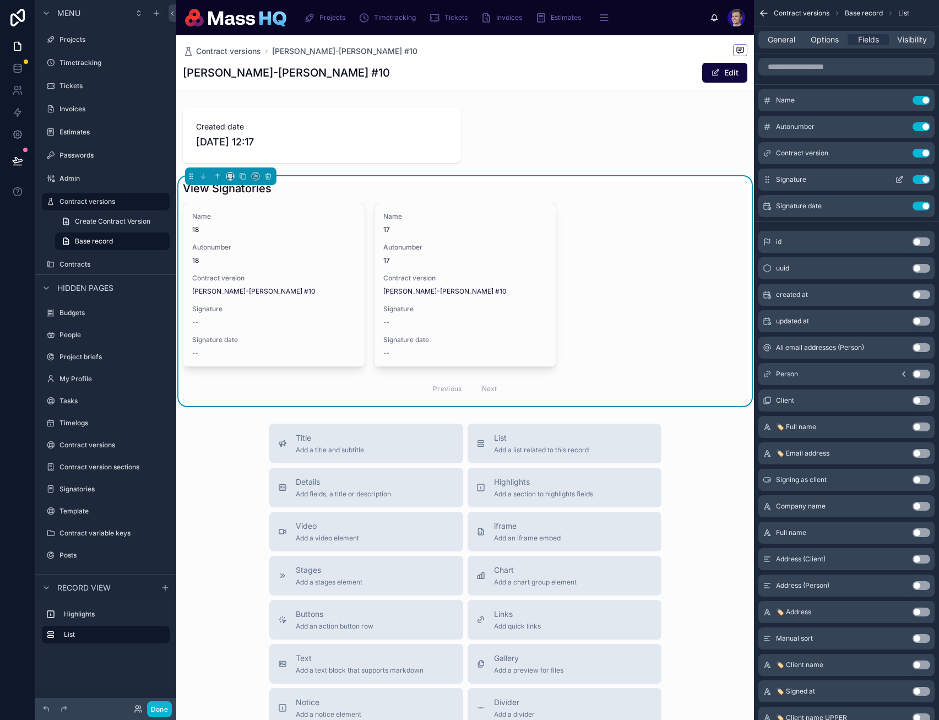
click at [705, 150] on button "Use setting" at bounding box center [922, 153] width 18 height 9
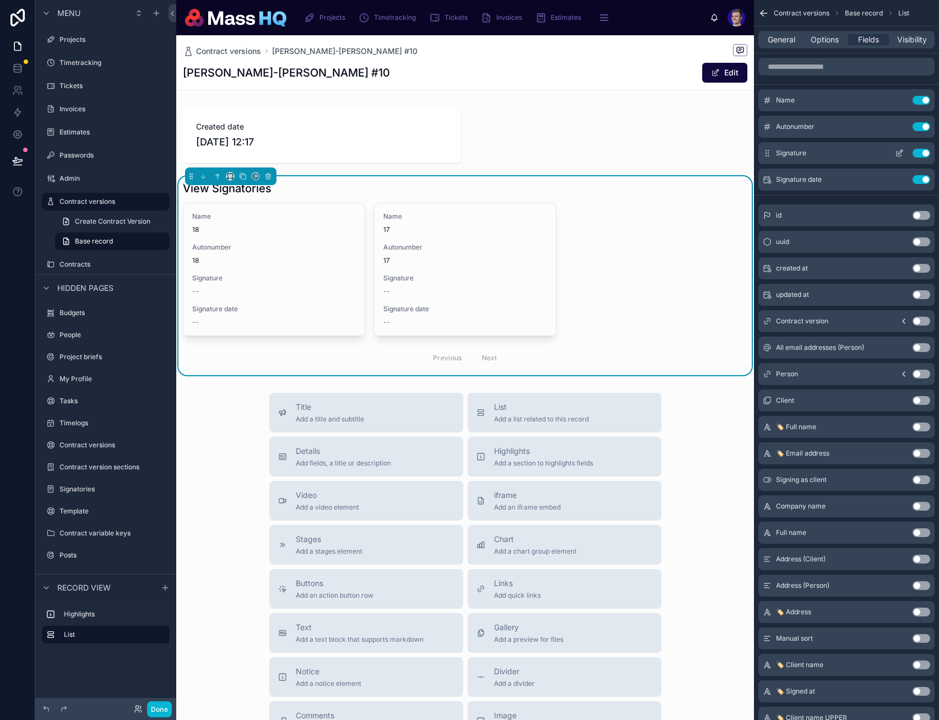
click at [705, 152] on button "Use setting" at bounding box center [922, 153] width 18 height 9
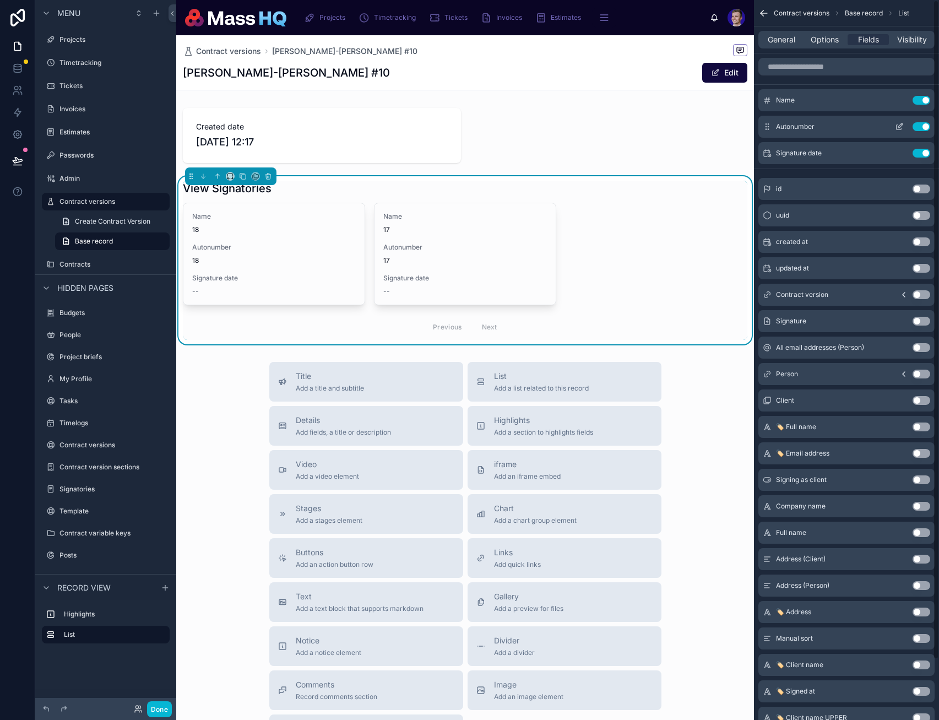
click at [705, 122] on button "Use setting" at bounding box center [922, 126] width 18 height 9
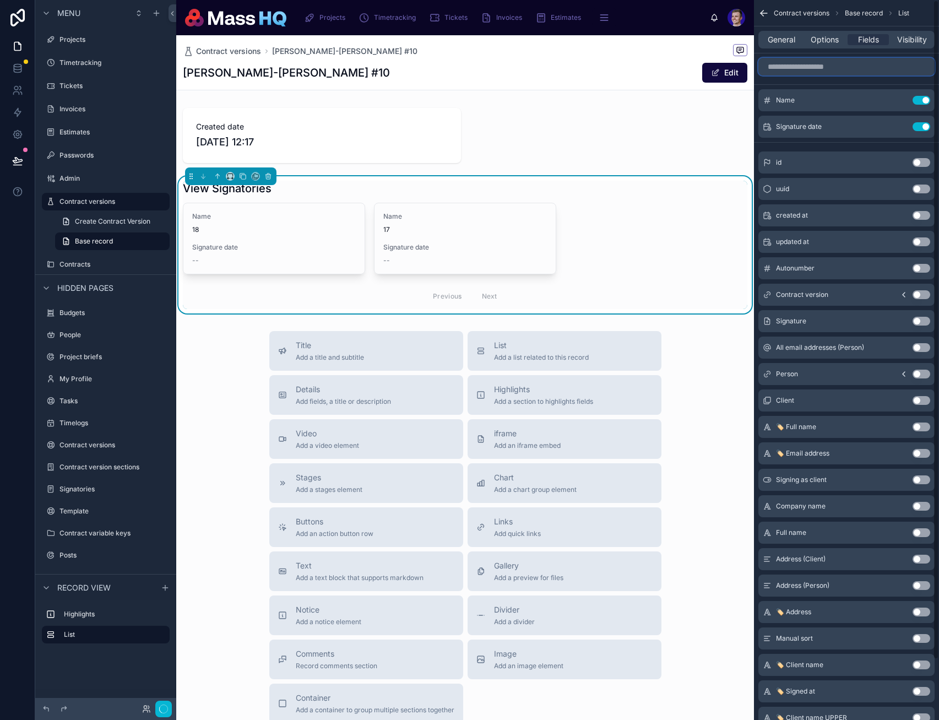
click at [705, 69] on input "scrollable content" at bounding box center [847, 67] width 176 height 18
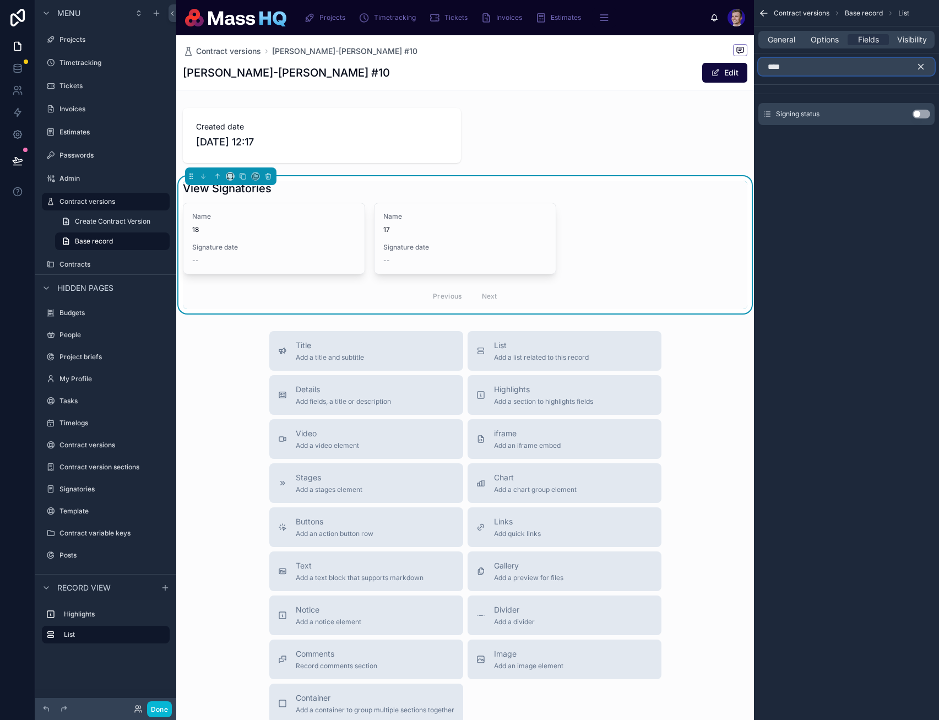
type input "****"
click at [705, 114] on button "Use setting" at bounding box center [922, 114] width 18 height 9
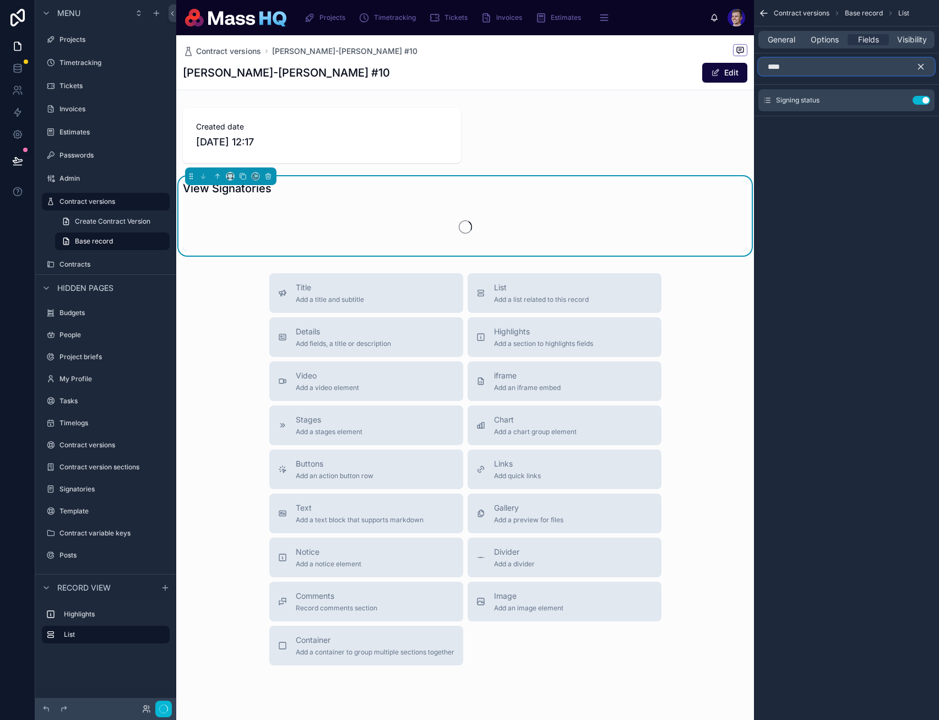
click at [705, 66] on input "****" at bounding box center [847, 67] width 176 height 18
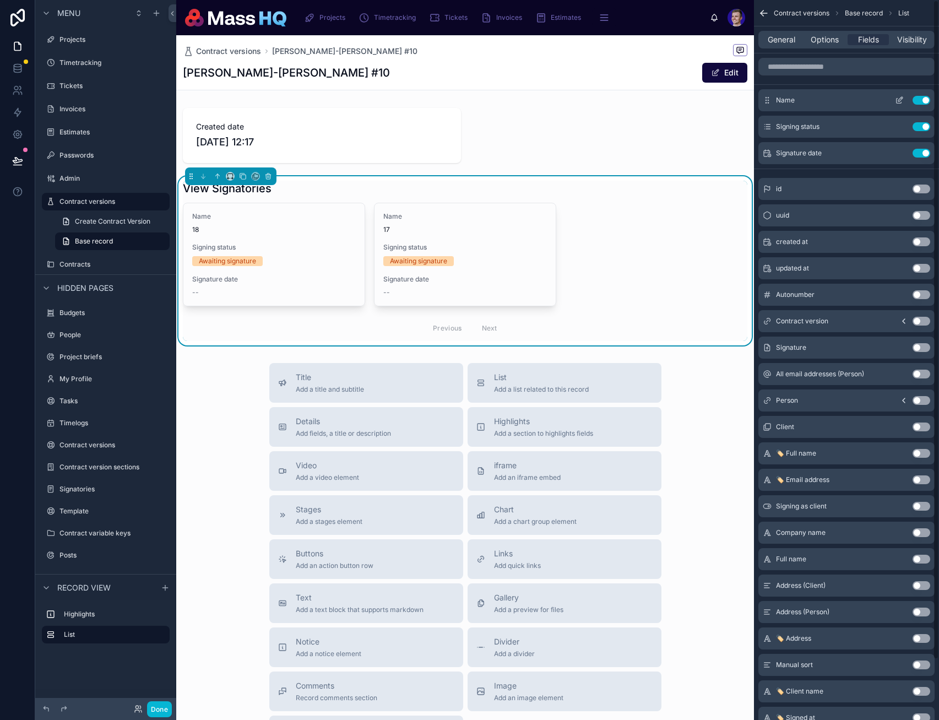
click at [705, 100] on button "Use setting" at bounding box center [922, 100] width 18 height 9
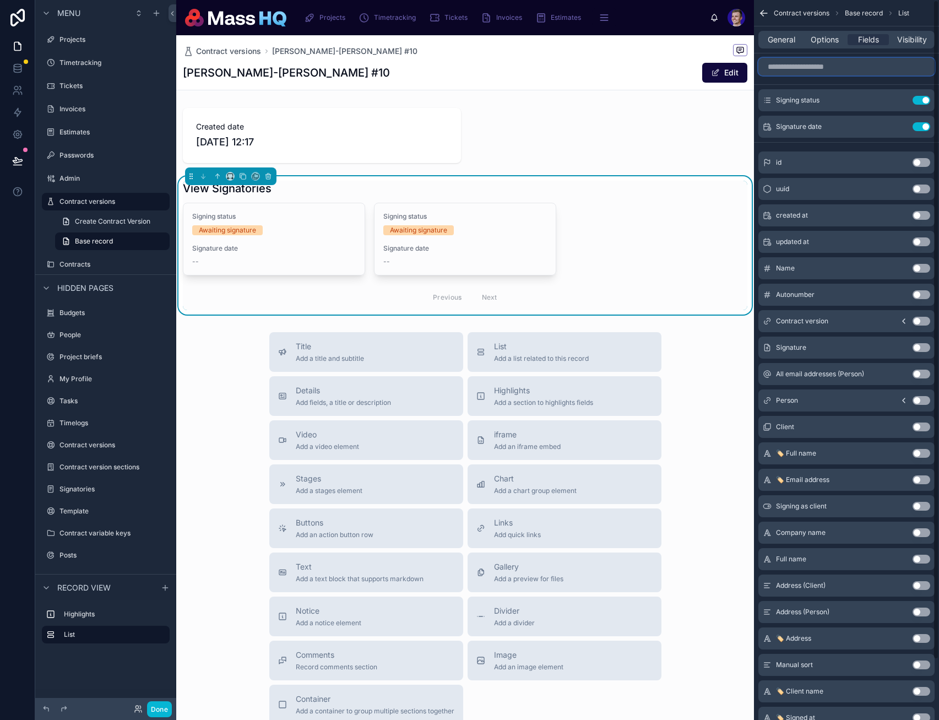
click at [705, 66] on input "scrollable content" at bounding box center [847, 67] width 176 height 18
drag, startPoint x: 918, startPoint y: 402, endPoint x: 879, endPoint y: 273, distance: 134.7
click at [705, 402] on button "Use setting" at bounding box center [922, 400] width 18 height 9
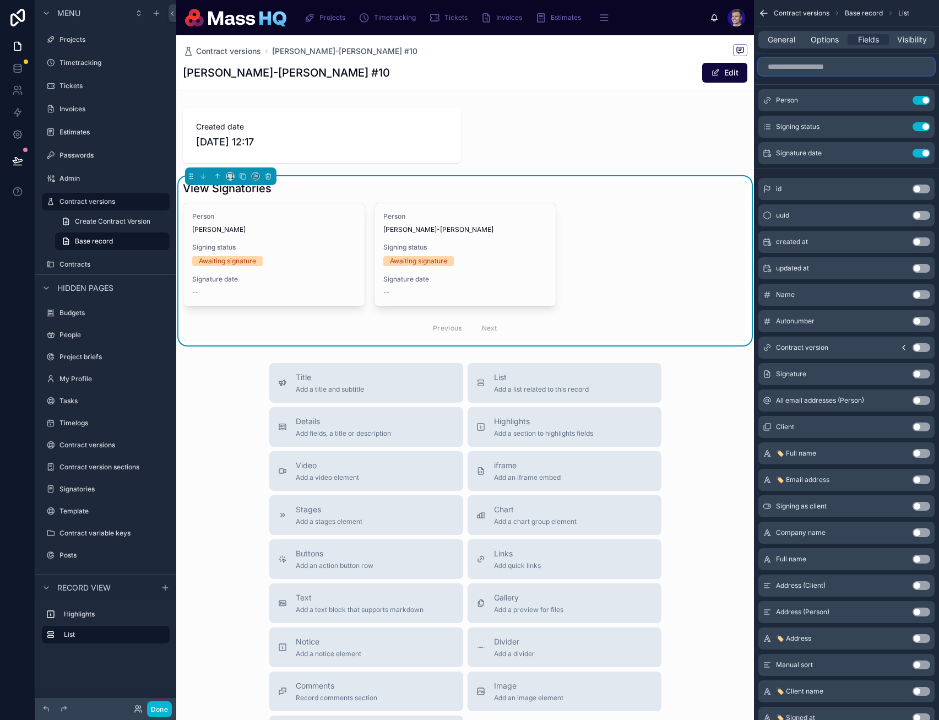
drag, startPoint x: 847, startPoint y: 65, endPoint x: 843, endPoint y: 69, distance: 6.2
click at [705, 65] on input "scrollable content" at bounding box center [847, 67] width 176 height 18
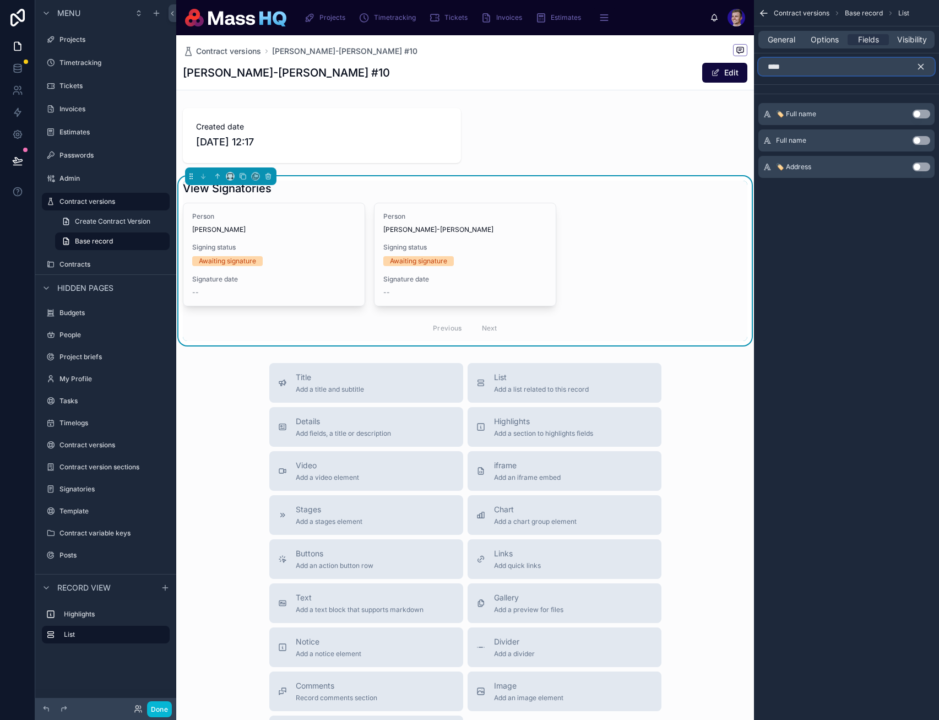
type input "****"
drag, startPoint x: 918, startPoint y: 114, endPoint x: 862, endPoint y: 75, distance: 67.9
click at [705, 114] on button "Use setting" at bounding box center [922, 114] width 18 height 9
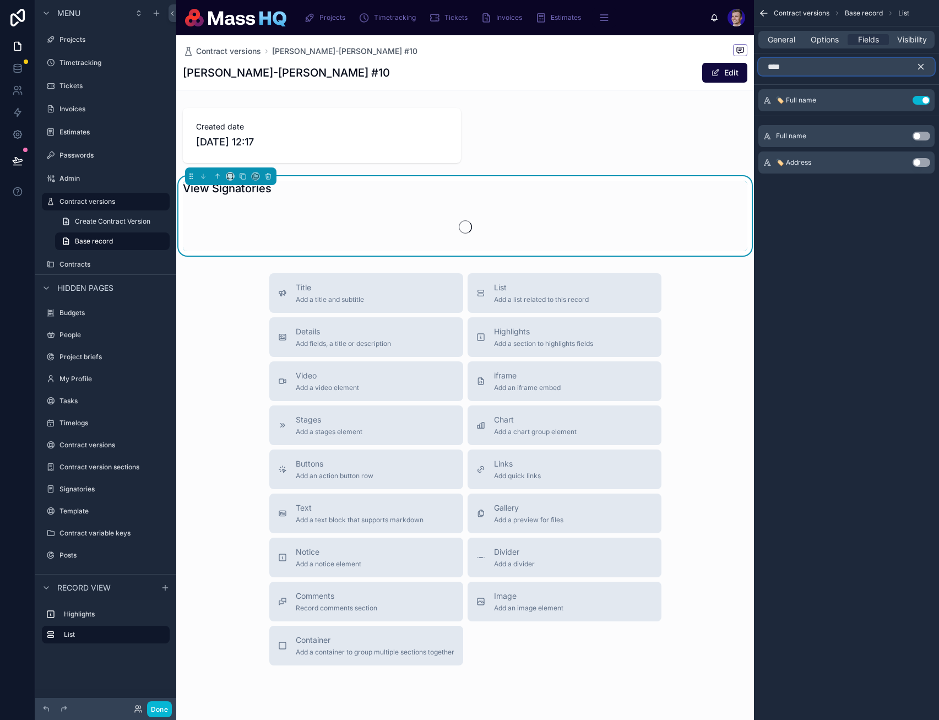
click at [705, 57] on div "****" at bounding box center [846, 66] width 185 height 26
click at [705, 66] on input "****" at bounding box center [847, 67] width 176 height 18
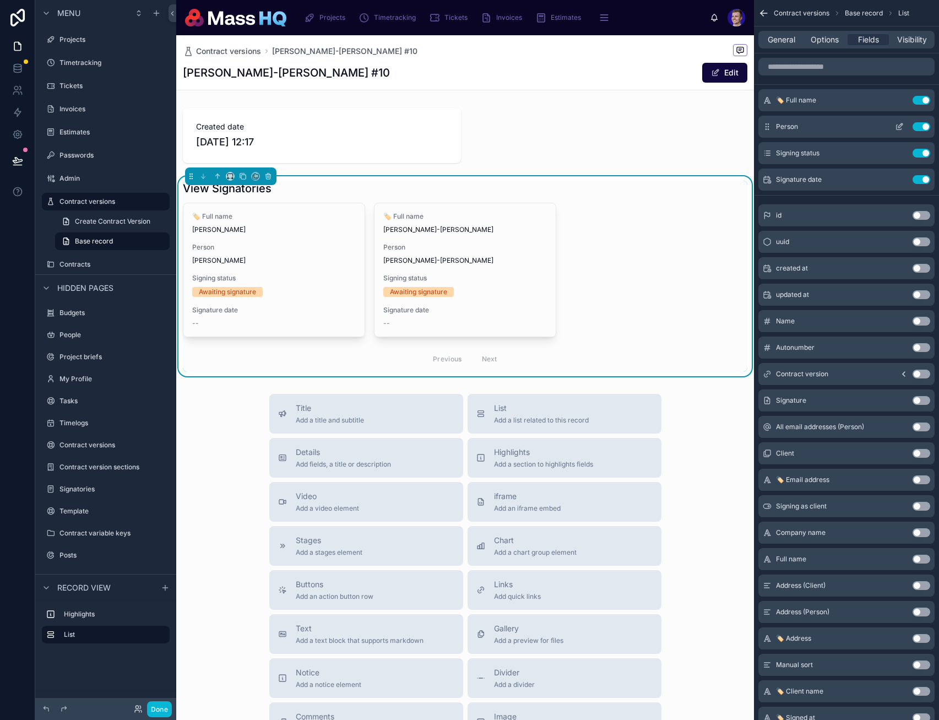
click at [705, 127] on button "Use setting" at bounding box center [922, 126] width 18 height 9
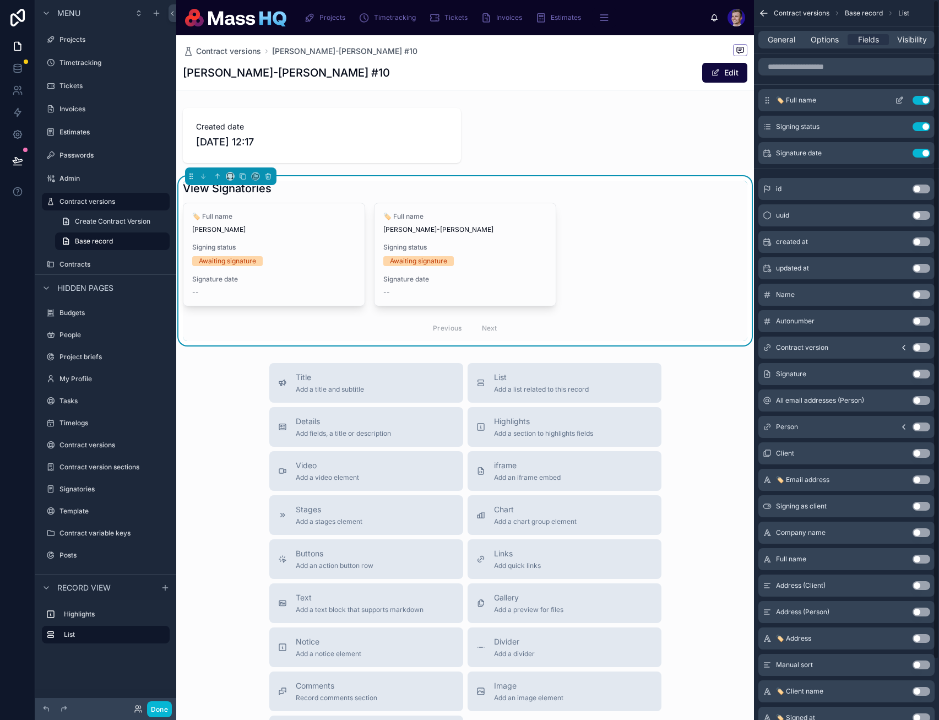
click at [705, 99] on icon "scrollable content" at bounding box center [901, 99] width 4 height 4
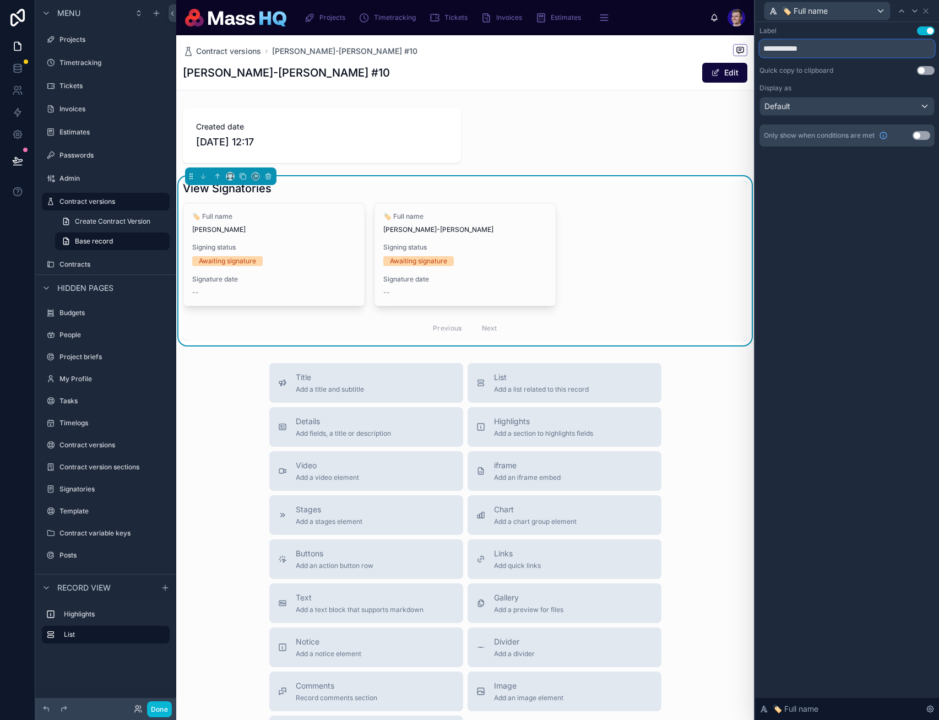
click at [705, 46] on input "**********" at bounding box center [847, 49] width 175 height 18
drag, startPoint x: 770, startPoint y: 48, endPoint x: 784, endPoint y: 64, distance: 21.9
click at [705, 45] on div "**********" at bounding box center [469, 360] width 939 height 720
type input "*********"
drag, startPoint x: 857, startPoint y: 243, endPoint x: 867, endPoint y: 115, distance: 128.2
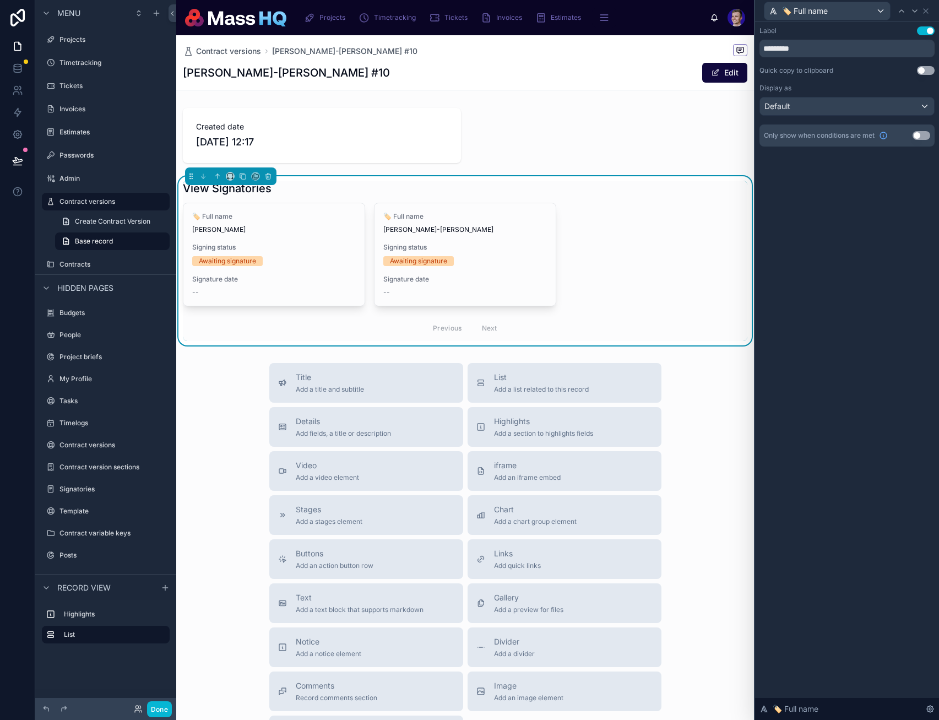
click at [705, 242] on div "Label Use setting ********* Quick copy to clipboard Use setting Display as Defa…" at bounding box center [847, 371] width 184 height 698
click at [705, 34] on button "Use setting" at bounding box center [926, 30] width 18 height 9
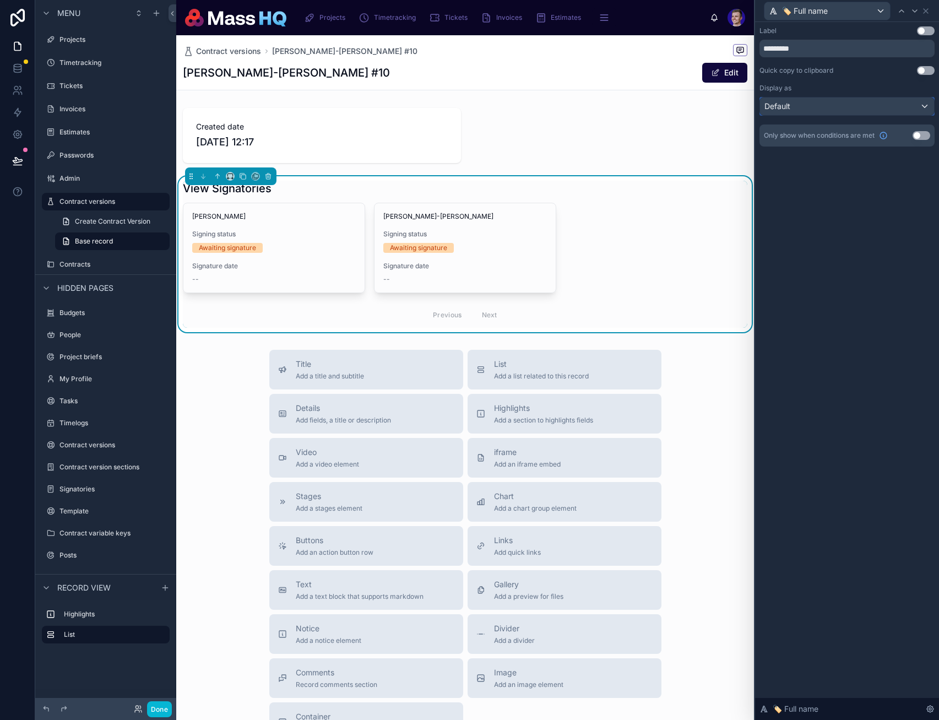
click at [705, 107] on div "Default" at bounding box center [847, 107] width 174 height 18
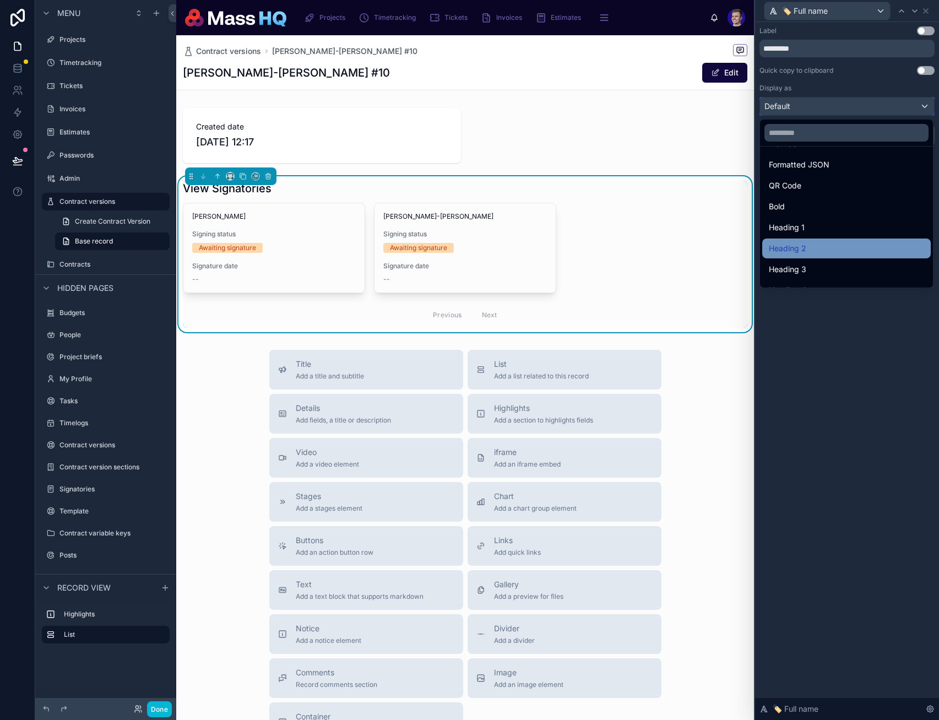
scroll to position [120, 0]
click at [705, 271] on span "Heading 4" at bounding box center [787, 275] width 37 height 13
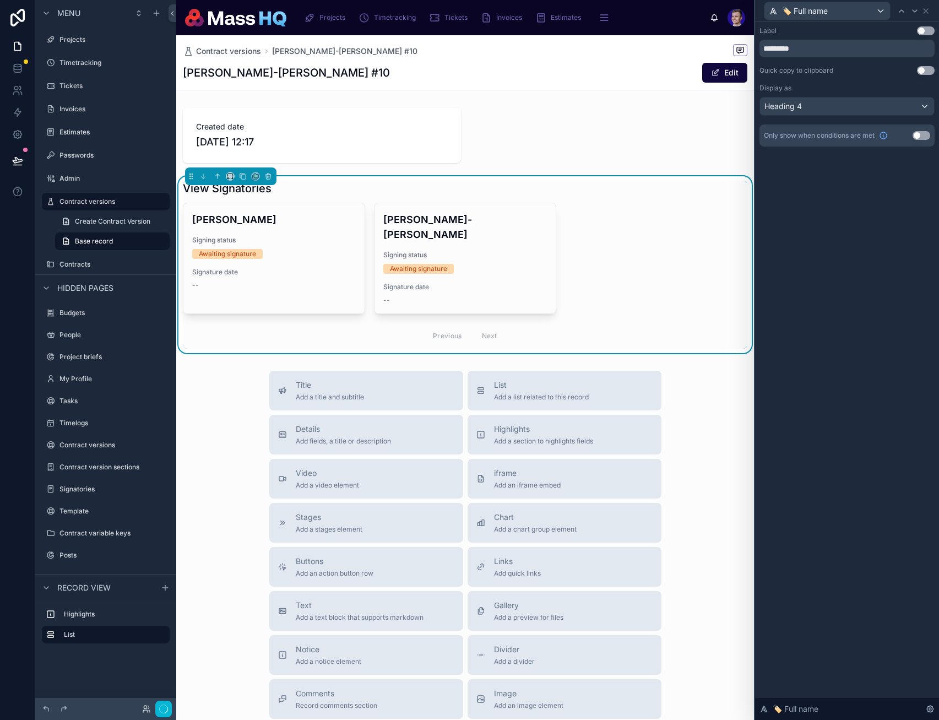
click at [705, 286] on div "Label Use setting ********* Quick copy to clipboard Use setting Display as Head…" at bounding box center [847, 371] width 184 height 698
click at [705, 12] on icon at bounding box center [915, 11] width 9 height 9
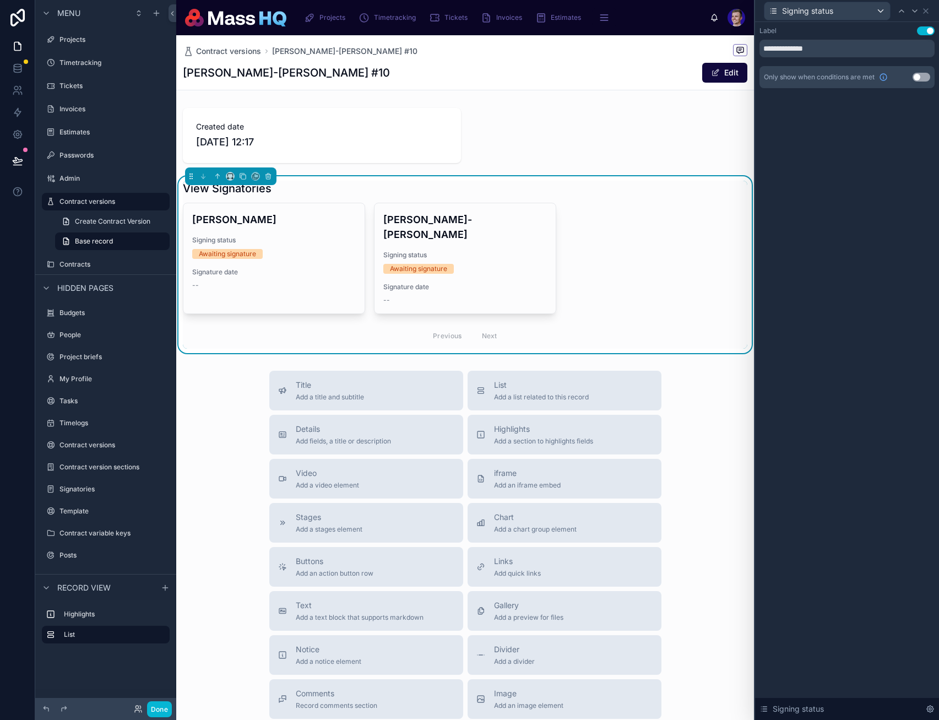
drag, startPoint x: 925, startPoint y: 32, endPoint x: 800, endPoint y: 210, distance: 217.2
click at [705, 32] on button "Use setting" at bounding box center [926, 30] width 18 height 9
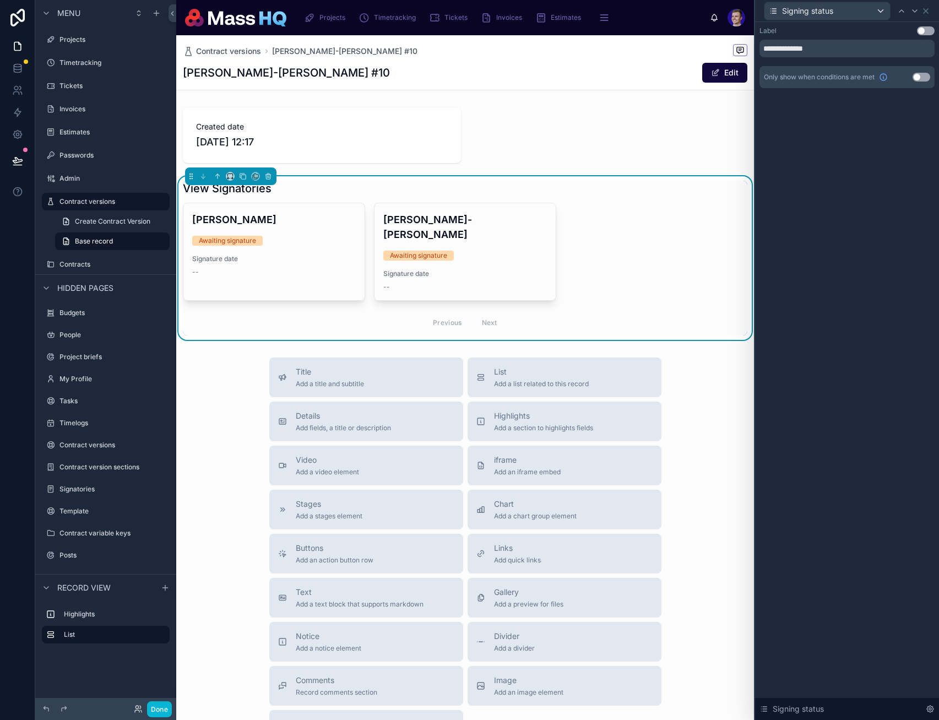
click at [705, 225] on div "**********" at bounding box center [847, 371] width 184 height 698
click at [705, 9] on icon at bounding box center [926, 11] width 4 height 4
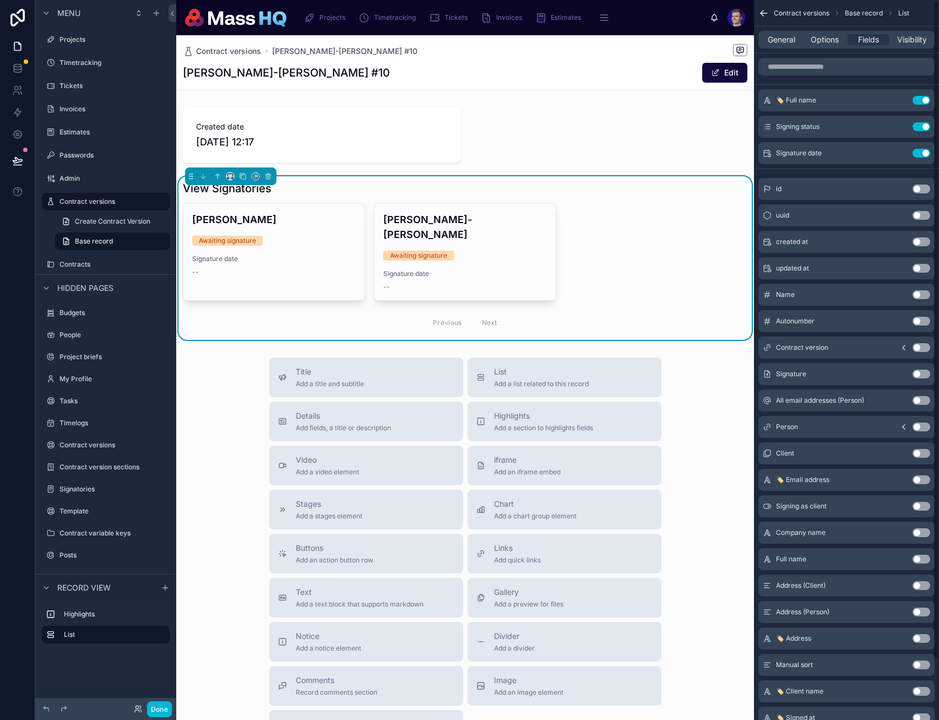
click at [705, 47] on div "General Options Fields Visibility" at bounding box center [847, 40] width 176 height 18
click at [705, 41] on span "Options" at bounding box center [825, 39] width 28 height 11
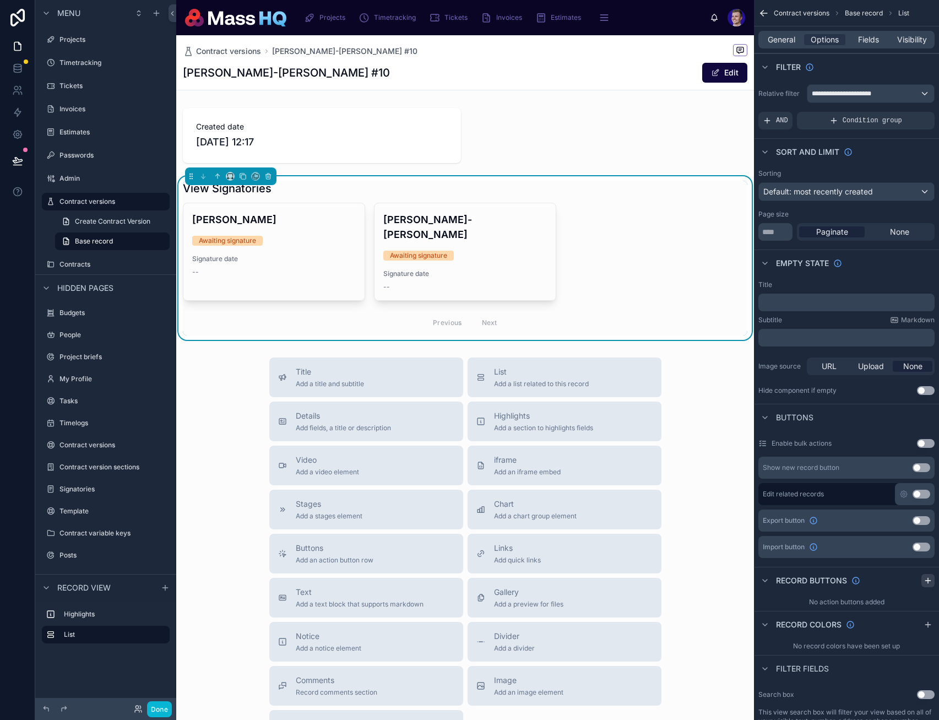
click at [705, 580] on icon "scrollable content" at bounding box center [928, 580] width 0 height 5
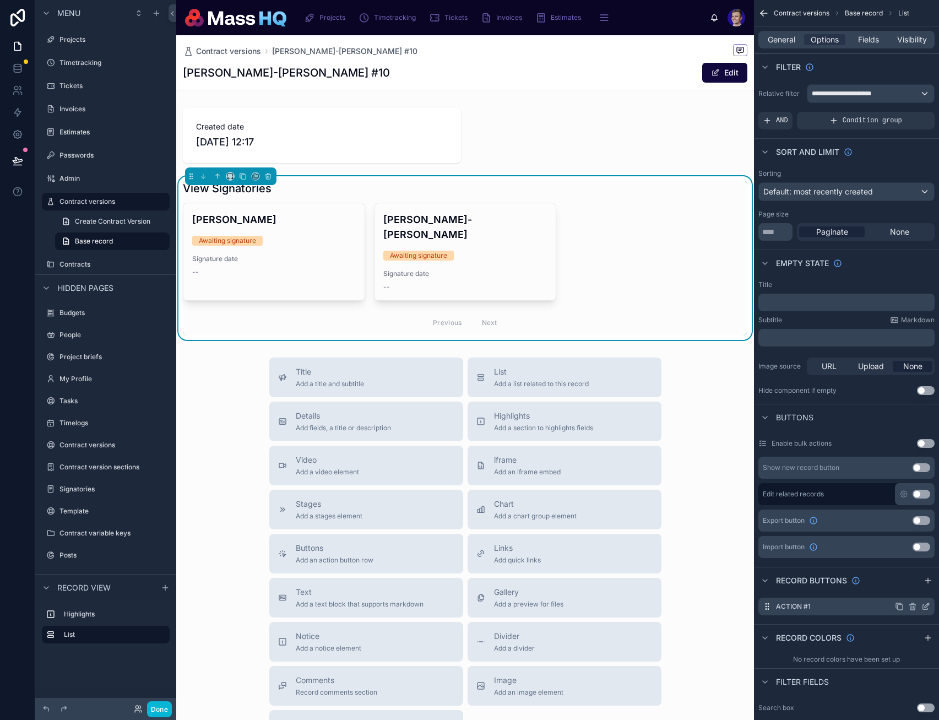
click at [705, 606] on icon "scrollable content" at bounding box center [927, 605] width 4 height 4
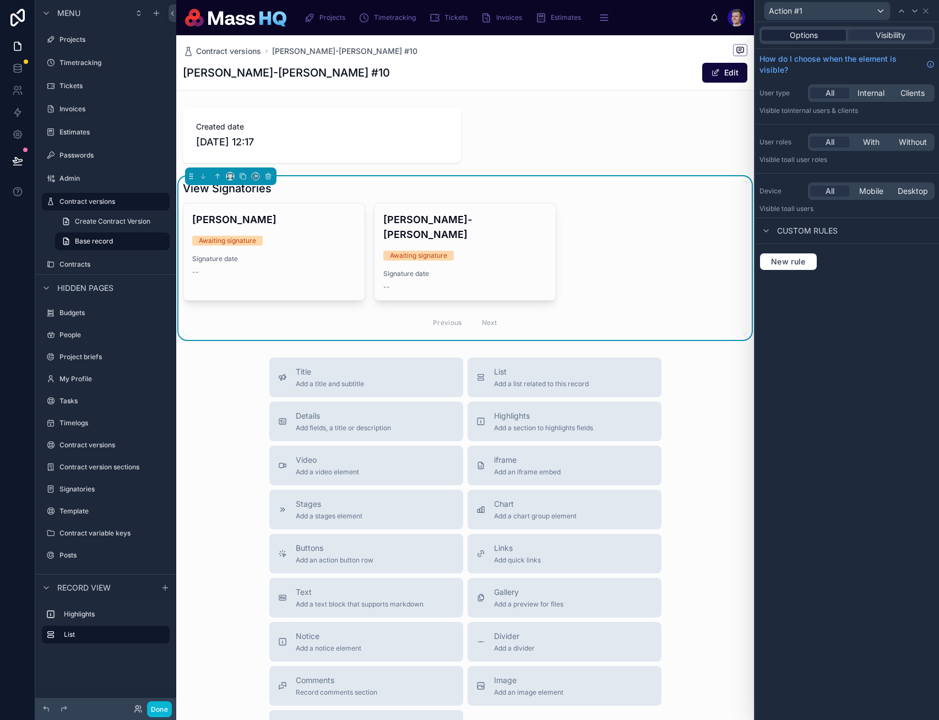
click at [705, 37] on span "Options" at bounding box center [804, 35] width 28 height 11
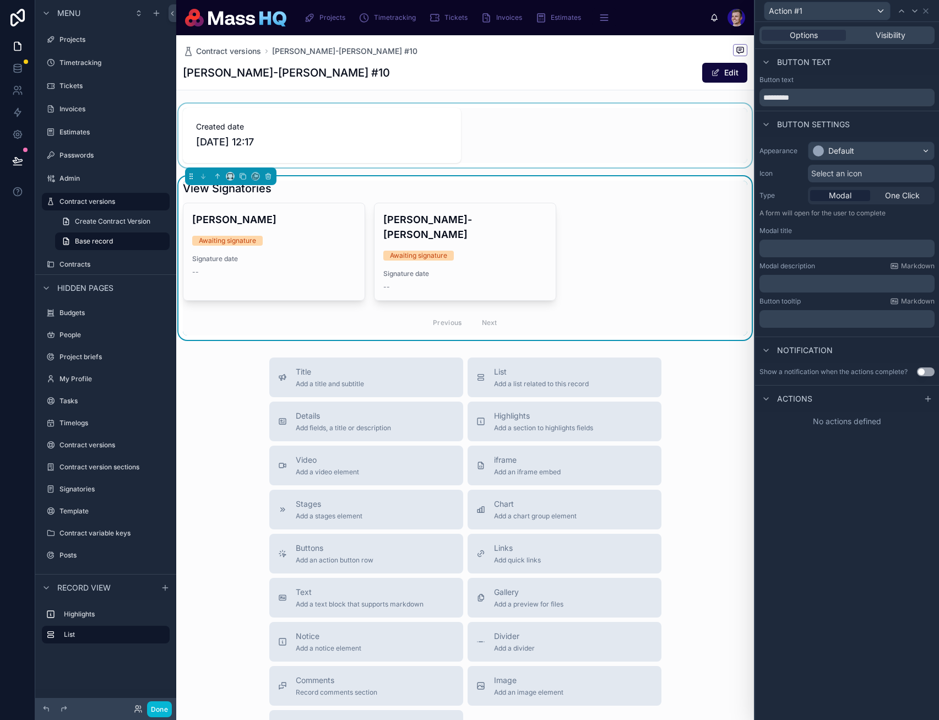
click at [574, 109] on div at bounding box center [465, 136] width 578 height 64
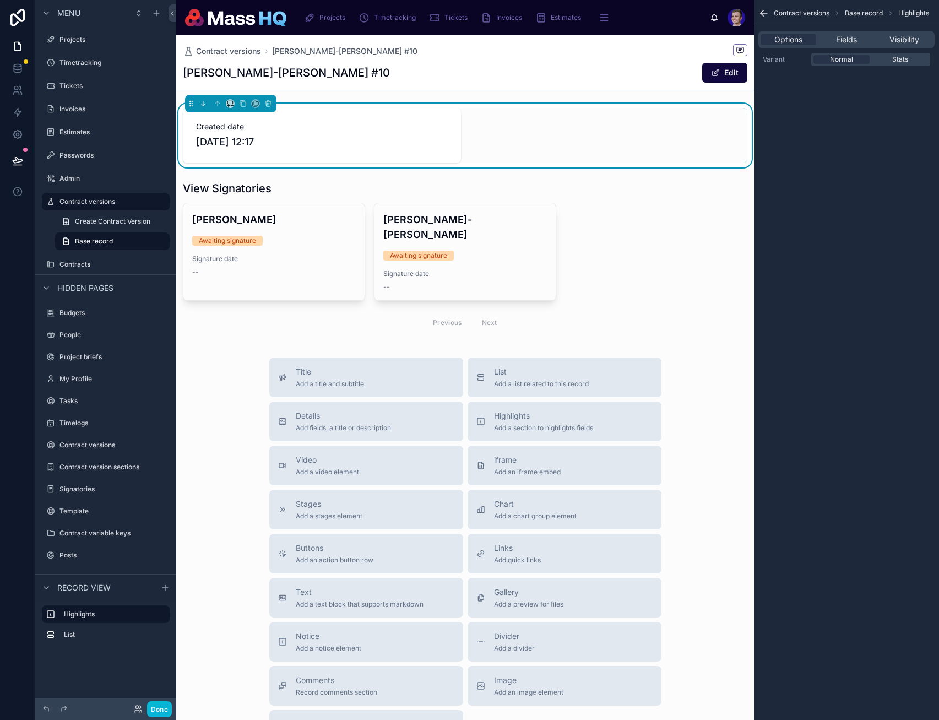
drag, startPoint x: 853, startPoint y: 40, endPoint x: 851, endPoint y: 48, distance: 8.4
click at [705, 40] on span "Fields" at bounding box center [846, 39] width 21 height 11
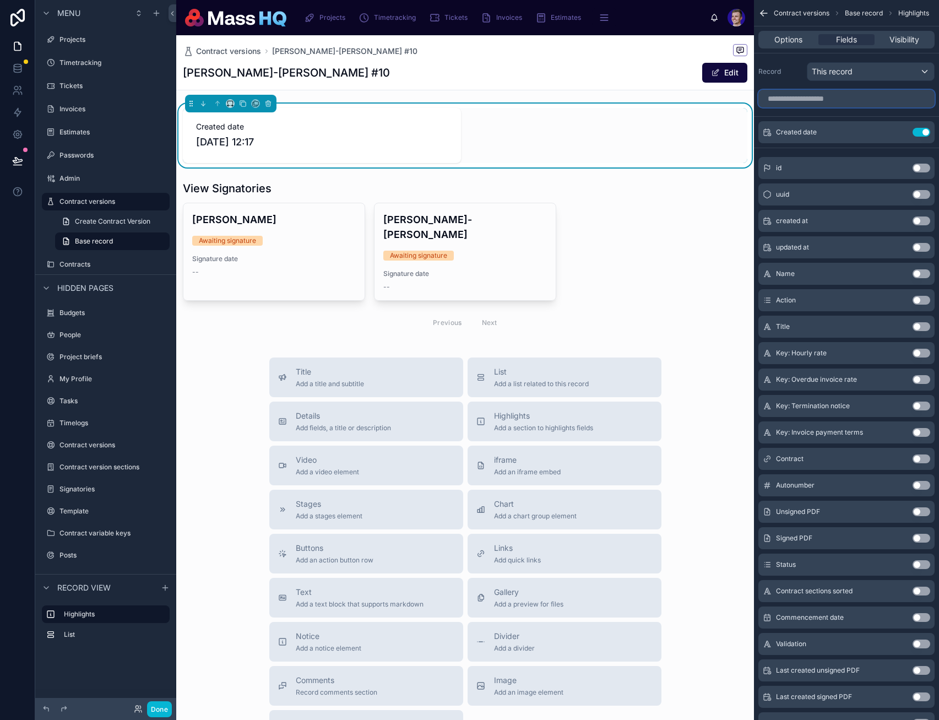
click at [705, 102] on input "scrollable content" at bounding box center [847, 99] width 176 height 18
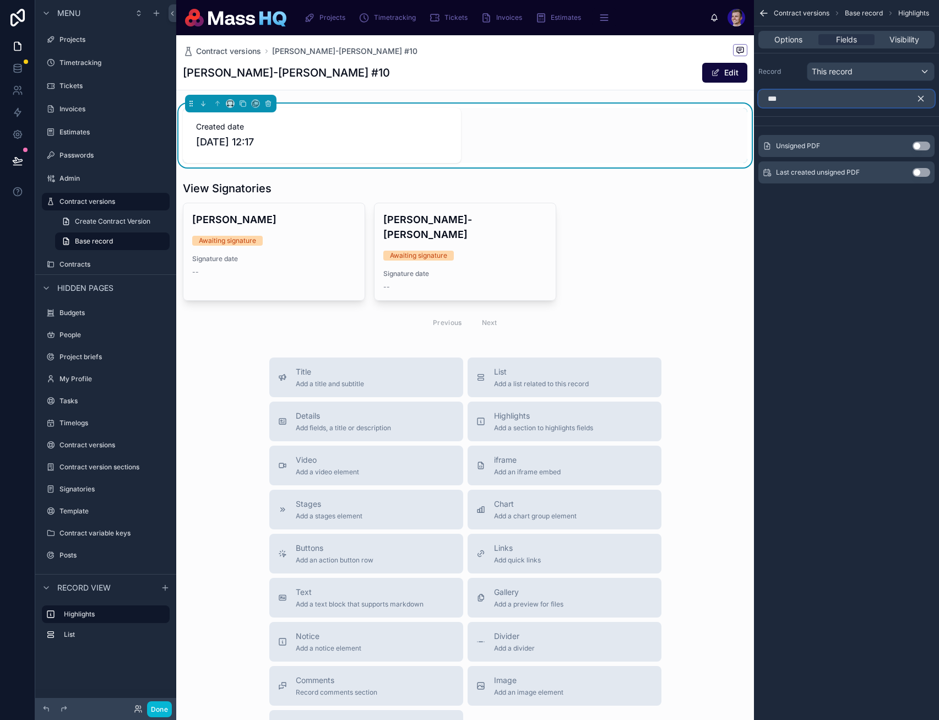
type input "***"
drag, startPoint x: 922, startPoint y: 144, endPoint x: 855, endPoint y: 97, distance: 82.2
click at [705, 144] on button "Use setting" at bounding box center [922, 146] width 18 height 9
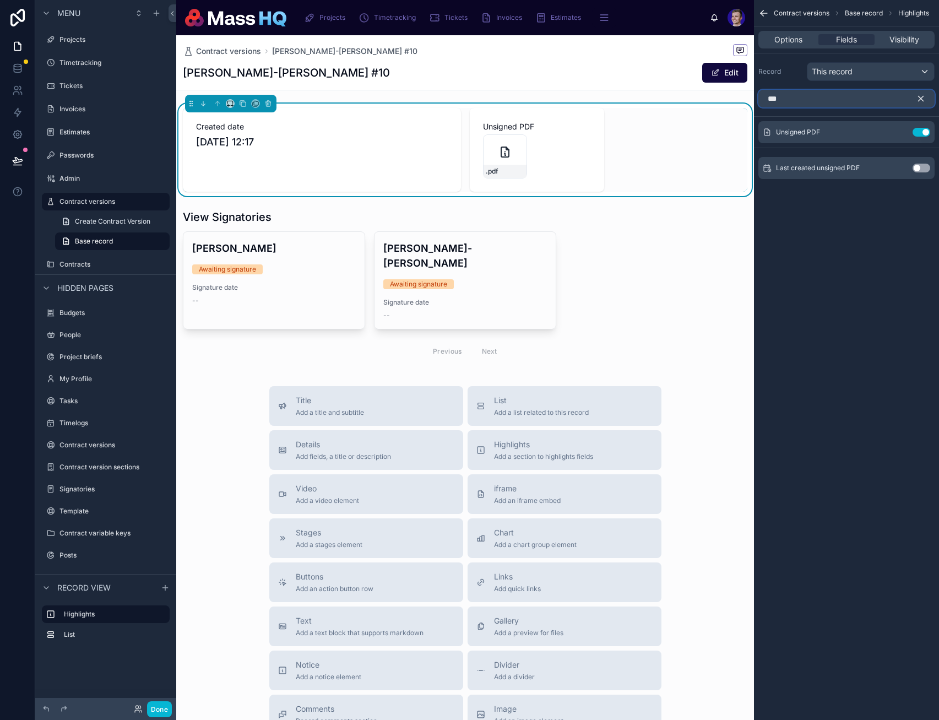
click at [705, 98] on input "***" at bounding box center [847, 99] width 176 height 18
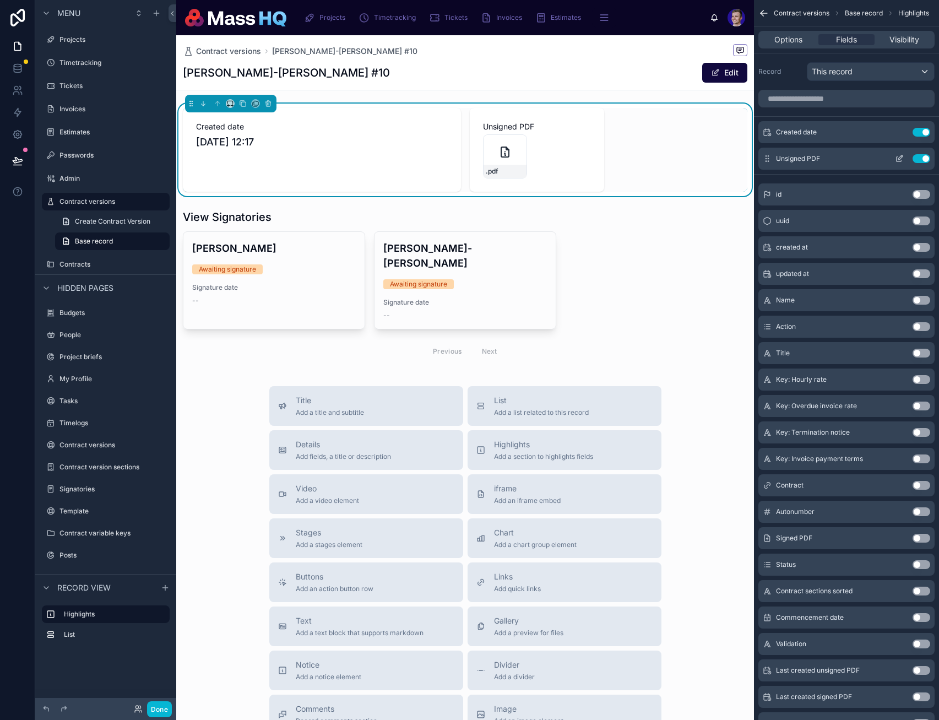
click at [705, 156] on button "scrollable content" at bounding box center [900, 158] width 18 height 9
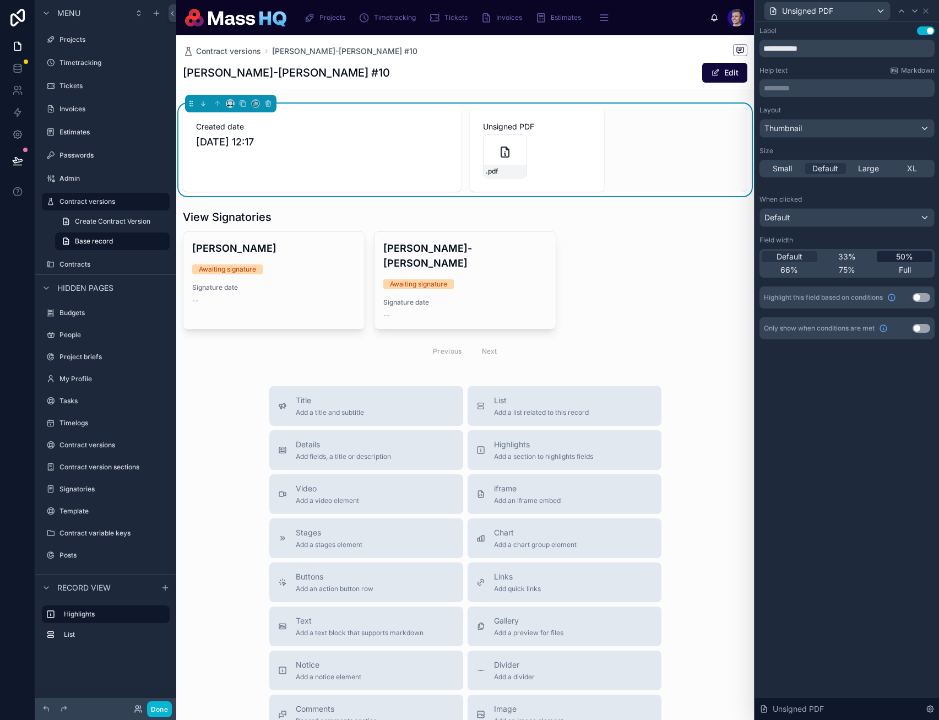
click at [705, 258] on span "50%" at bounding box center [904, 256] width 17 height 11
drag, startPoint x: 853, startPoint y: 417, endPoint x: 796, endPoint y: 66, distance: 355.6
click at [705, 417] on div "**********" at bounding box center [847, 371] width 184 height 698
click at [705, 11] on icon at bounding box center [926, 11] width 9 height 9
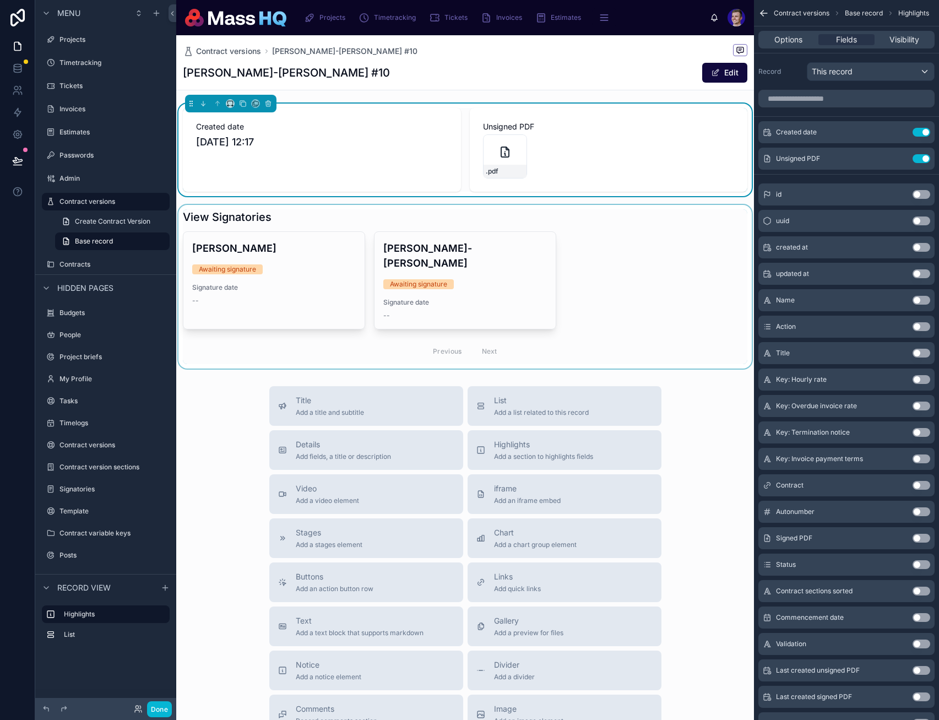
click at [501, 295] on div at bounding box center [465, 287] width 578 height 164
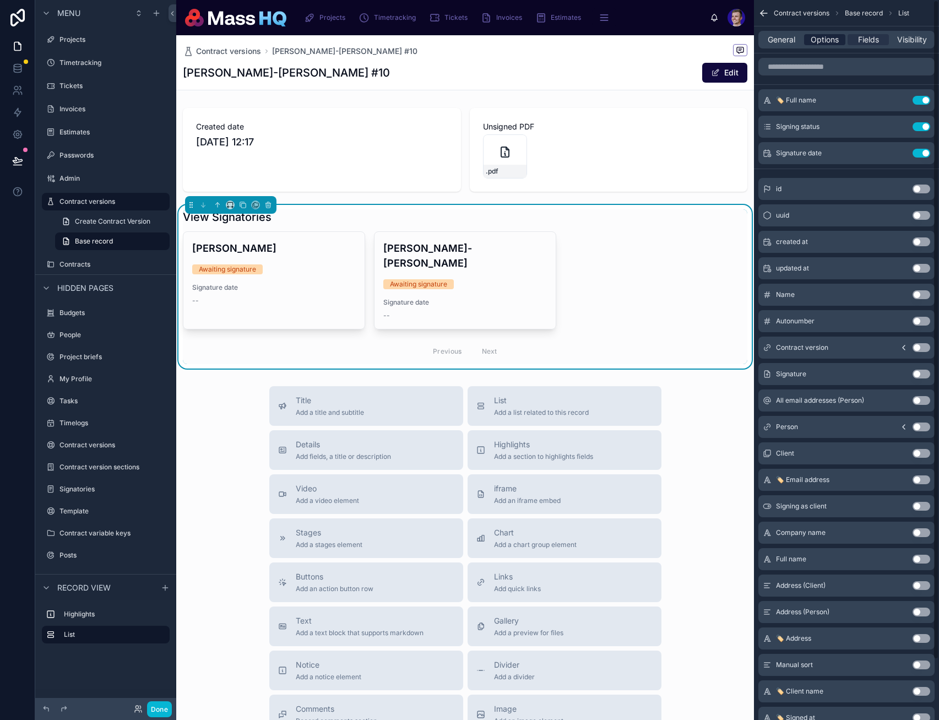
click at [705, 43] on span "Options" at bounding box center [825, 39] width 28 height 11
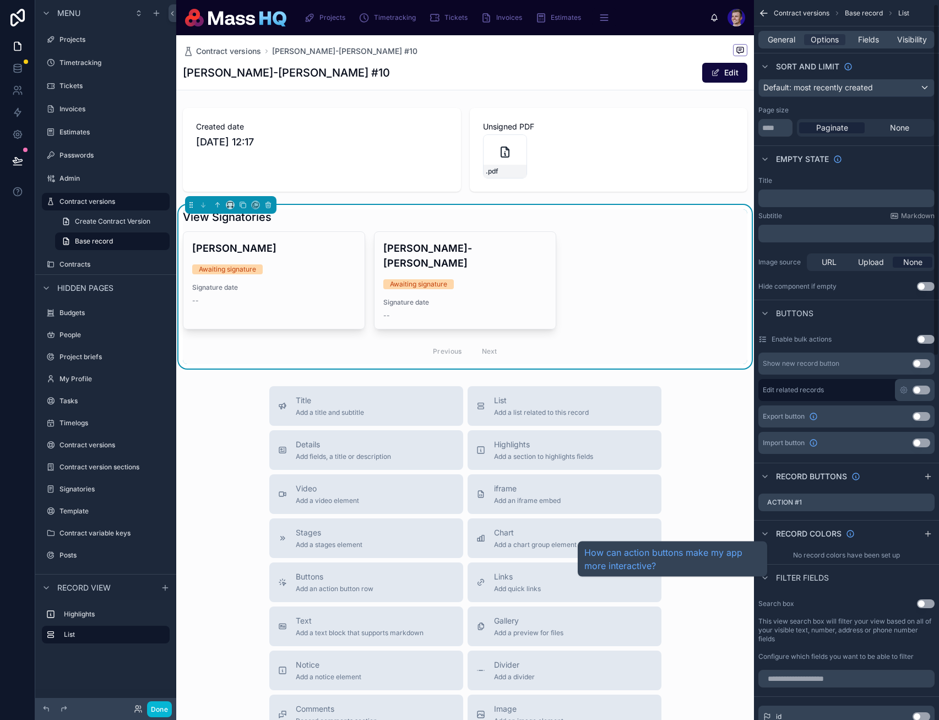
scroll to position [5, 0]
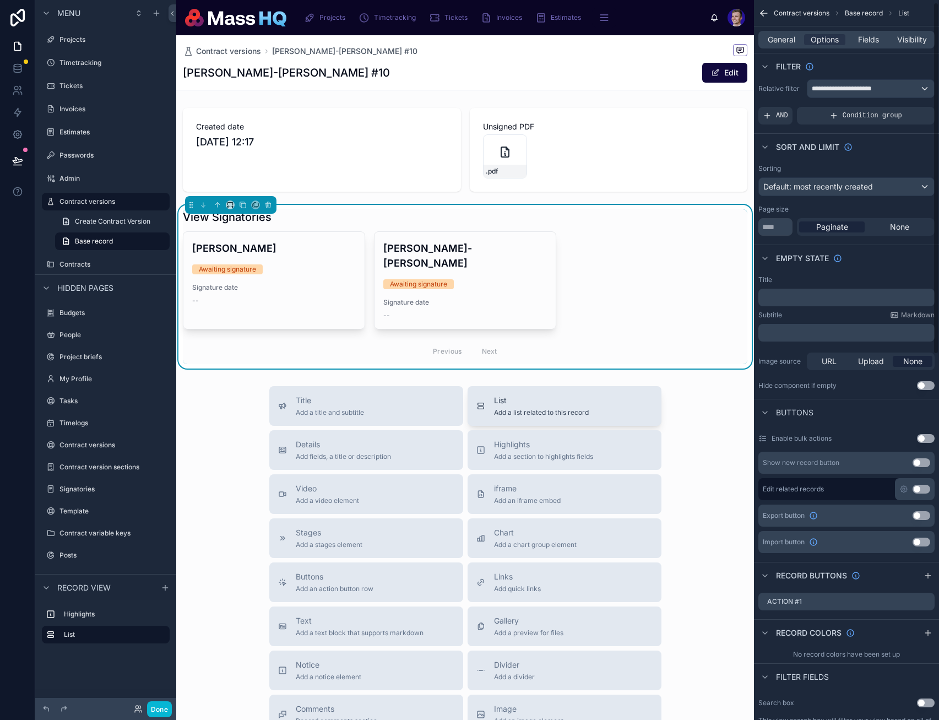
drag, startPoint x: 923, startPoint y: 603, endPoint x: 613, endPoint y: 382, distance: 380.5
click at [0, 0] on icon "scrollable content" at bounding box center [0, 0] width 0 height 0
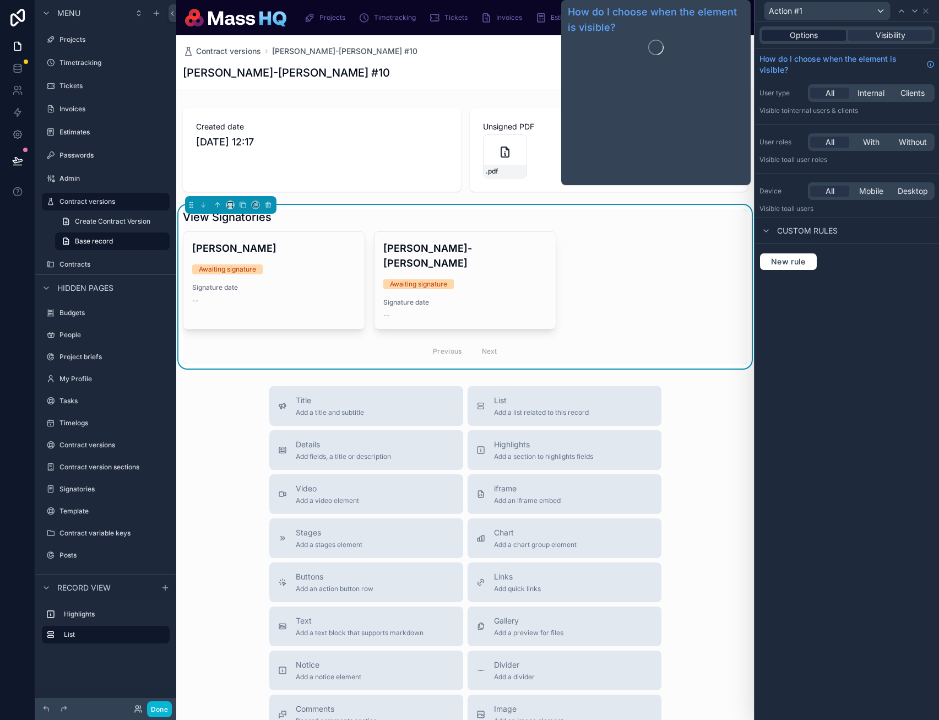
click at [705, 35] on span "Options" at bounding box center [804, 35] width 28 height 11
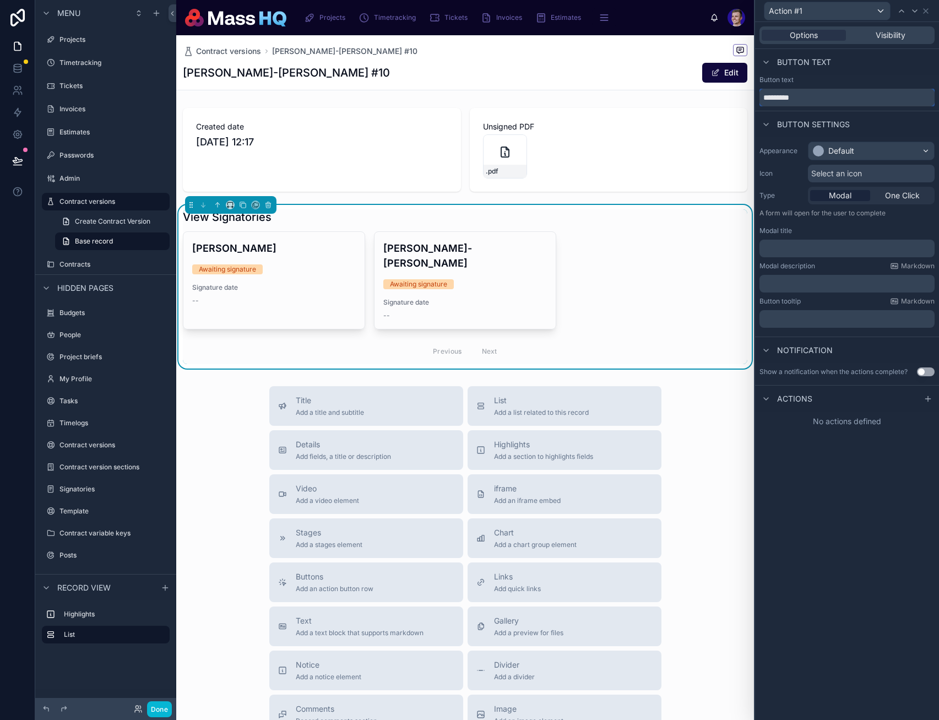
click at [705, 93] on input "*********" at bounding box center [847, 98] width 175 height 18
type input "****"
click at [705, 149] on div "Default" at bounding box center [872, 151] width 126 height 18
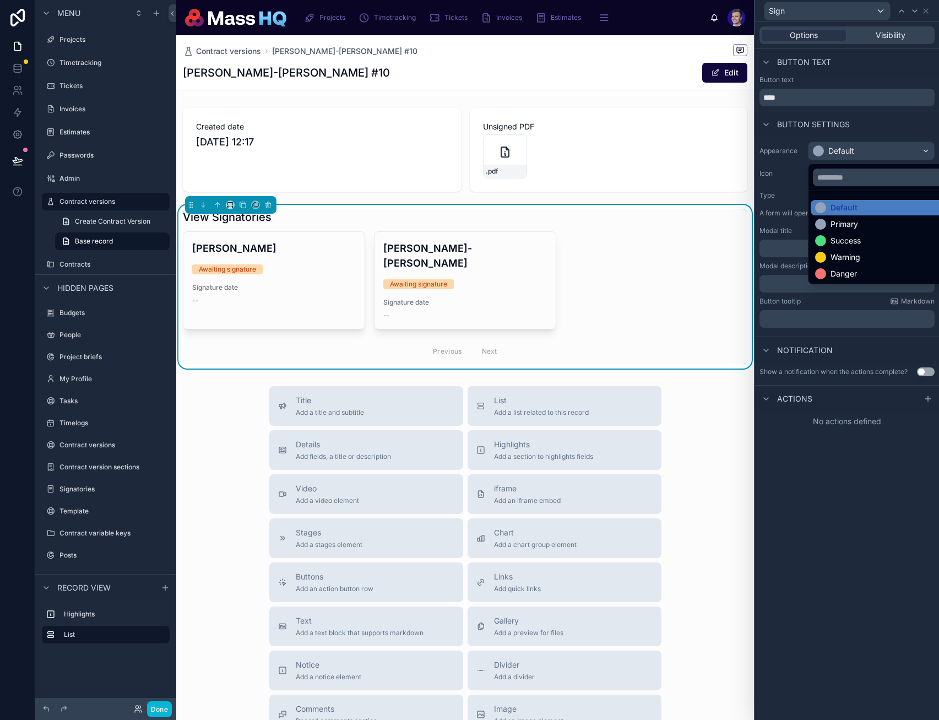
drag, startPoint x: 862, startPoint y: 241, endPoint x: 599, endPoint y: 283, distance: 265.6
click at [705, 241] on div "Success" at bounding box center [884, 240] width 138 height 11
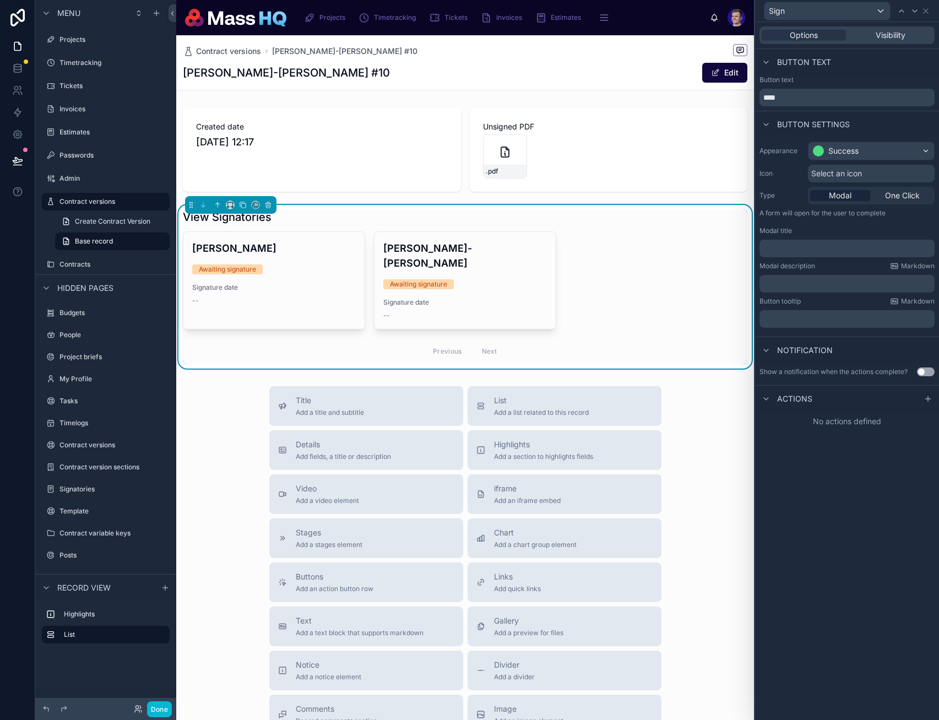
drag, startPoint x: 851, startPoint y: 175, endPoint x: 845, endPoint y: 175, distance: 6.6
click at [705, 175] on span "Select an icon" at bounding box center [837, 173] width 51 height 11
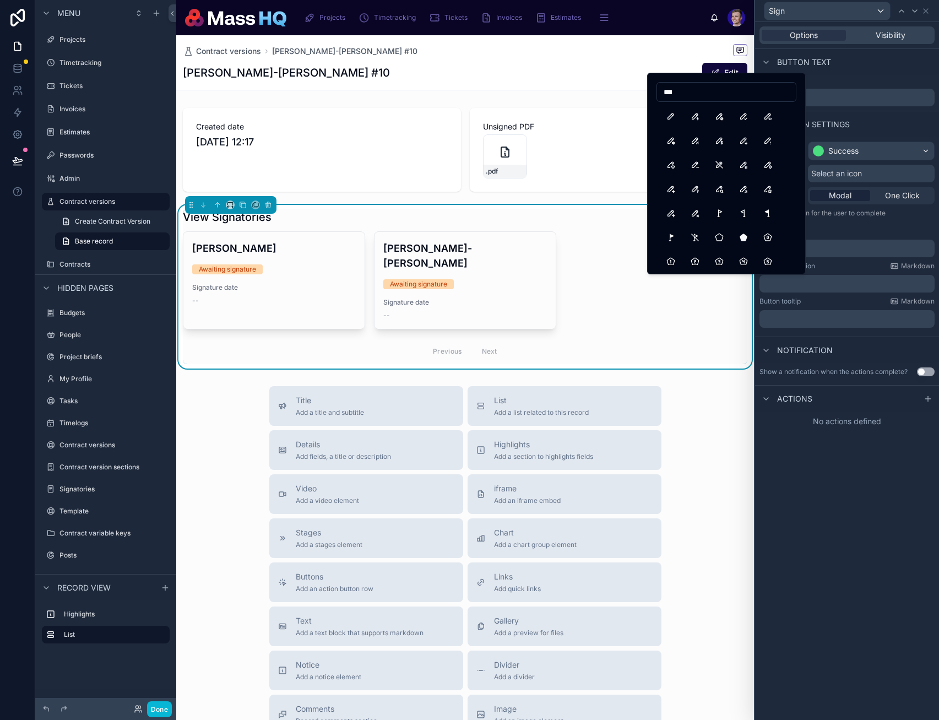
drag, startPoint x: 665, startPoint y: 96, endPoint x: 629, endPoint y: 97, distance: 36.4
click at [629, 97] on div "Sign Options Visibility Button text Button text **** Button settings Appearance…" at bounding box center [469, 360] width 939 height 720
type input "*****"
click at [705, 117] on button "WritingSign" at bounding box center [720, 116] width 20 height 20
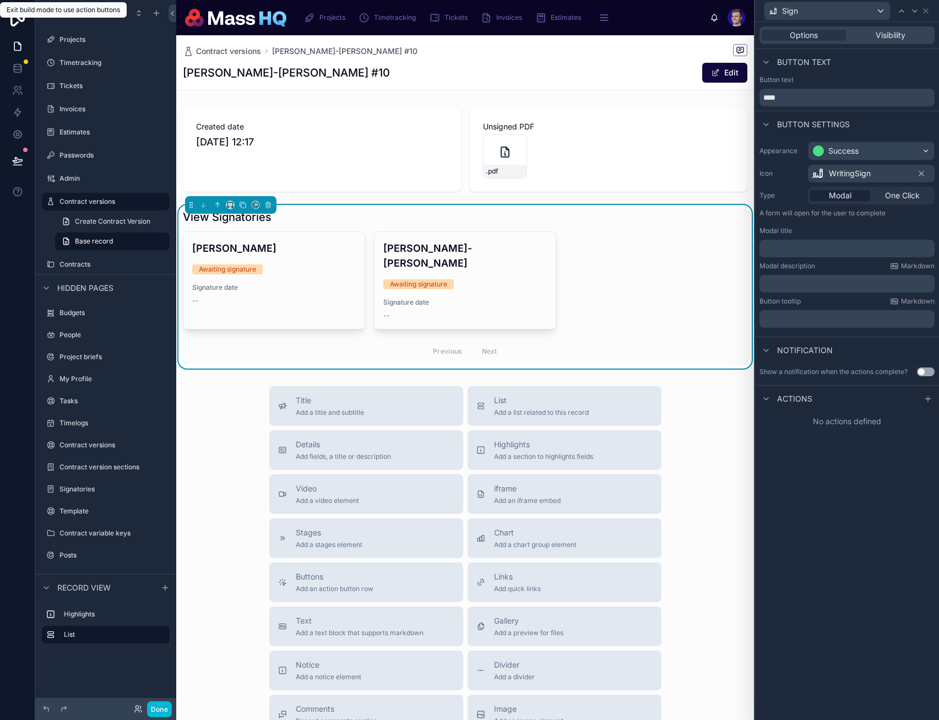
click at [705, 472] on div "Options Visibility Button text Button text **** Button settings Appearance Succ…" at bounding box center [847, 371] width 184 height 698
click at [705, 244] on p "﻿" at bounding box center [848, 248] width 169 height 11
drag, startPoint x: 876, startPoint y: 509, endPoint x: 879, endPoint y: 480, distance: 28.8
click at [705, 510] on div "**********" at bounding box center [847, 371] width 184 height 698
click at [705, 402] on icon at bounding box center [928, 399] width 9 height 9
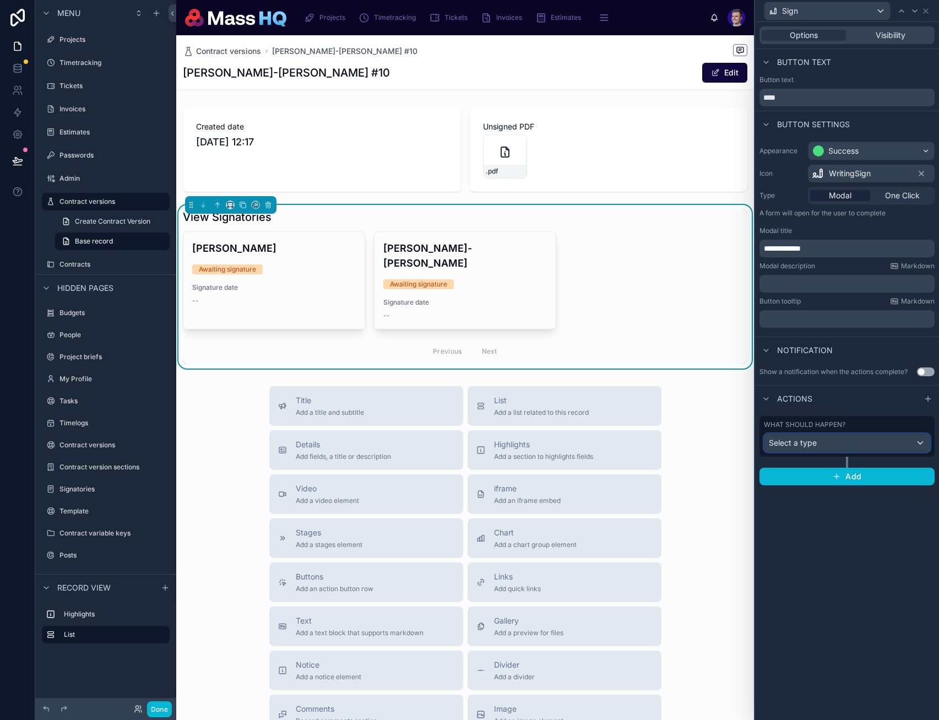
click at [705, 449] on div "Select a type" at bounding box center [847, 443] width 165 height 18
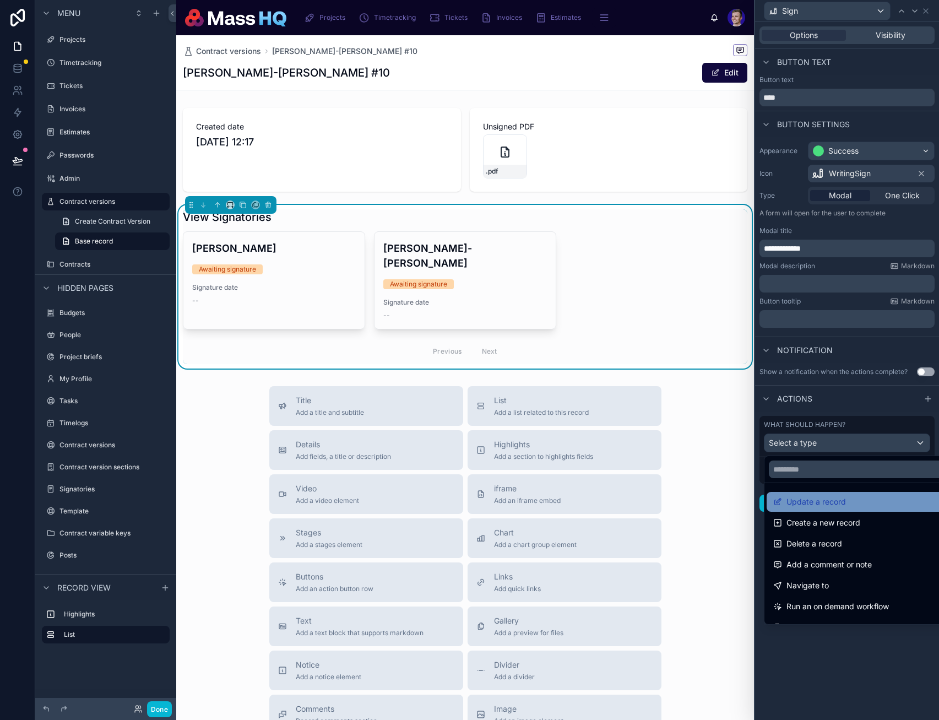
click at [705, 503] on span "Update a record" at bounding box center [817, 501] width 60 height 13
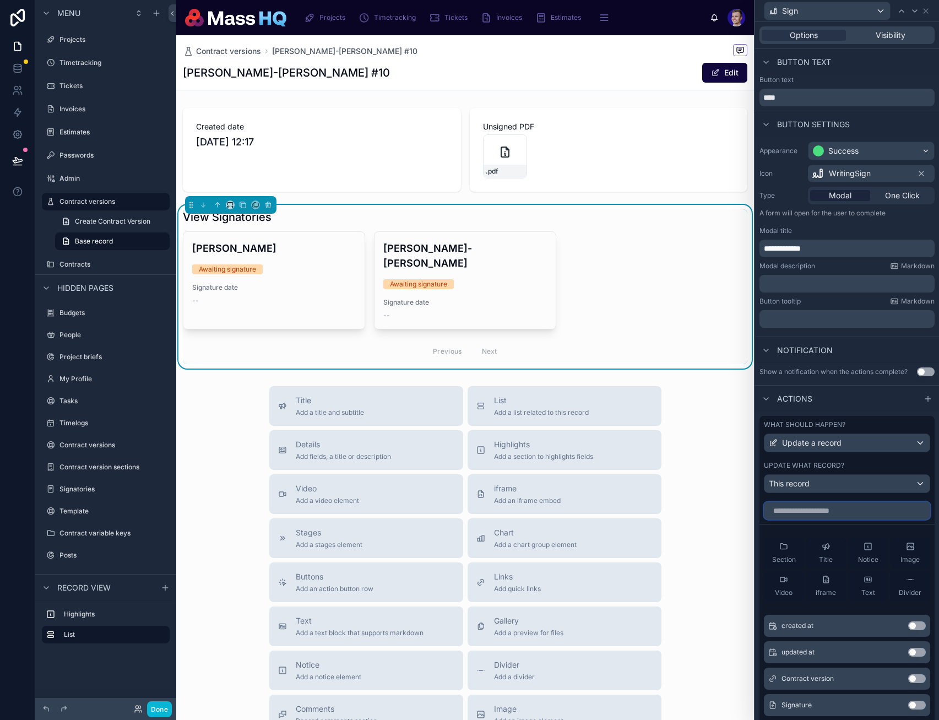
click at [705, 508] on input "text" at bounding box center [847, 511] width 166 height 18
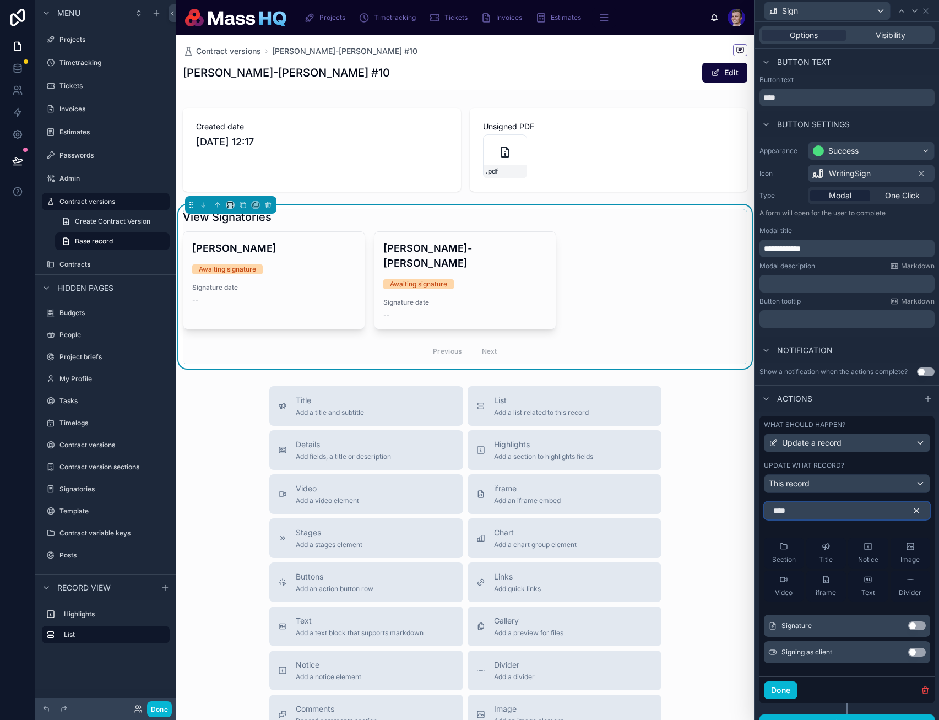
type input "****"
click at [705, 628] on button "Use setting" at bounding box center [918, 626] width 18 height 9
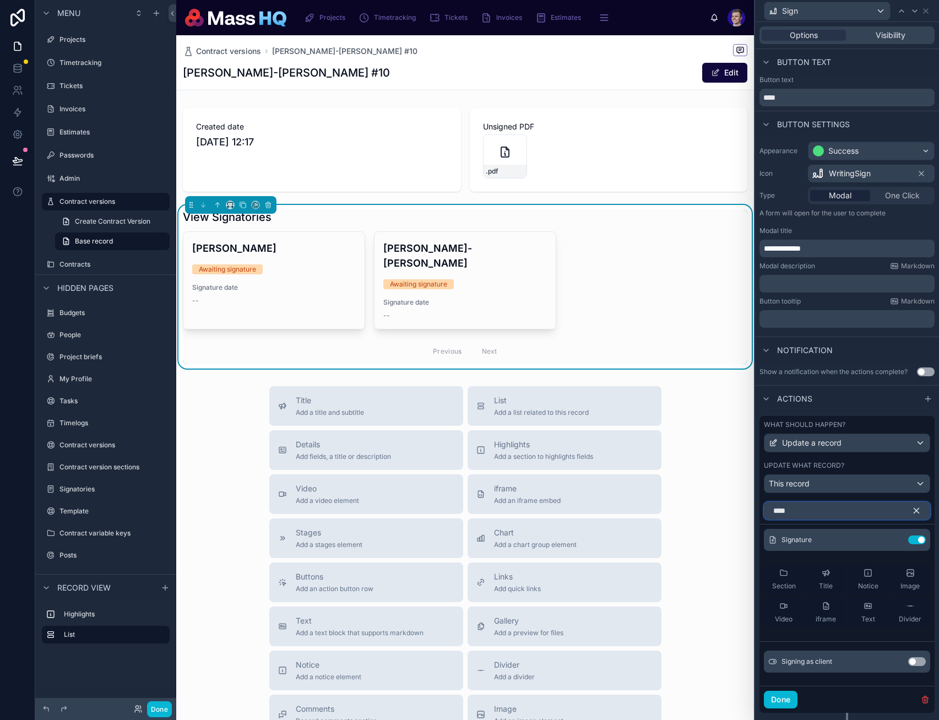
click at [705, 515] on input "****" at bounding box center [847, 511] width 166 height 18
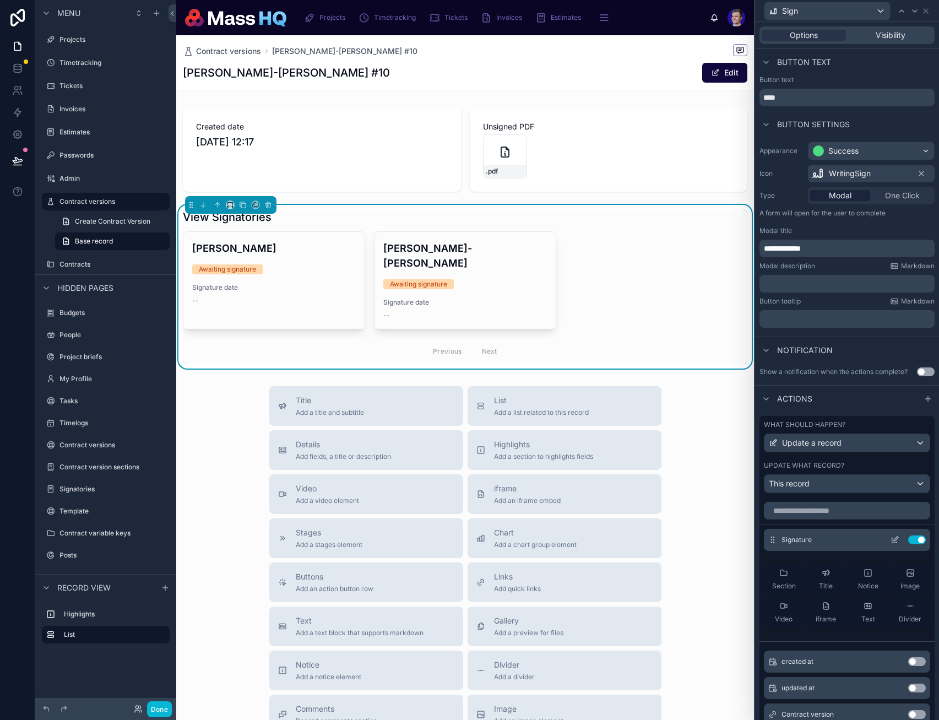
click at [705, 539] on icon at bounding box center [895, 540] width 9 height 9
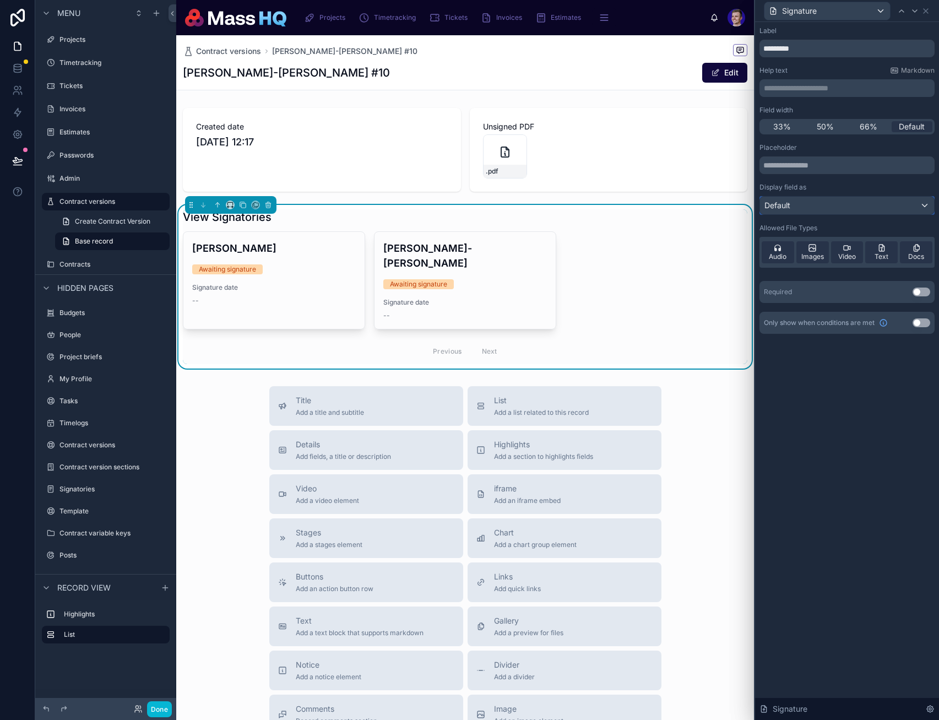
click at [705, 203] on div "Default" at bounding box center [847, 206] width 174 height 18
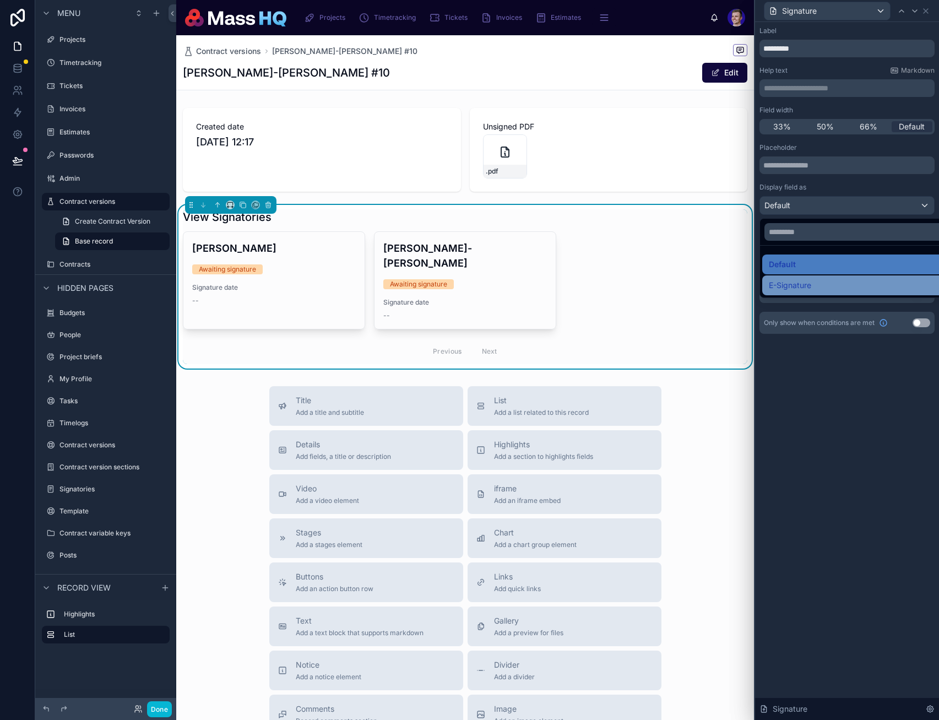
click at [705, 287] on span "E-Signature" at bounding box center [790, 285] width 42 height 13
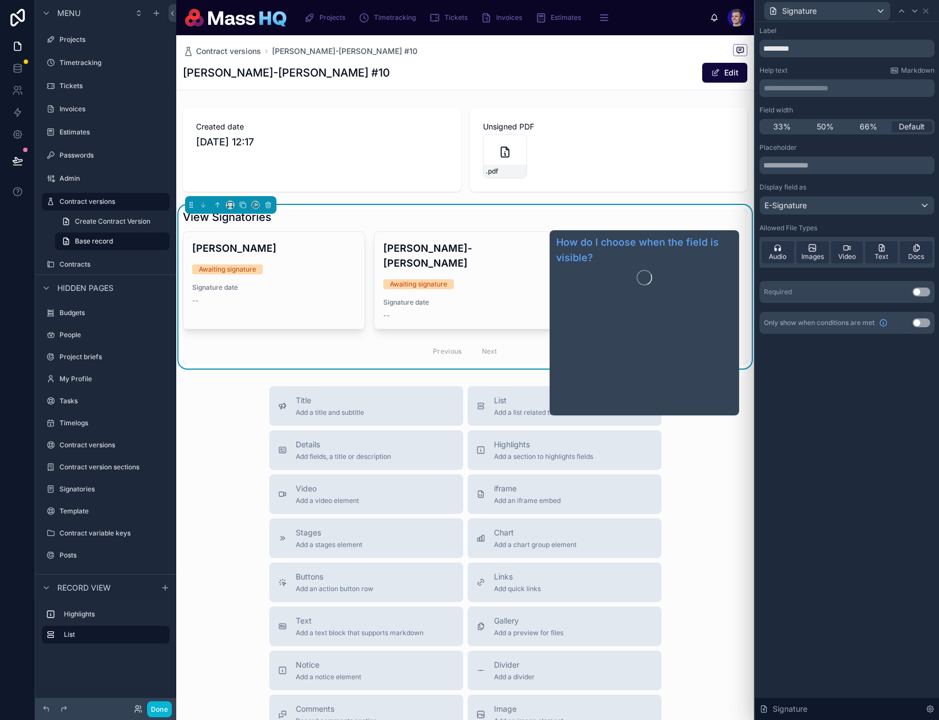
drag, startPoint x: 819, startPoint y: 362, endPoint x: 814, endPoint y: 346, distance: 16.6
click at [705, 361] on div "**********" at bounding box center [847, 371] width 184 height 698
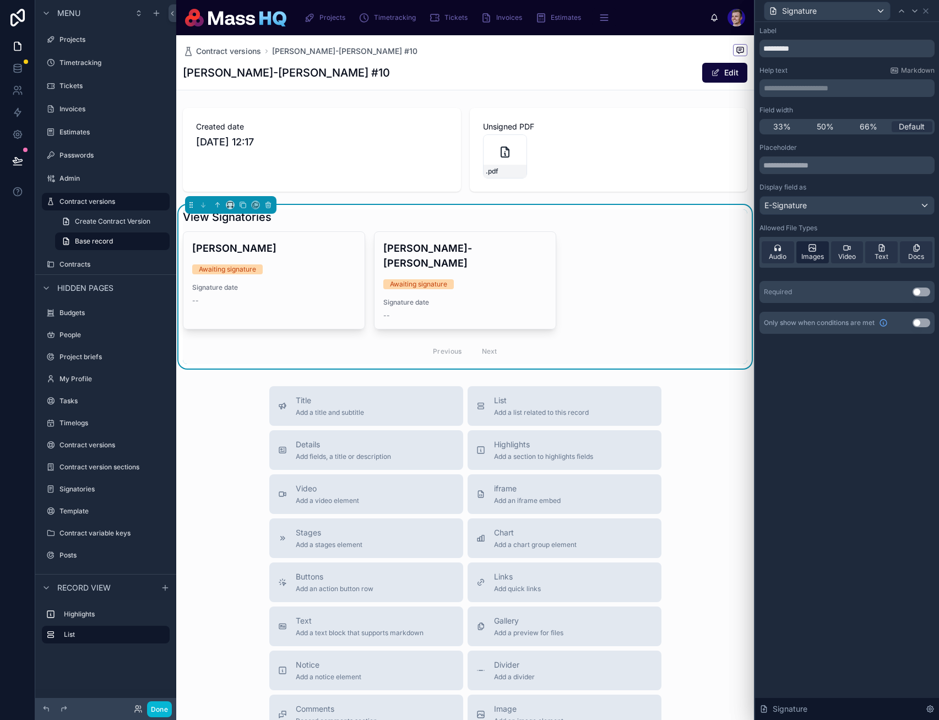
click at [705, 252] on div "Images" at bounding box center [813, 252] width 33 height 22
click at [705, 292] on button "Use setting" at bounding box center [922, 292] width 18 height 9
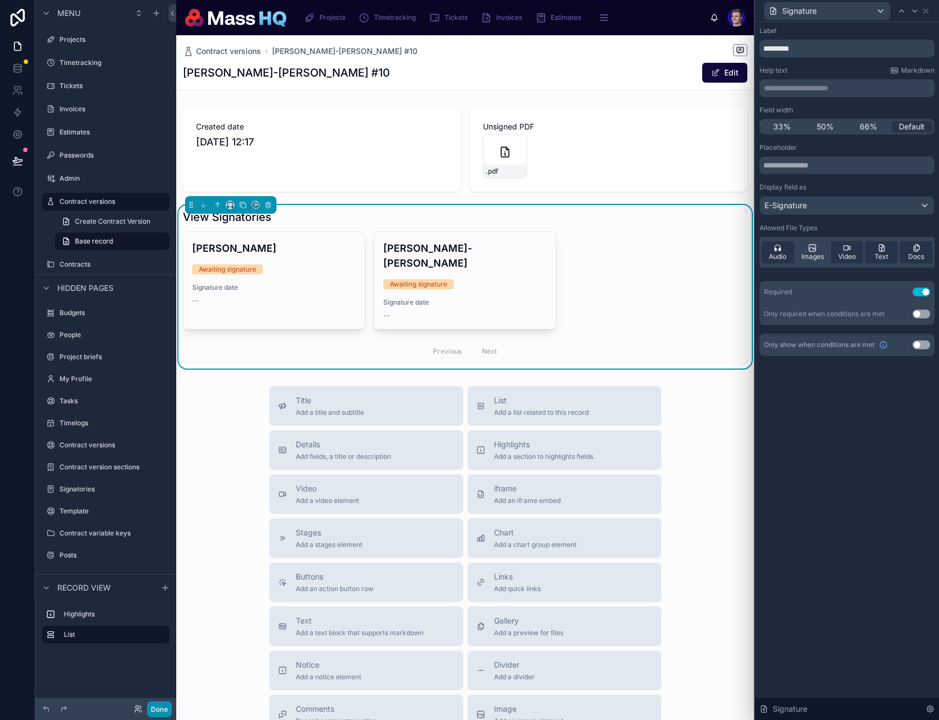
drag, startPoint x: 150, startPoint y: 709, endPoint x: 172, endPoint y: 692, distance: 28.0
click at [150, 709] on button "Done" at bounding box center [159, 709] width 25 height 16
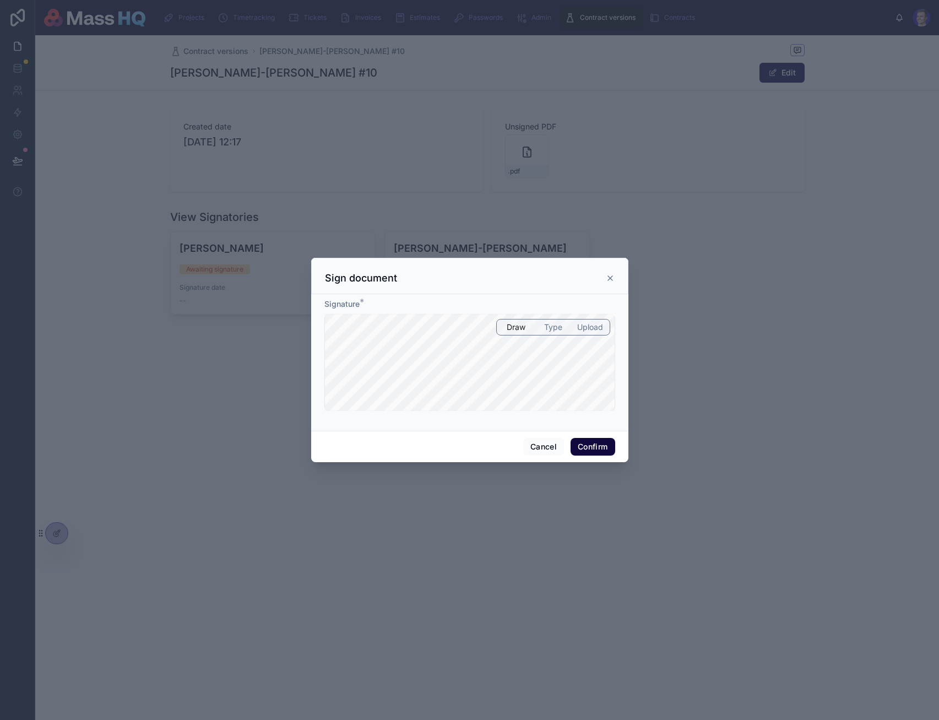
click at [549, 329] on span "Type" at bounding box center [553, 327] width 18 height 11
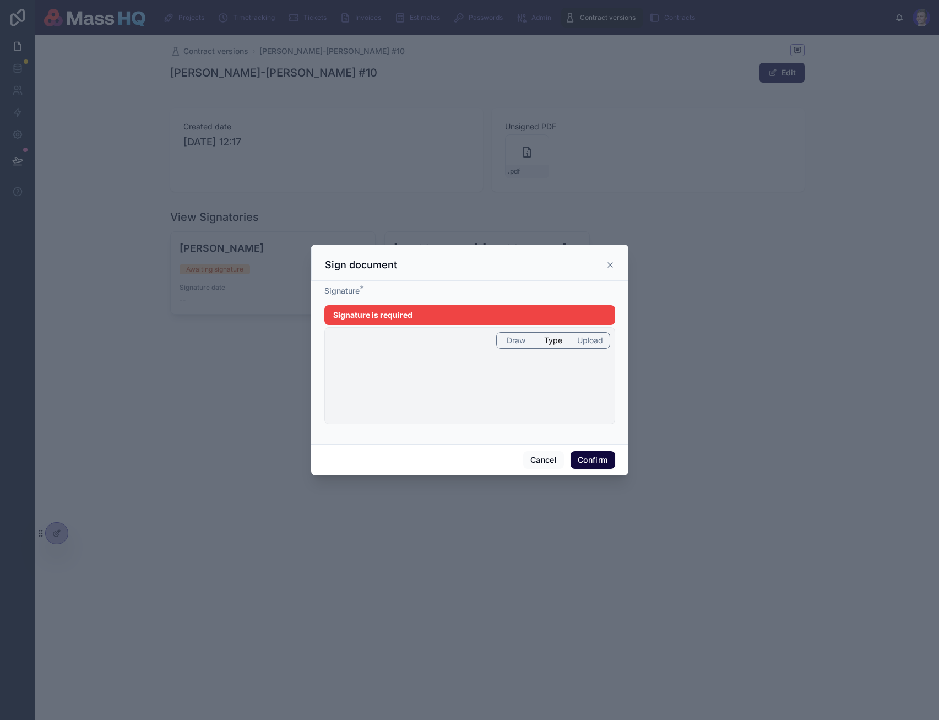
click at [517, 336] on span "Draw" at bounding box center [516, 340] width 19 height 11
click at [515, 342] on span "Draw" at bounding box center [516, 340] width 19 height 11
drag, startPoint x: 547, startPoint y: 339, endPoint x: 540, endPoint y: 341, distance: 6.8
click at [547, 339] on span "Type" at bounding box center [553, 340] width 18 height 11
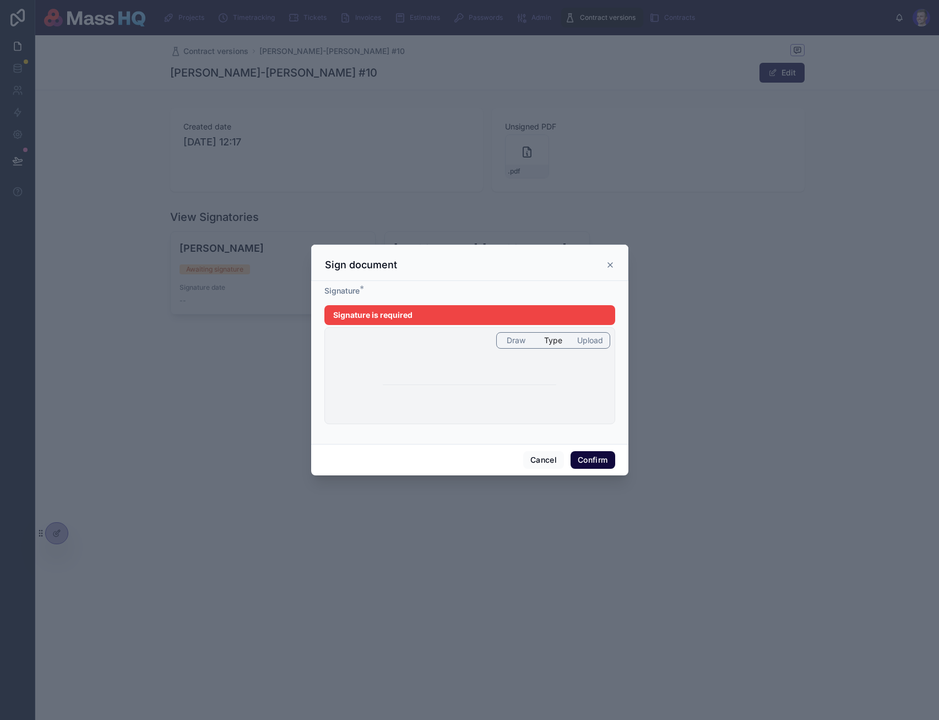
click at [520, 342] on span "Draw" at bounding box center [516, 340] width 19 height 11
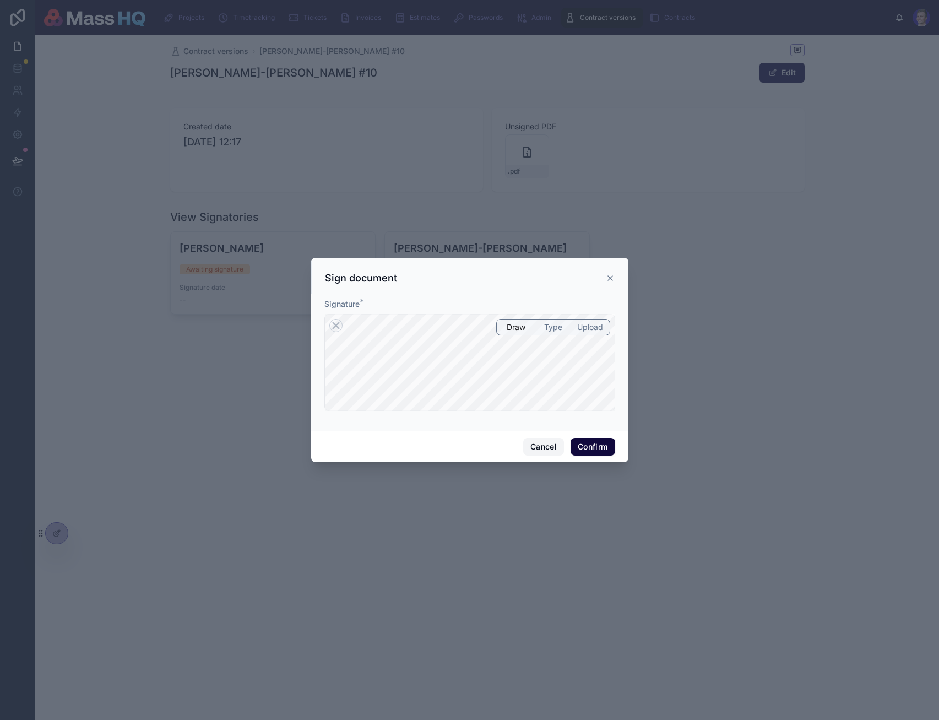
click at [536, 446] on button "Cancel" at bounding box center [543, 447] width 41 height 18
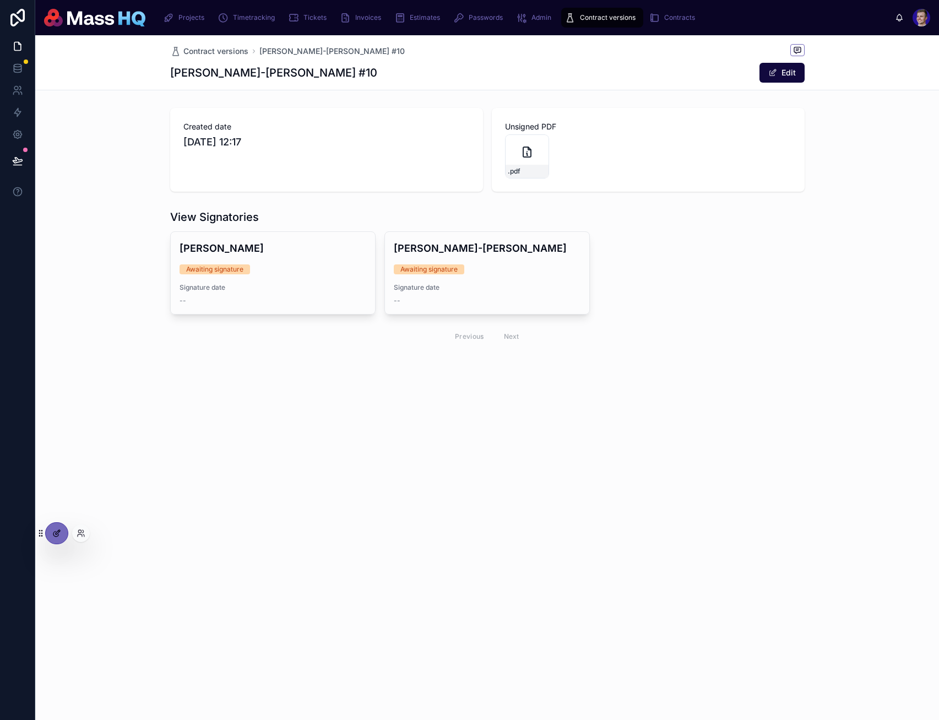
click at [56, 536] on icon at bounding box center [56, 533] width 9 height 9
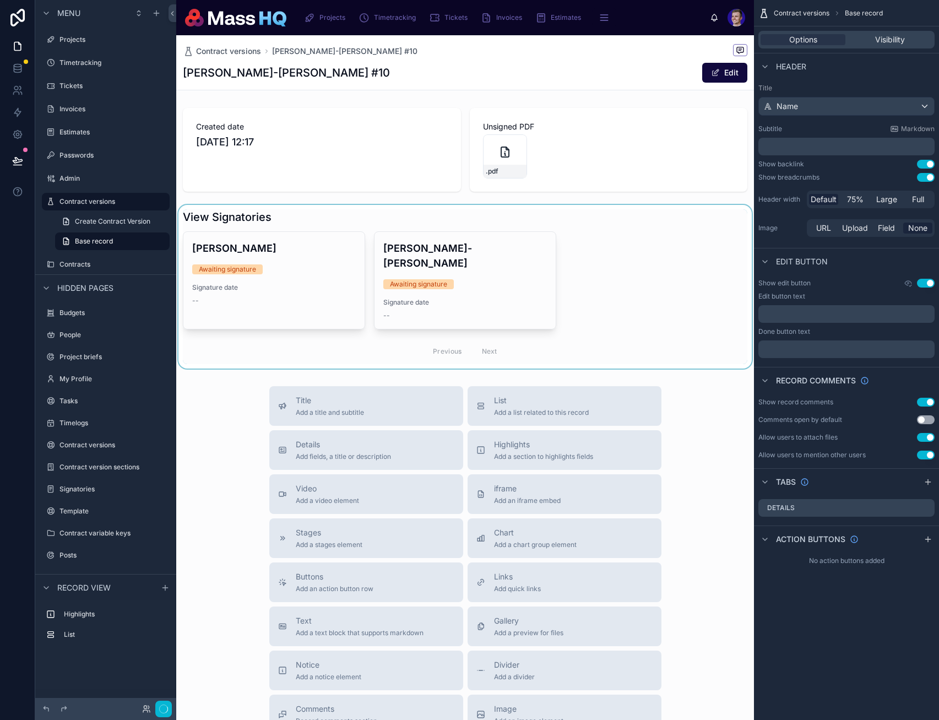
click at [301, 295] on div at bounding box center [465, 287] width 578 height 164
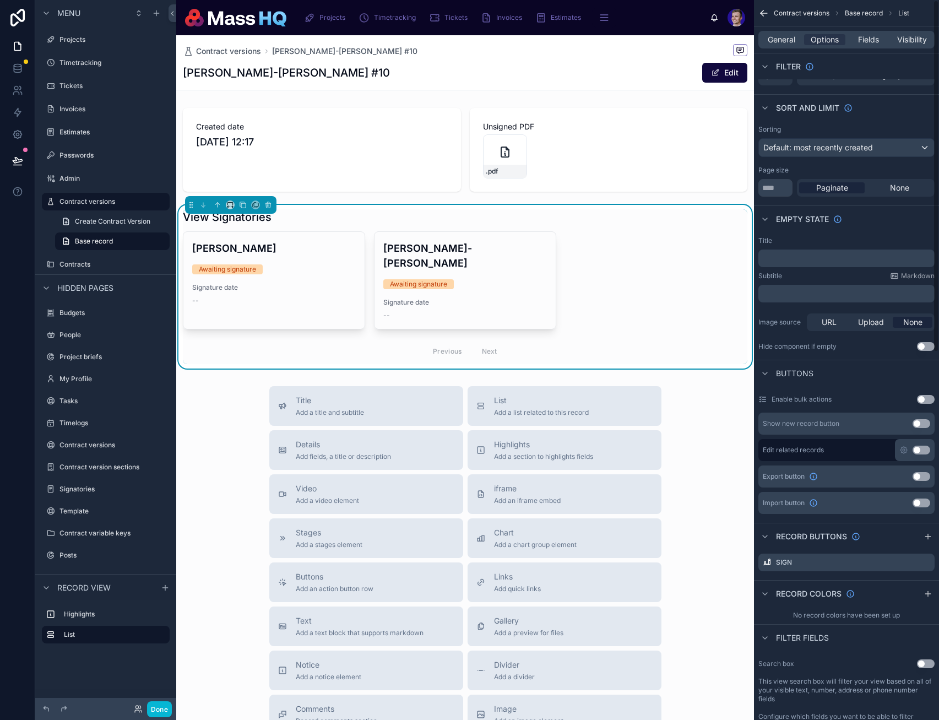
scroll to position [366, 0]
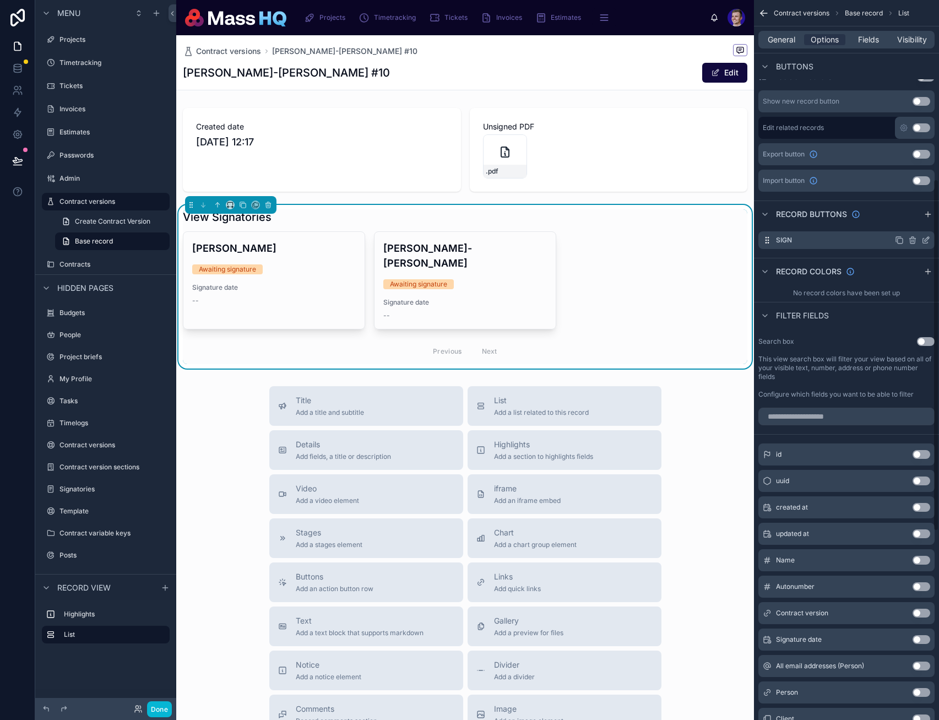
click at [705, 237] on icon "scrollable content" at bounding box center [926, 240] width 9 height 9
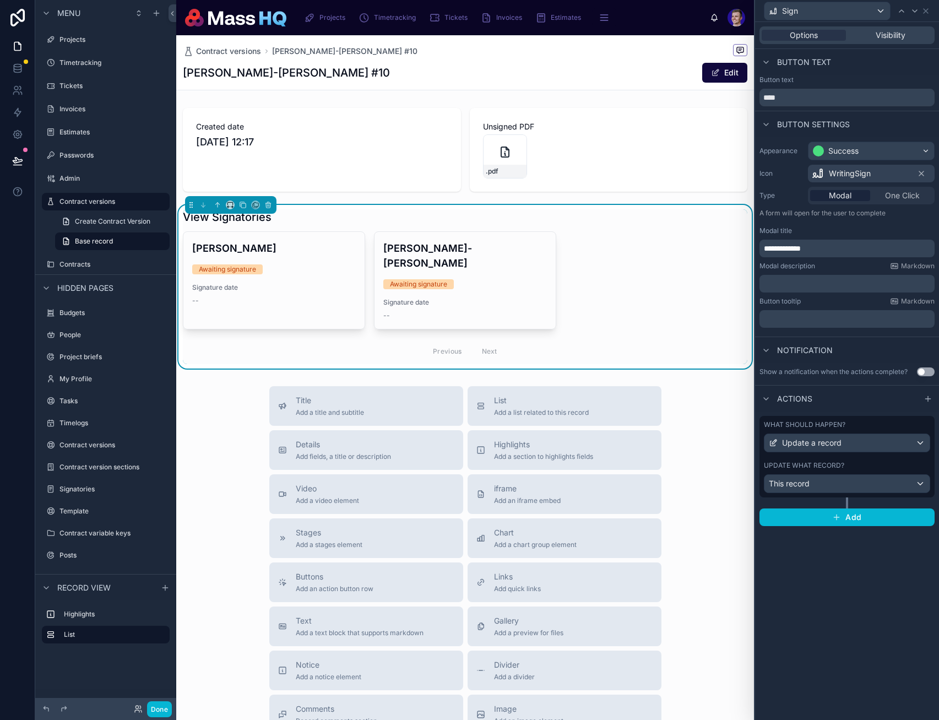
click at [705, 485] on div "What should happen? Update a record Update what record? This record" at bounding box center [847, 457] width 175 height 82
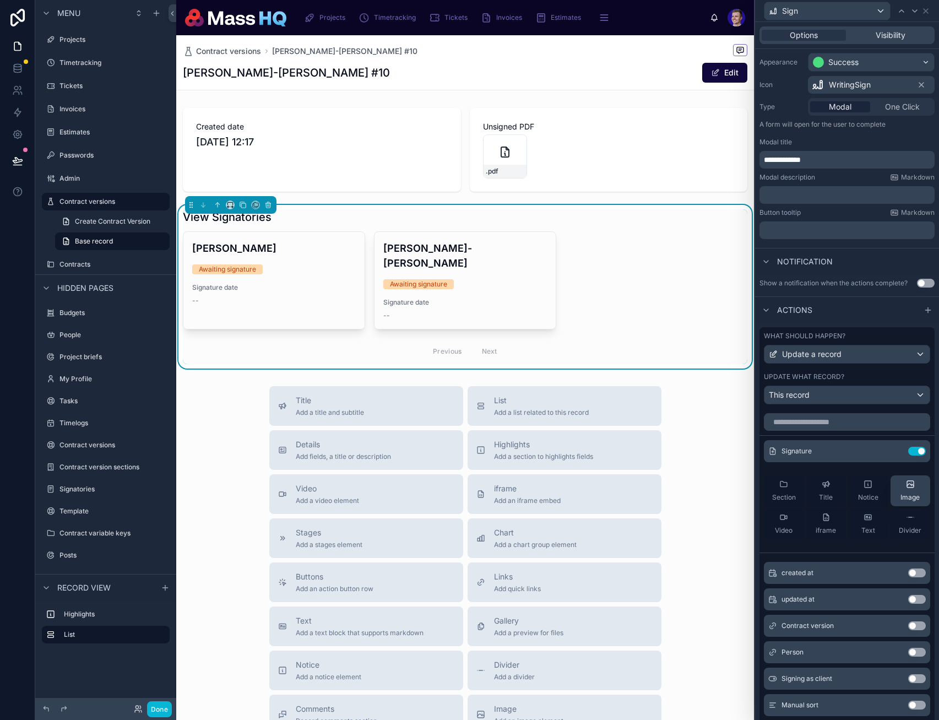
scroll to position [100, 0]
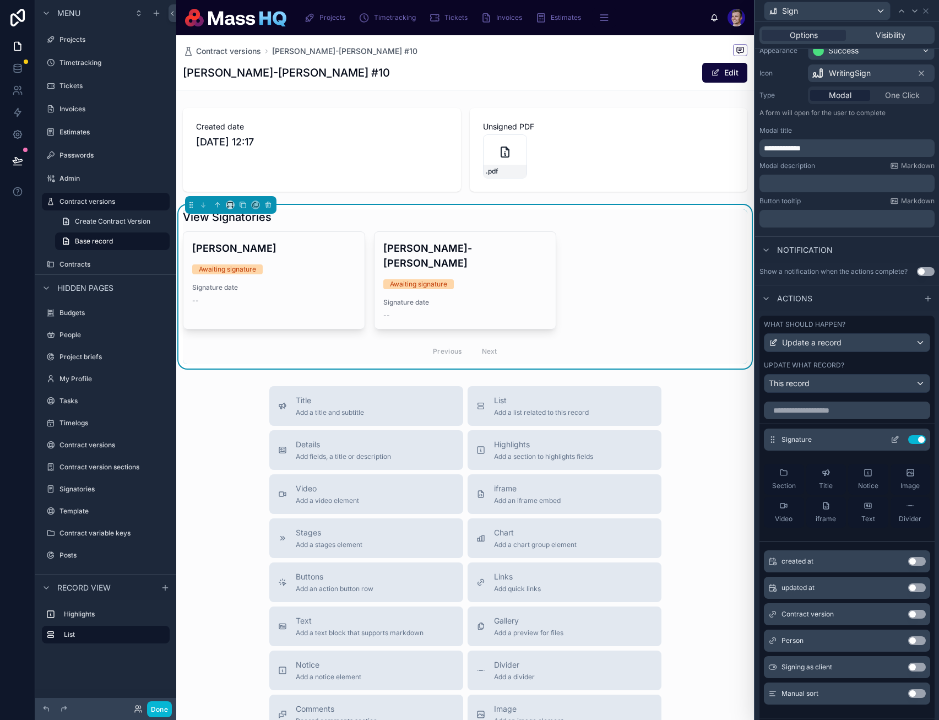
click at [705, 443] on icon at bounding box center [895, 439] width 9 height 9
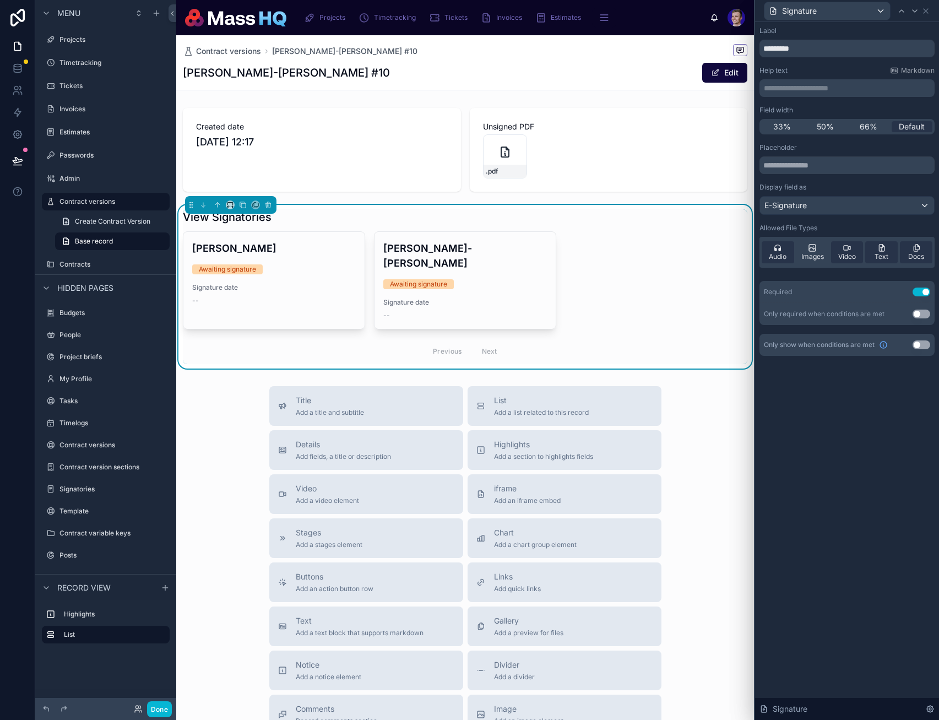
click at [705, 290] on button "Use setting" at bounding box center [922, 292] width 18 height 9
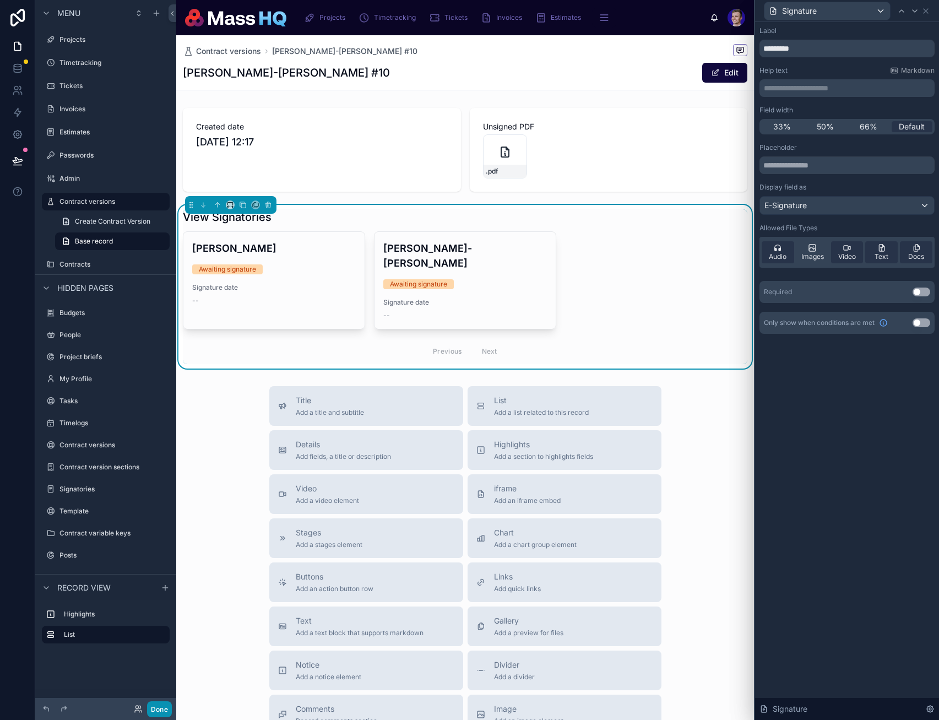
click at [154, 703] on button "Done" at bounding box center [159, 709] width 25 height 16
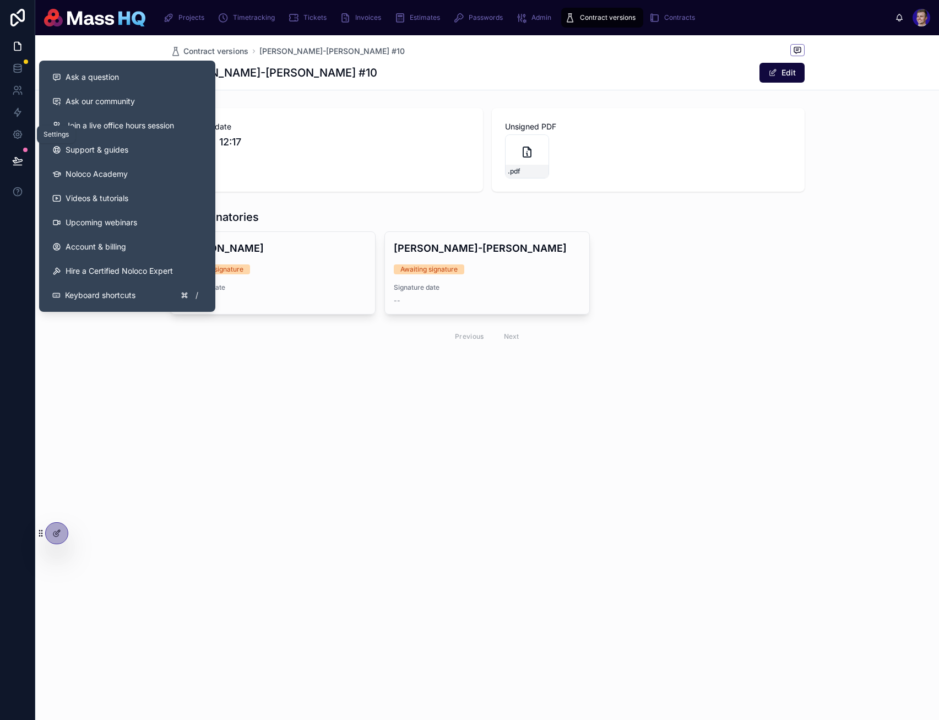
click at [16, 155] on icon at bounding box center [17, 160] width 11 height 11
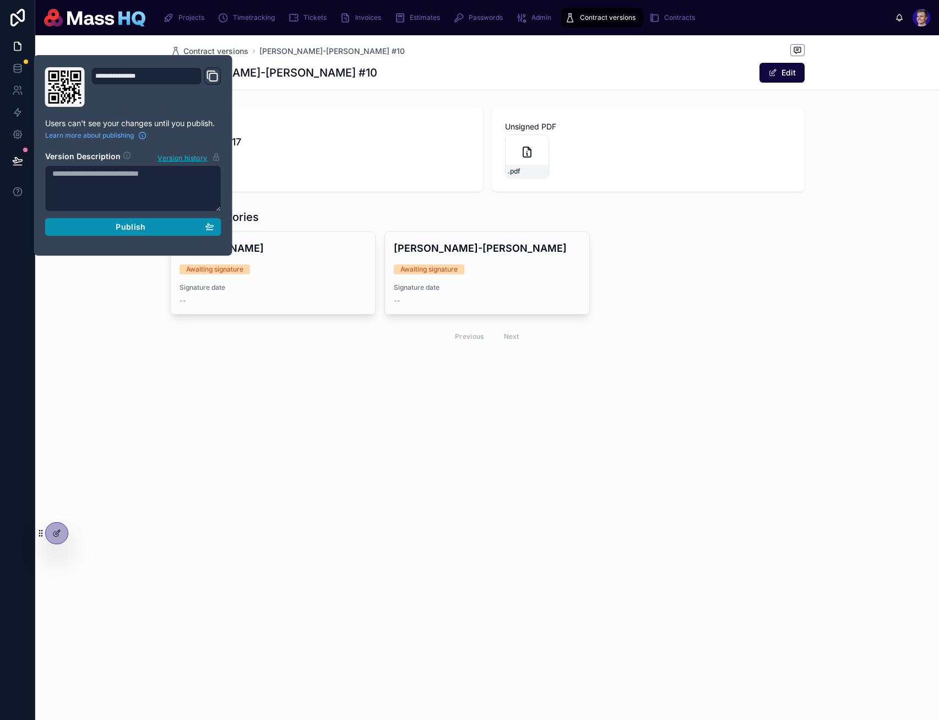
click at [142, 226] on span "Publish" at bounding box center [131, 227] width 30 height 10
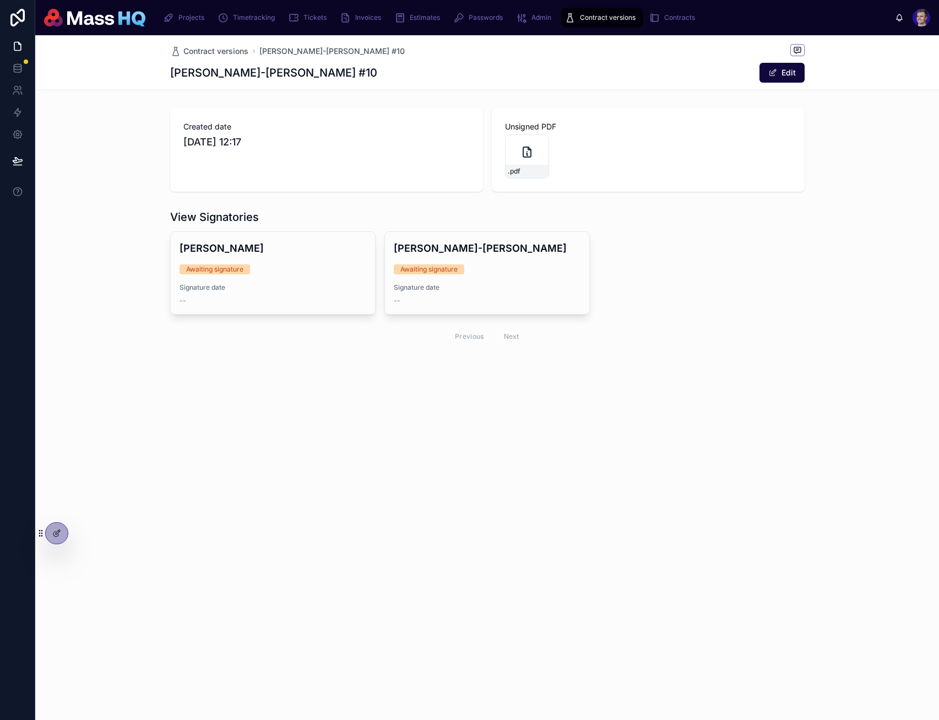
click at [379, 475] on div "Contract versions [PERSON_NAME]-[PERSON_NAME] #10 [PERSON_NAME]-[PERSON_NAME] #…" at bounding box center [487, 377] width 904 height 685
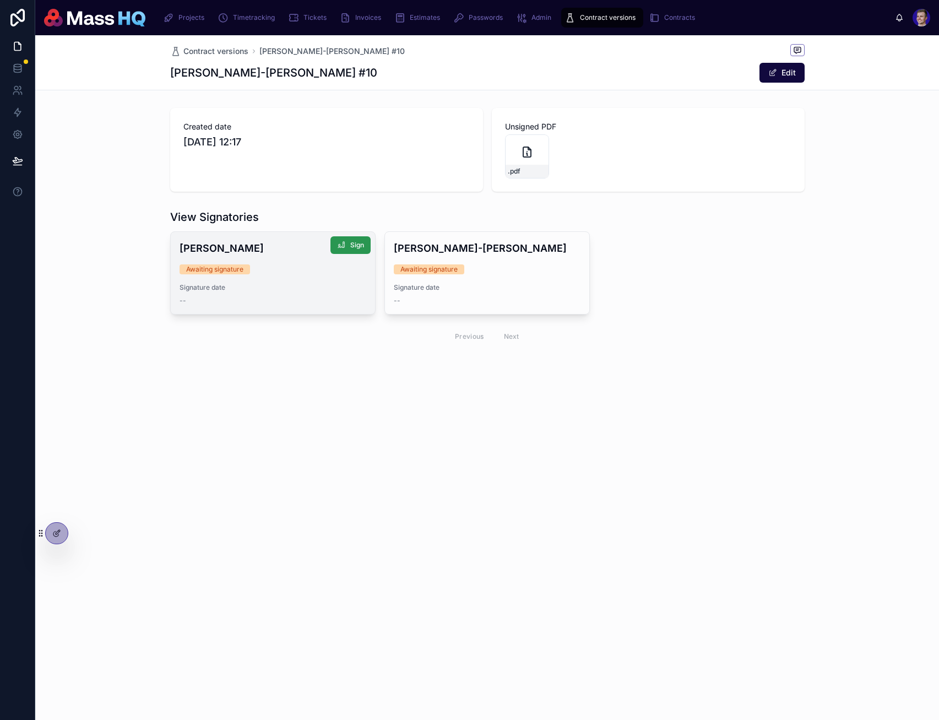
click at [353, 246] on span "Sign" at bounding box center [357, 245] width 14 height 9
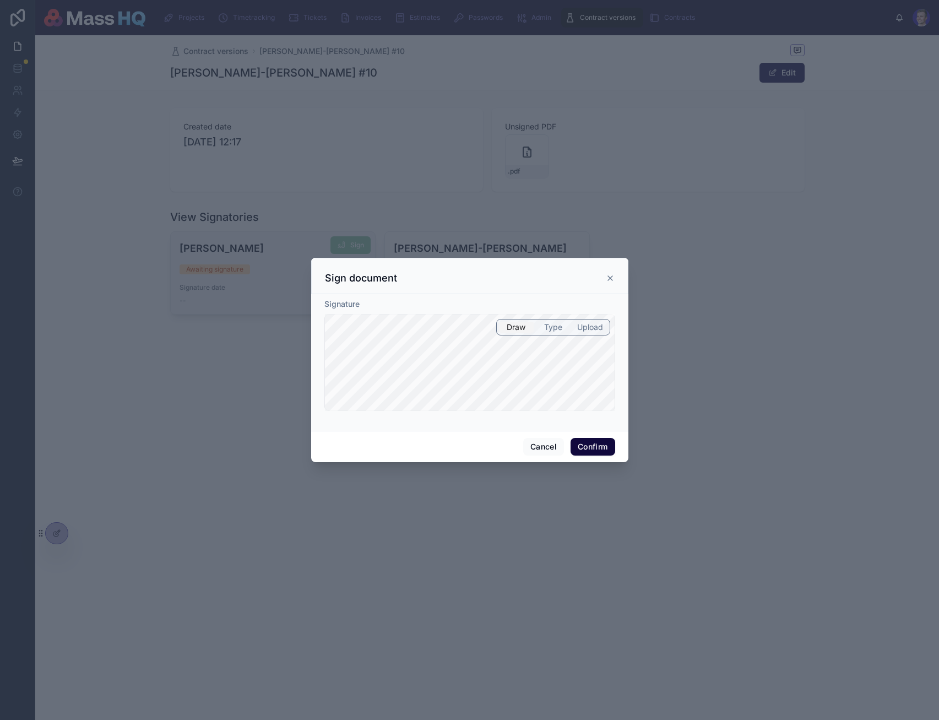
click at [512, 325] on span "Draw" at bounding box center [516, 327] width 19 height 11
click at [586, 446] on button "Confirm" at bounding box center [593, 447] width 44 height 18
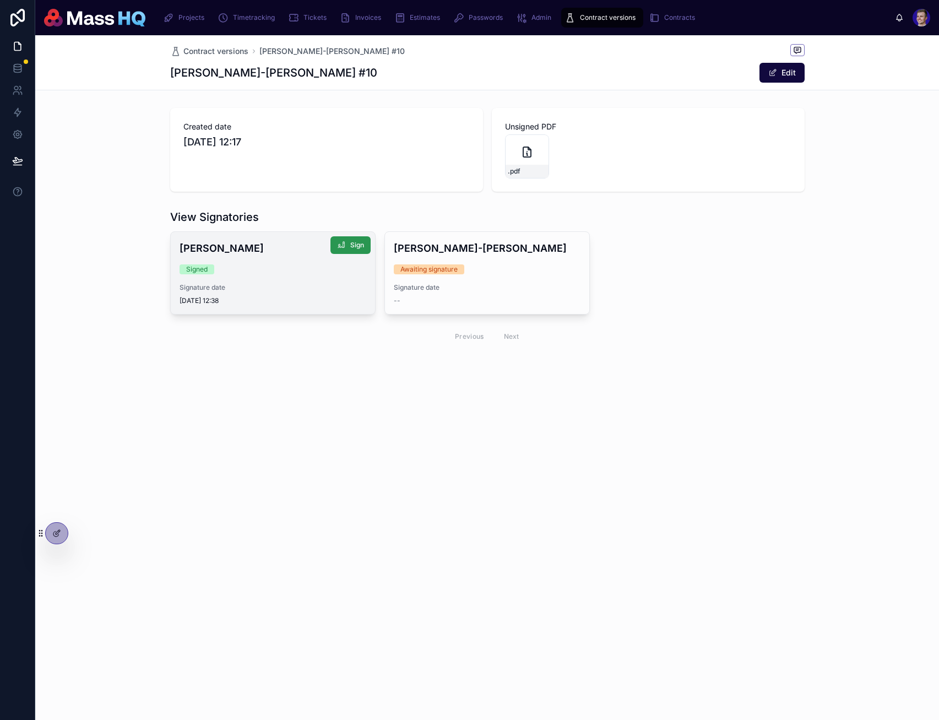
click at [340, 244] on icon at bounding box center [341, 245] width 9 height 9
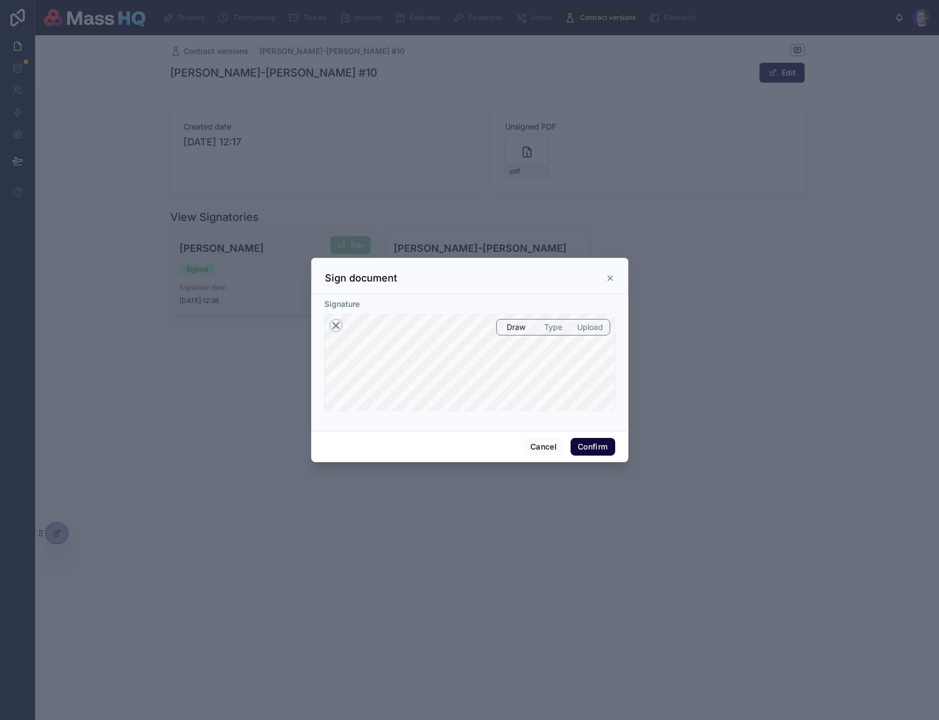
click at [333, 325] on icon at bounding box center [335, 325] width 13 height 13
click at [544, 447] on button "Cancel" at bounding box center [543, 447] width 41 height 18
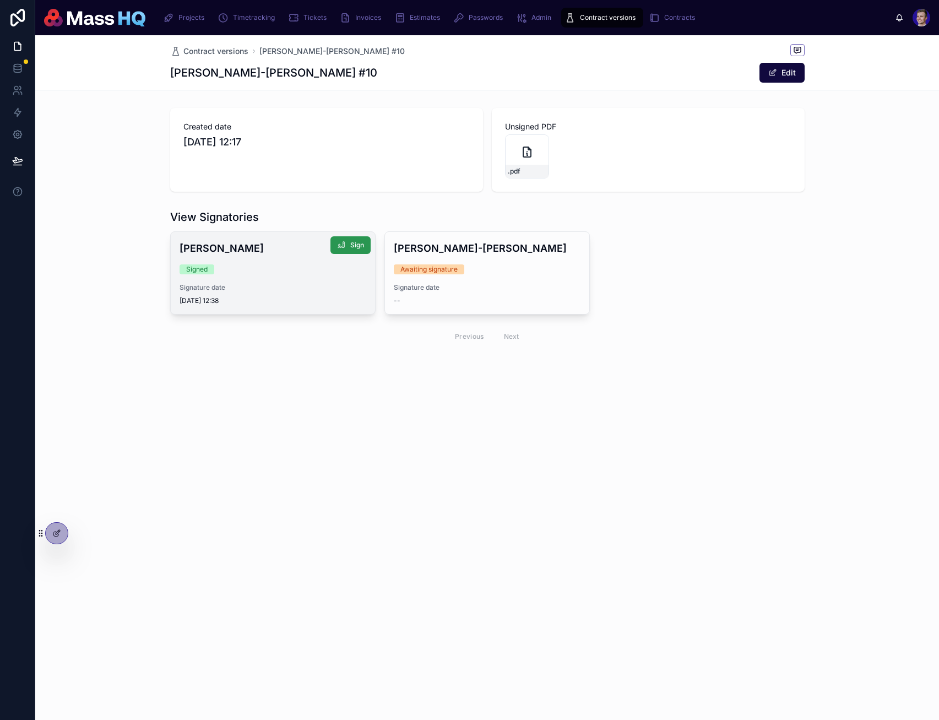
click at [355, 242] on span "Sign" at bounding box center [357, 245] width 14 height 9
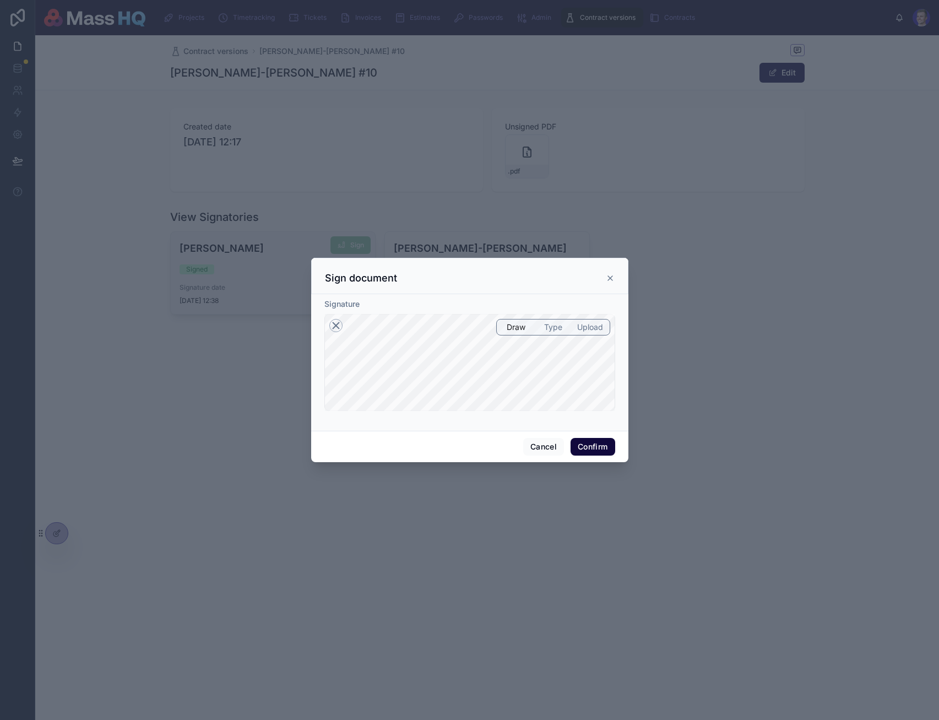
click at [337, 327] on icon at bounding box center [335, 325] width 13 height 13
click at [593, 442] on button "Confirm" at bounding box center [593, 447] width 44 height 18
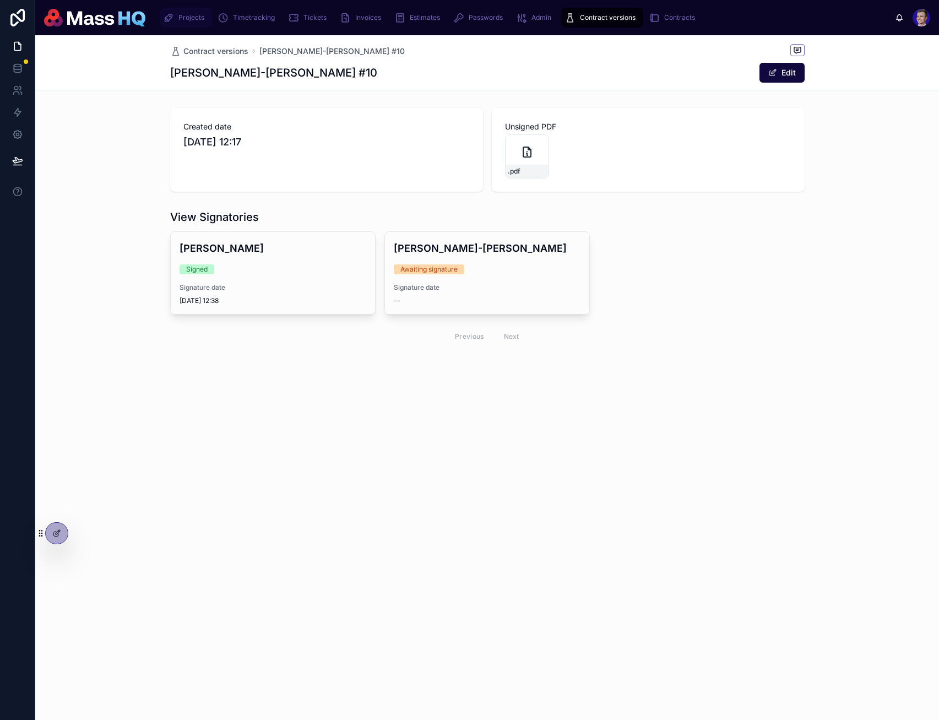
click at [183, 12] on div "Projects" at bounding box center [186, 18] width 46 height 18
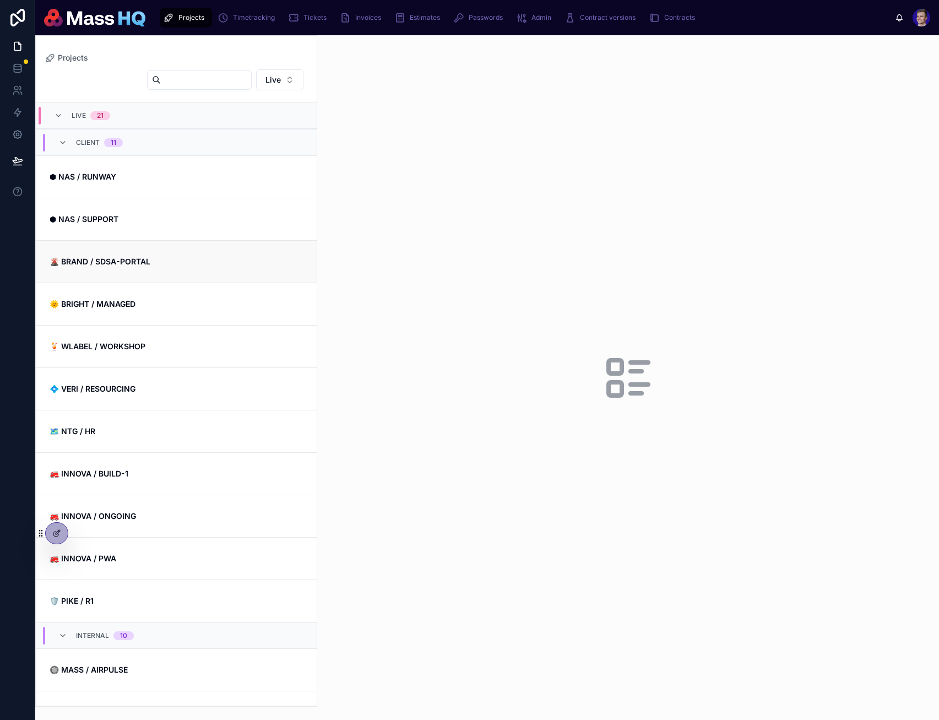
click at [166, 252] on link "🌋 BRAND / SDSA-PORTAL" at bounding box center [176, 261] width 280 height 42
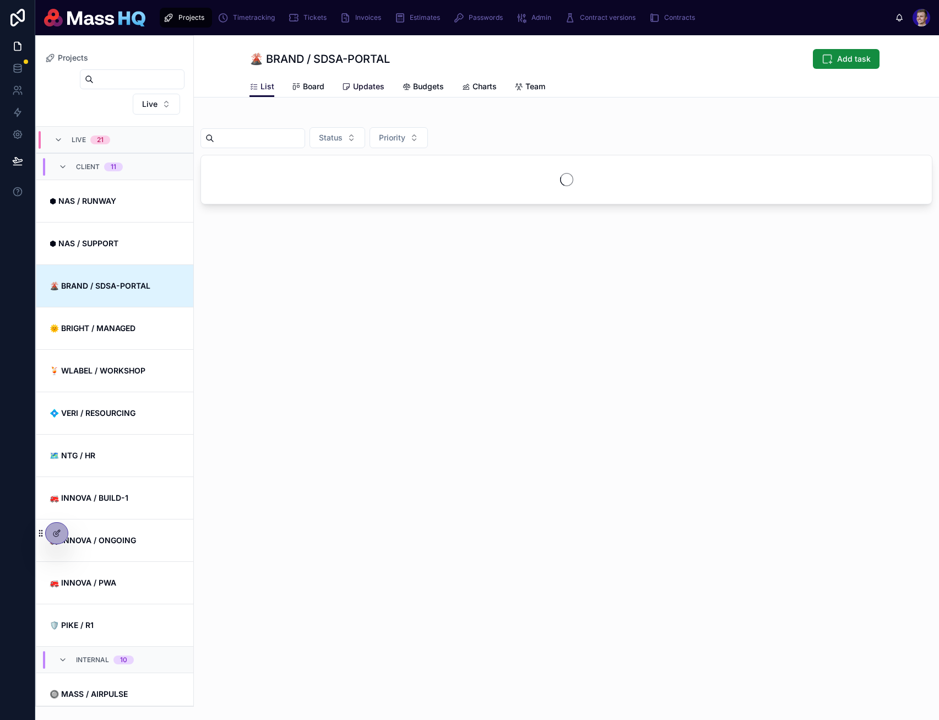
click at [366, 85] on span "Updates" at bounding box center [368, 86] width 31 height 11
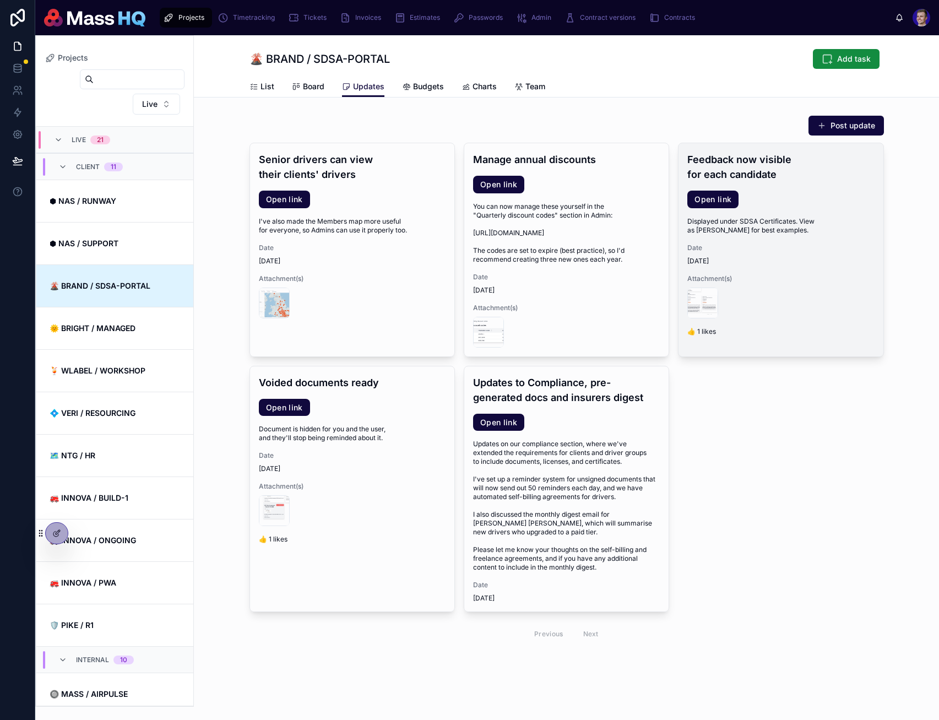
click at [705, 233] on span "Displayed under SDSA Certificates. View as [PERSON_NAME] for best examples." at bounding box center [781, 226] width 187 height 18
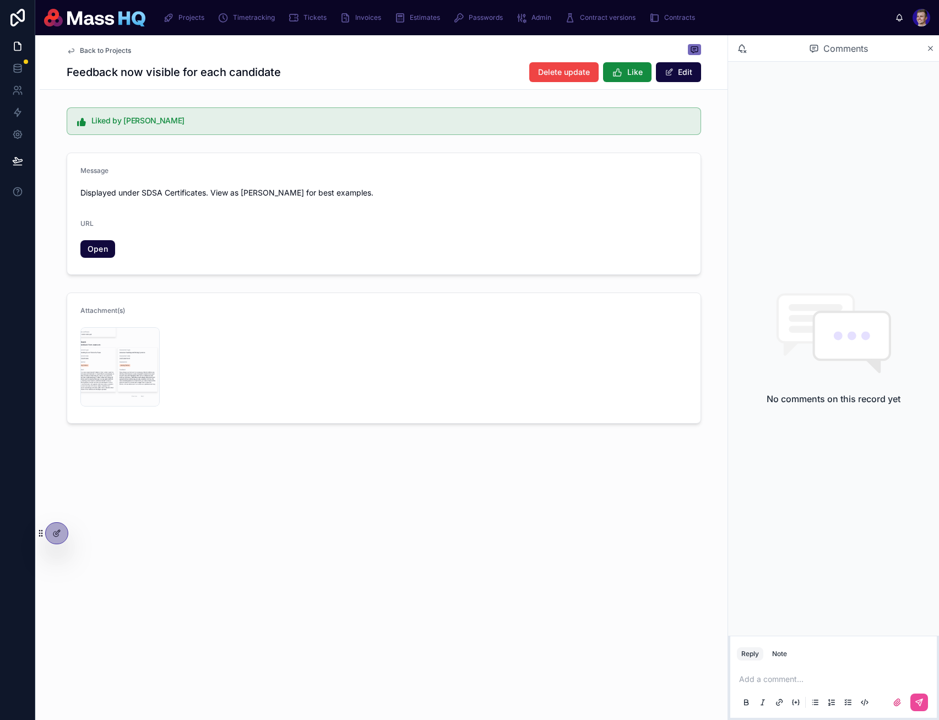
drag, startPoint x: 169, startPoint y: 482, endPoint x: 152, endPoint y: 446, distance: 39.9
click at [170, 482] on div "Back to Projects Feedback now visible for each candidate Delete update Like Edi…" at bounding box center [384, 266] width 688 height 463
click at [100, 345] on div "Screenshot-2025-08-20-at-13.37.44 .png" at bounding box center [119, 366] width 79 height 79
click at [334, 634] on div "Back to Projects Feedback now visible for each candidate Delete update Like Edi…" at bounding box center [381, 377] width 693 height 685
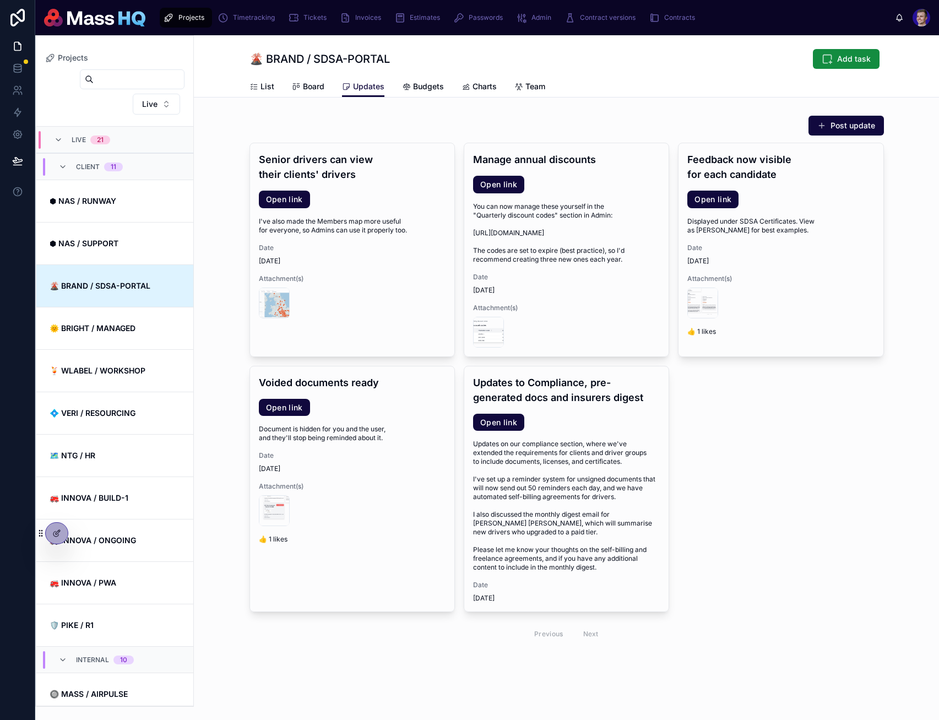
scroll to position [138, 0]
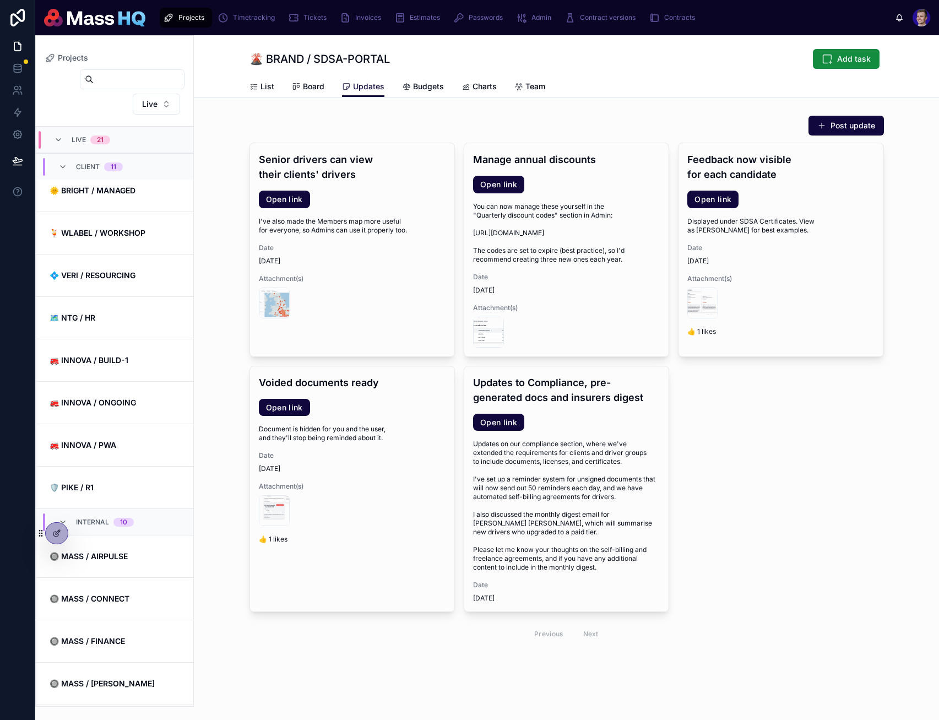
click at [705, 609] on div "Senior drivers can view their clients' drivers Open link I've also made the Mem…" at bounding box center [567, 395] width 635 height 504
